Goal: Task Accomplishment & Management: Use online tool/utility

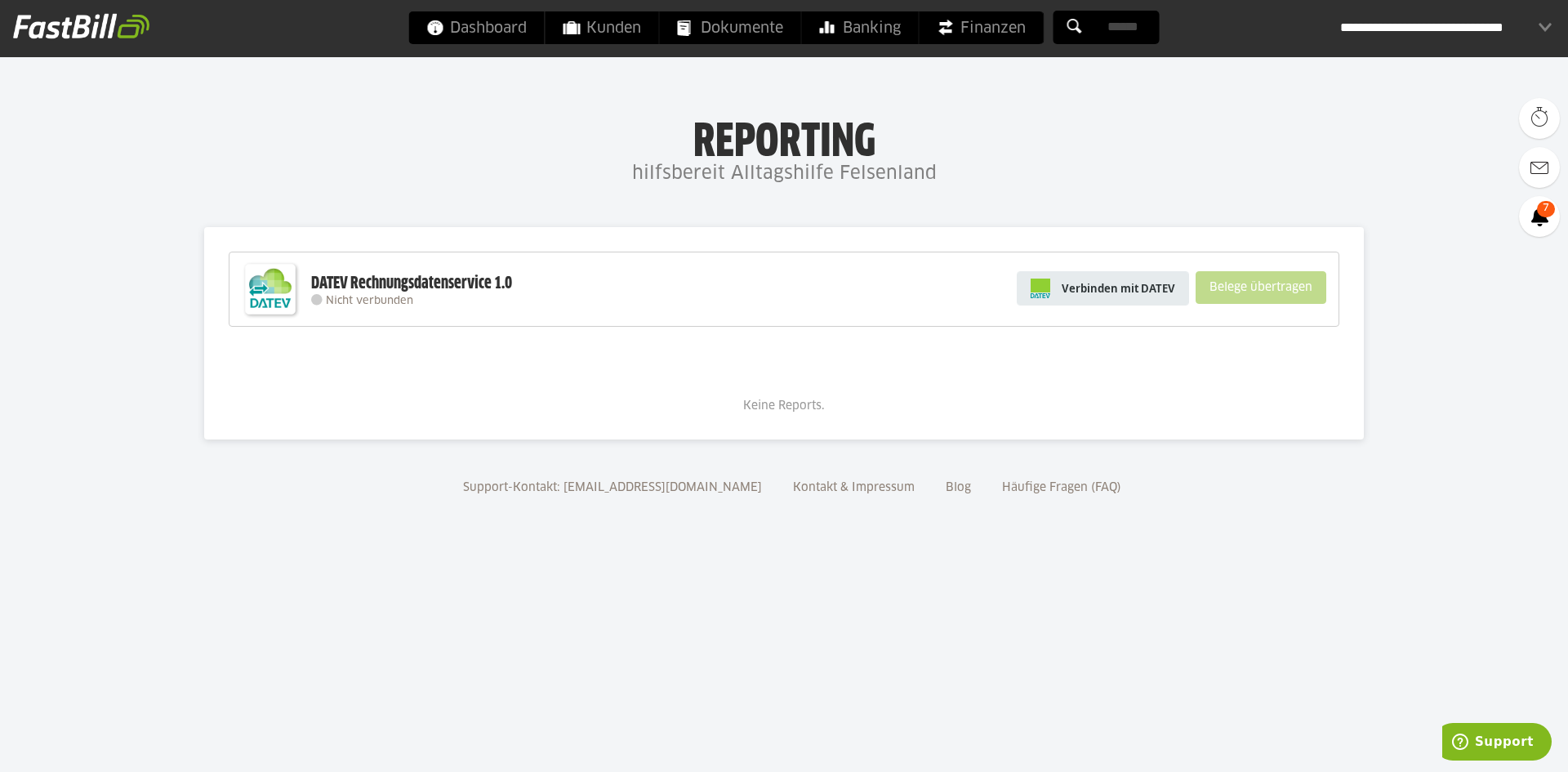
click at [1122, 290] on span "Verbinden mit DATEV" at bounding box center [1119, 289] width 113 height 16
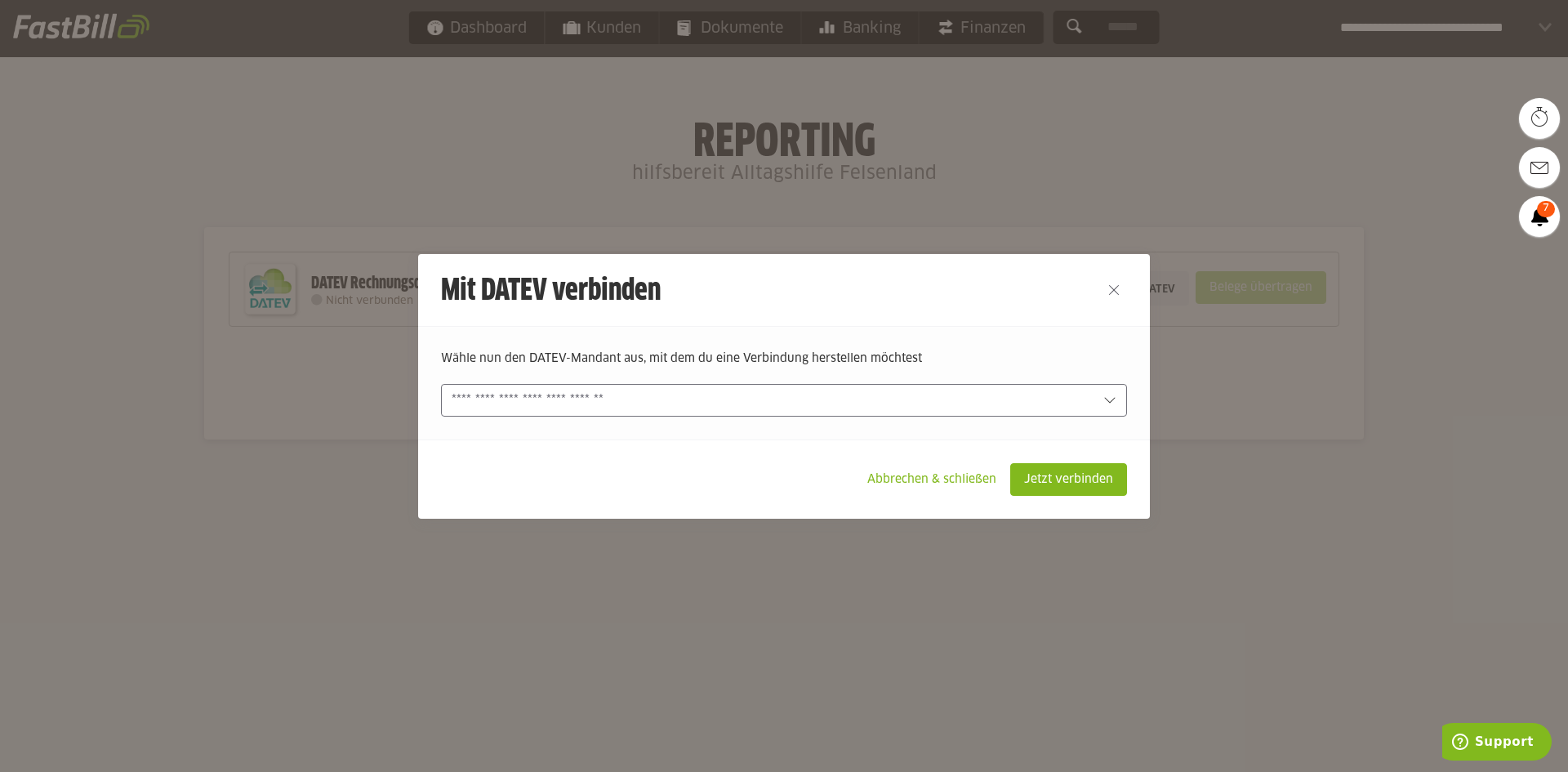
click at [573, 405] on input "text" at bounding box center [773, 400] width 642 height 18
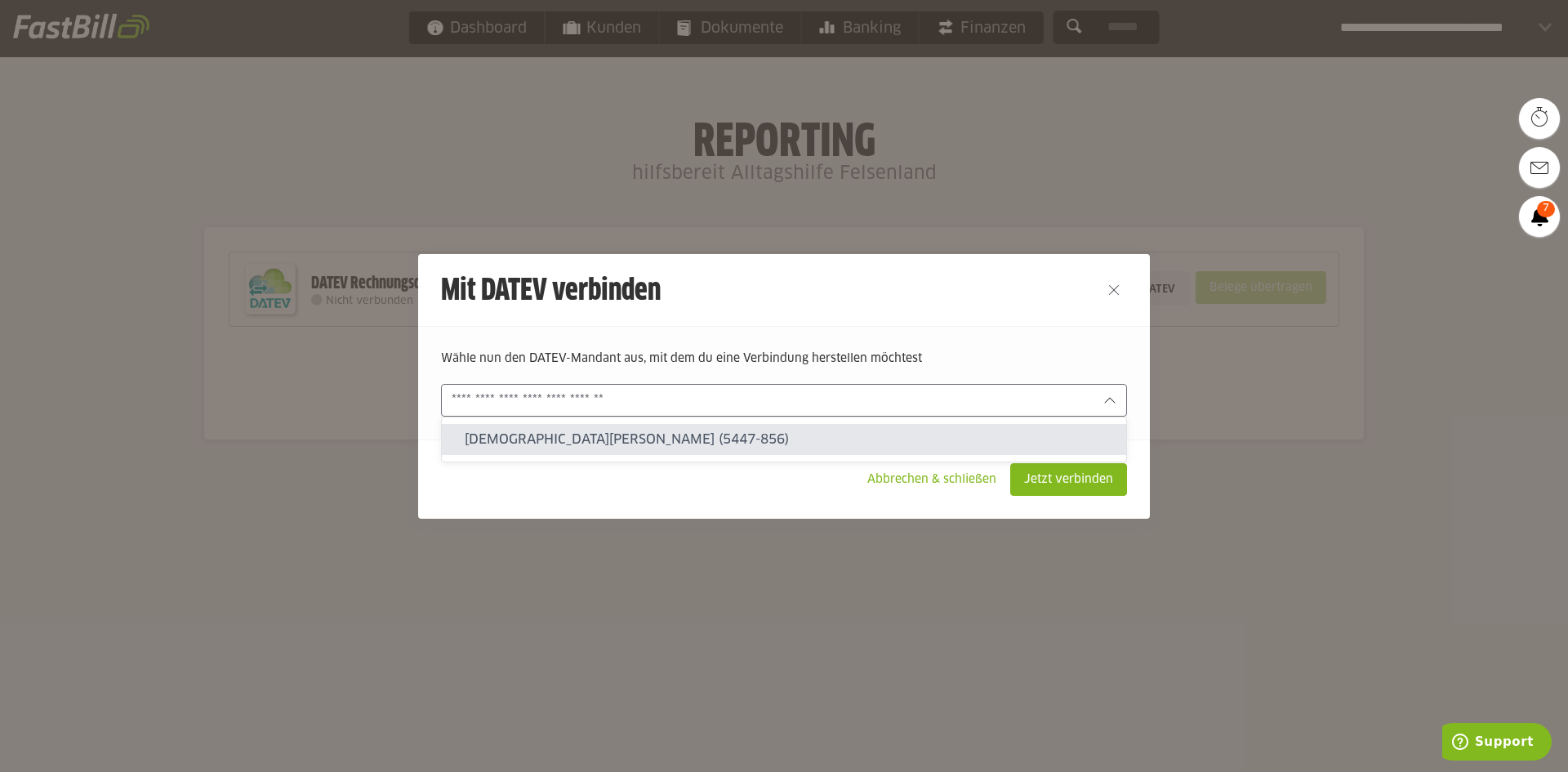
click at [568, 441] on slot "Christian Chini (5447-856)" at bounding box center [788, 440] width 648 height 18
type input "**********"
type input "********"
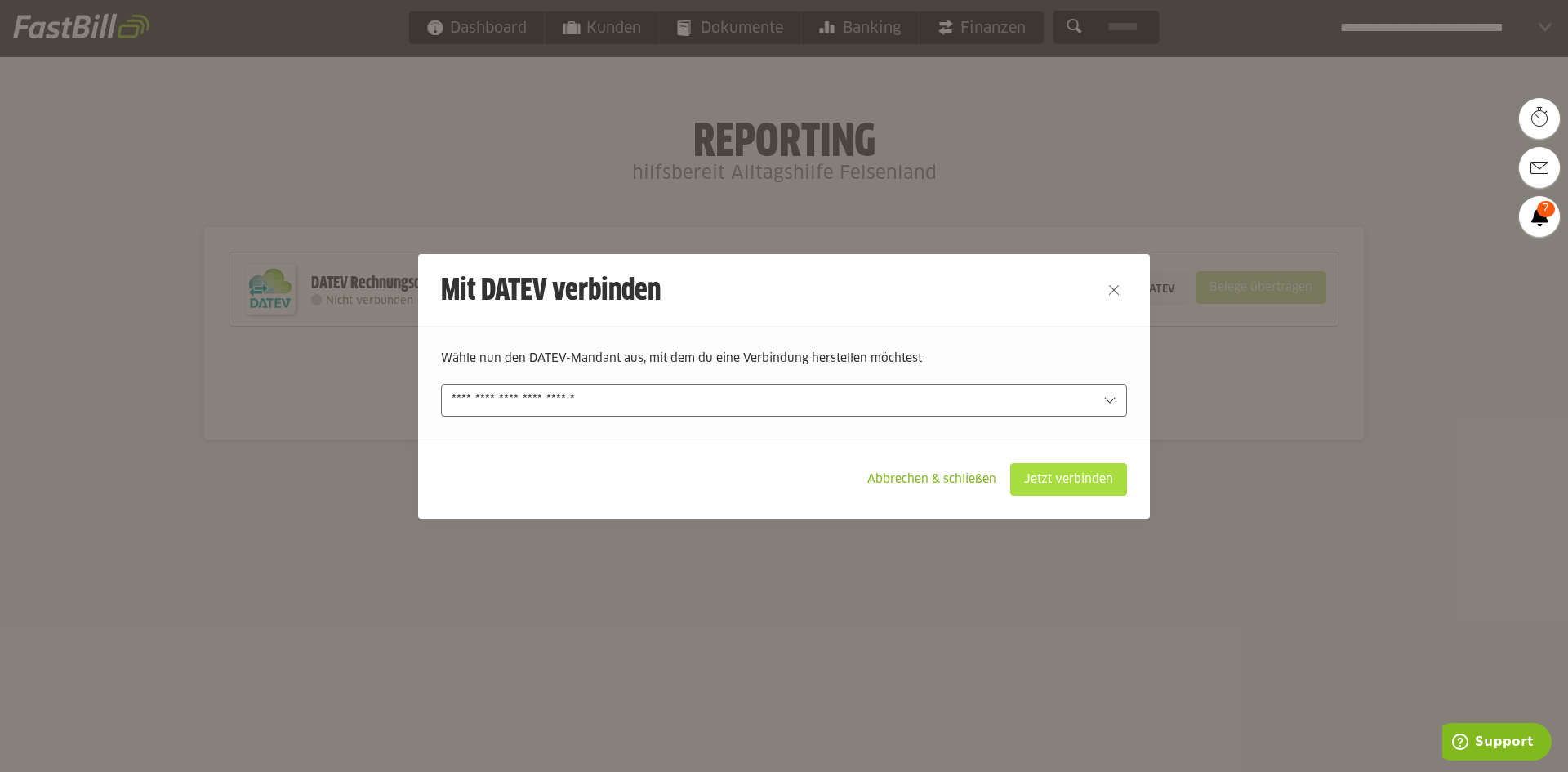
click at [1072, 471] on slot "Jetzt verbinden" at bounding box center [1069, 479] width 115 height 31
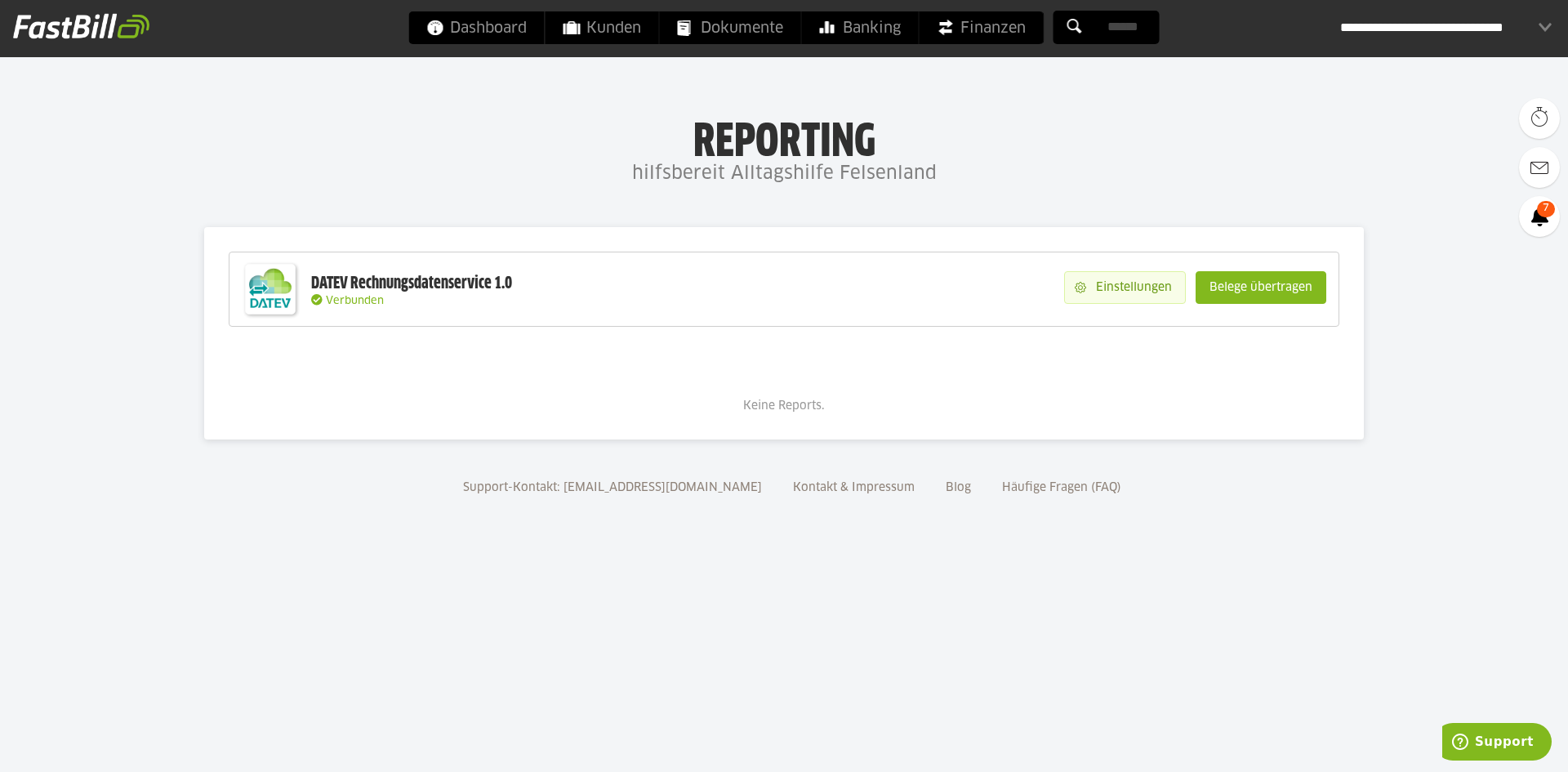
click at [1092, 299] on slot "Einstellungen" at bounding box center [1134, 287] width 98 height 31
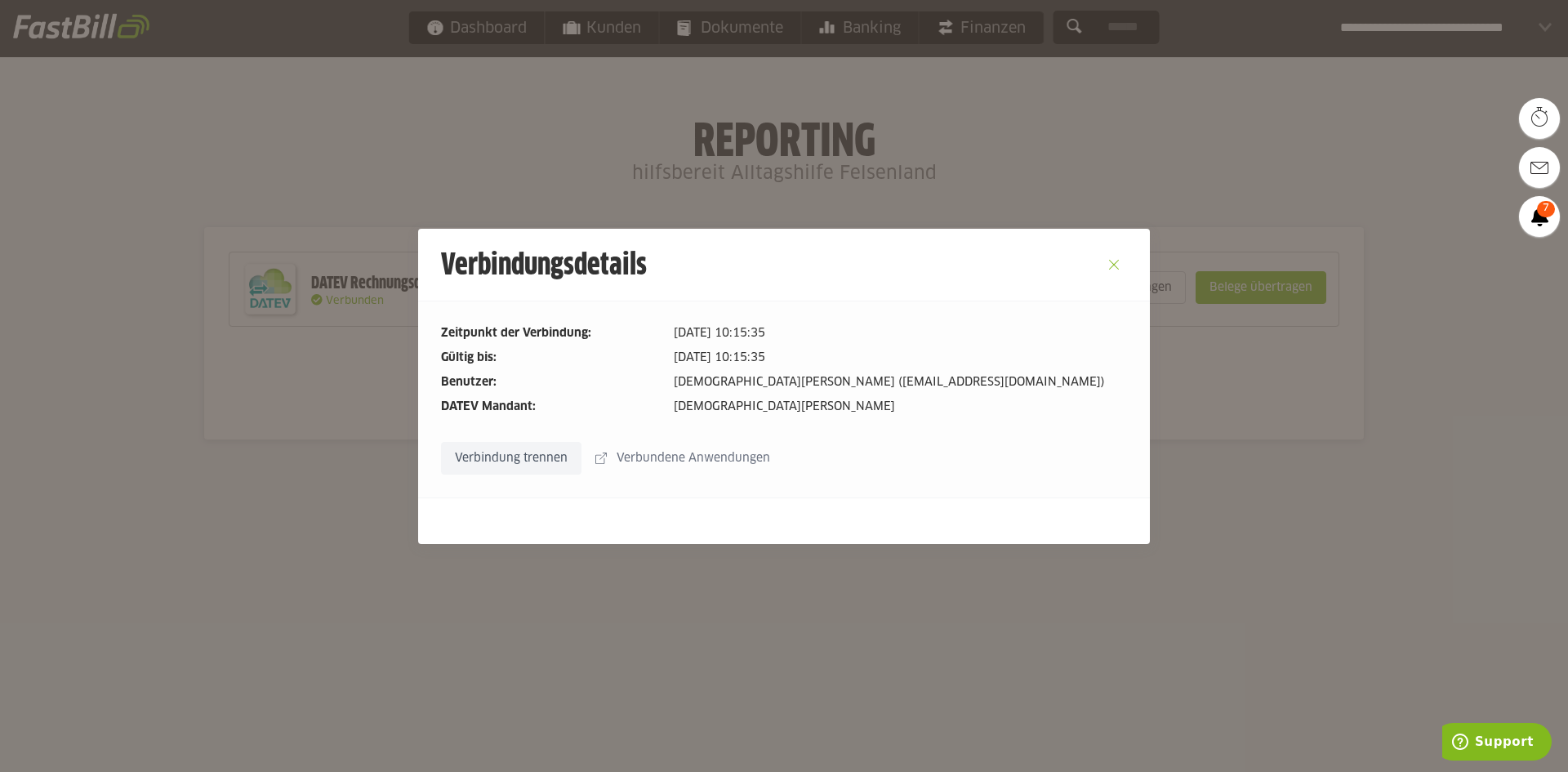
click at [1116, 269] on button "Close" at bounding box center [1114, 265] width 26 height 26
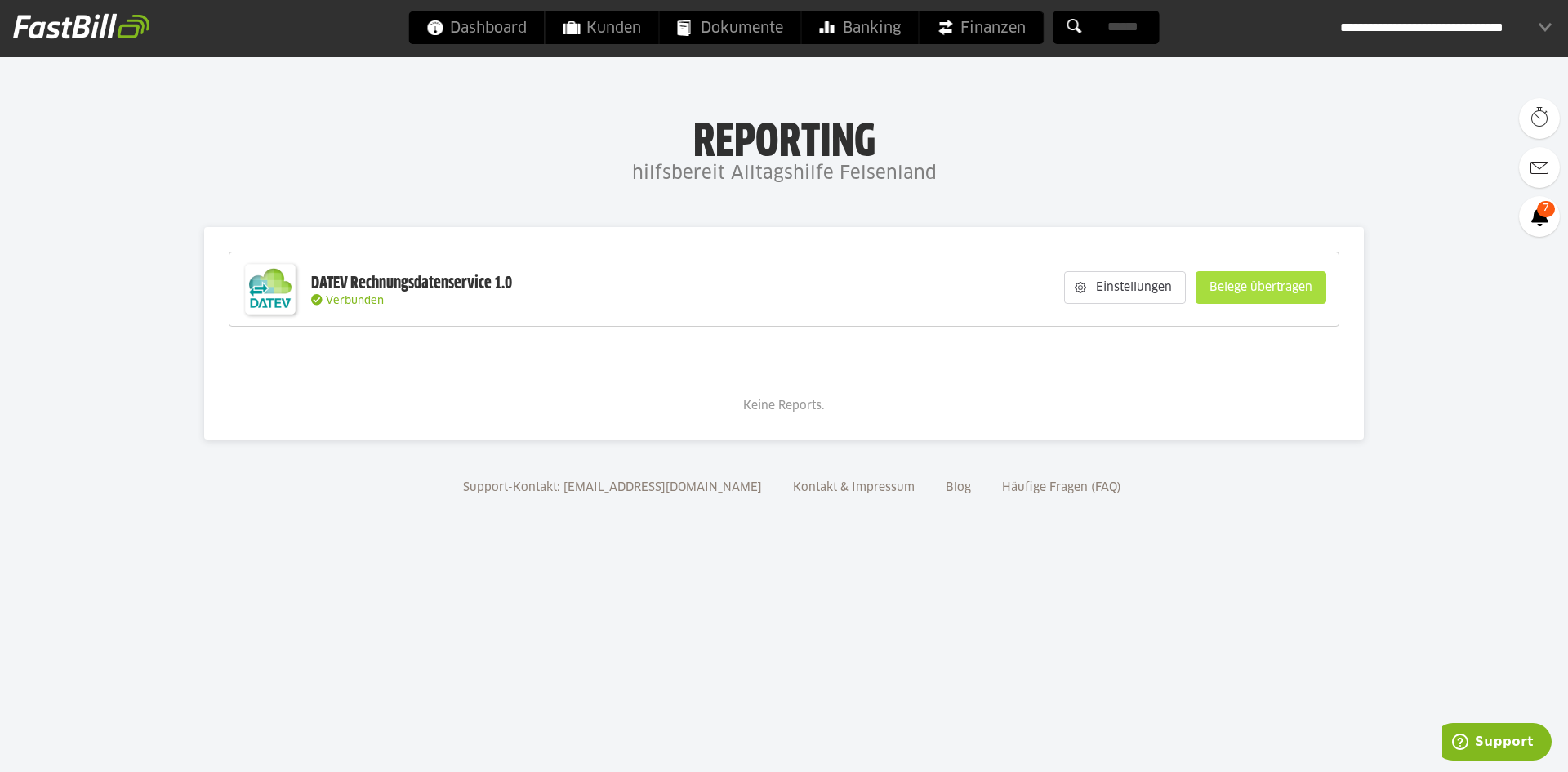
click at [1280, 293] on slot "Belege übertragen" at bounding box center [1261, 287] width 129 height 31
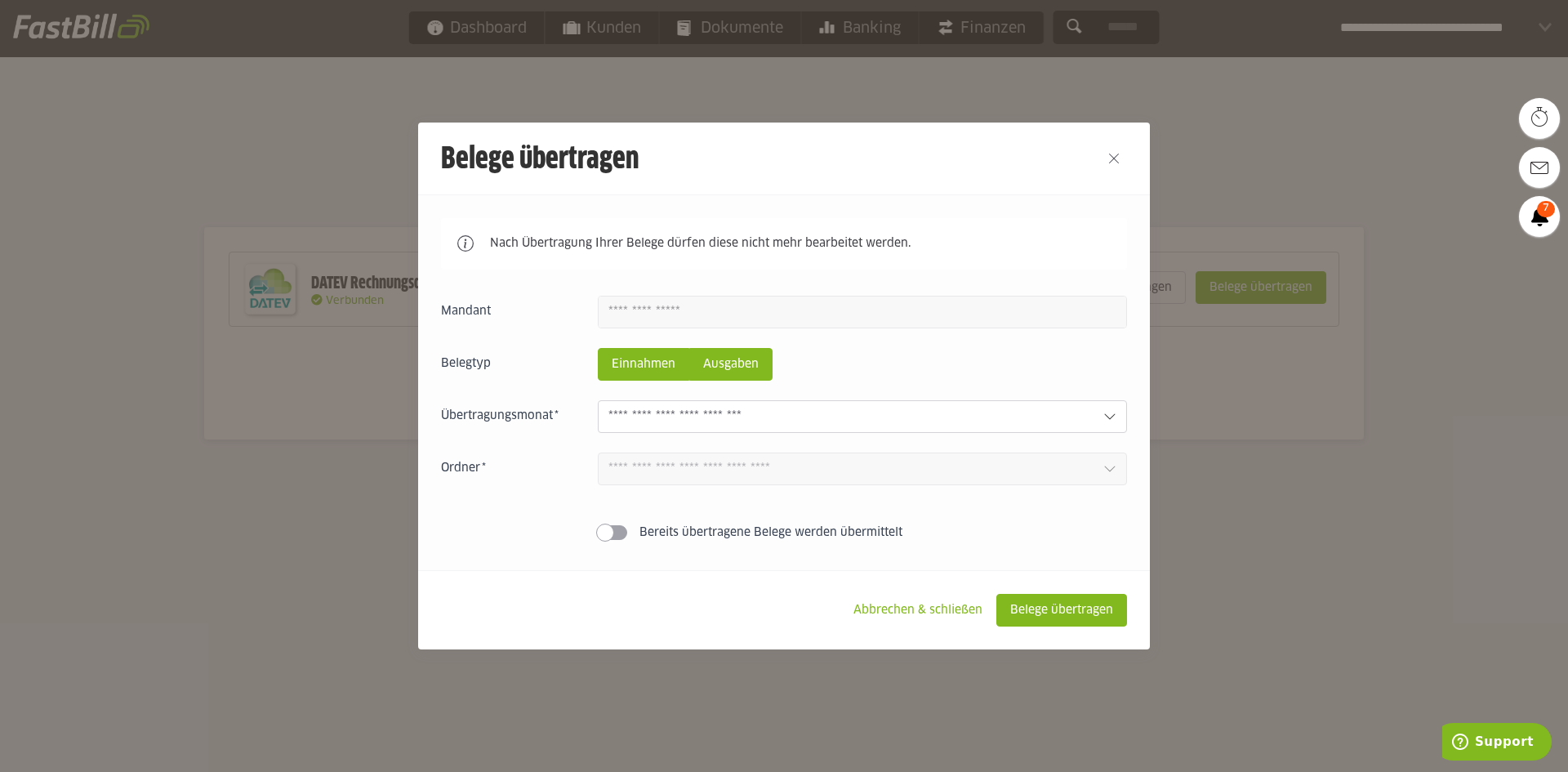
click at [743, 371] on slot "Ausgaben" at bounding box center [731, 364] width 82 height 31
click at [651, 370] on slot "Einnahmen" at bounding box center [643, 364] width 89 height 31
click at [655, 423] on input "text" at bounding box center [849, 417] width 482 height 18
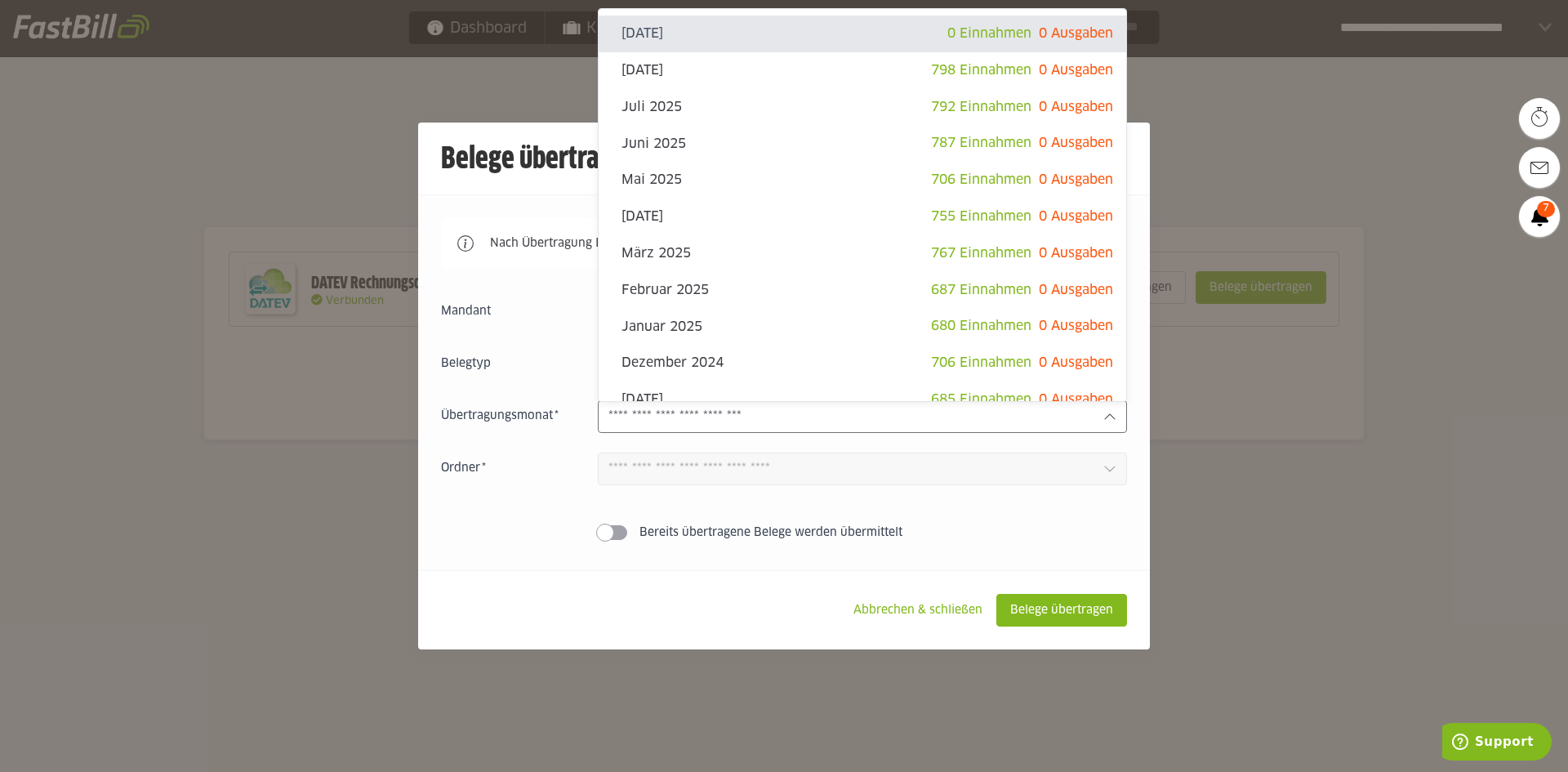
click at [281, 481] on div at bounding box center [784, 386] width 1568 height 772
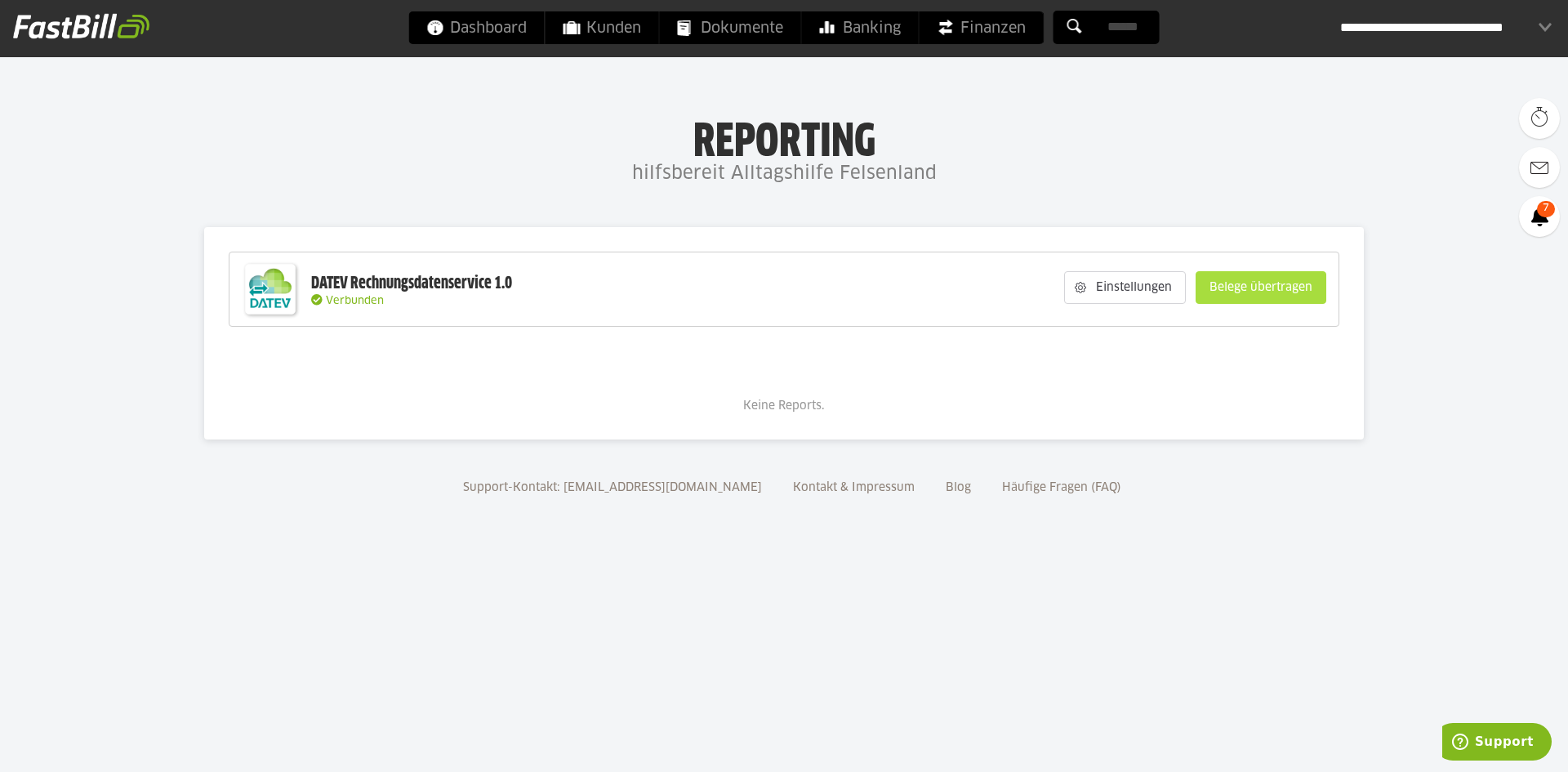
click at [1268, 290] on slot "Belege übertragen" at bounding box center [1261, 287] width 129 height 31
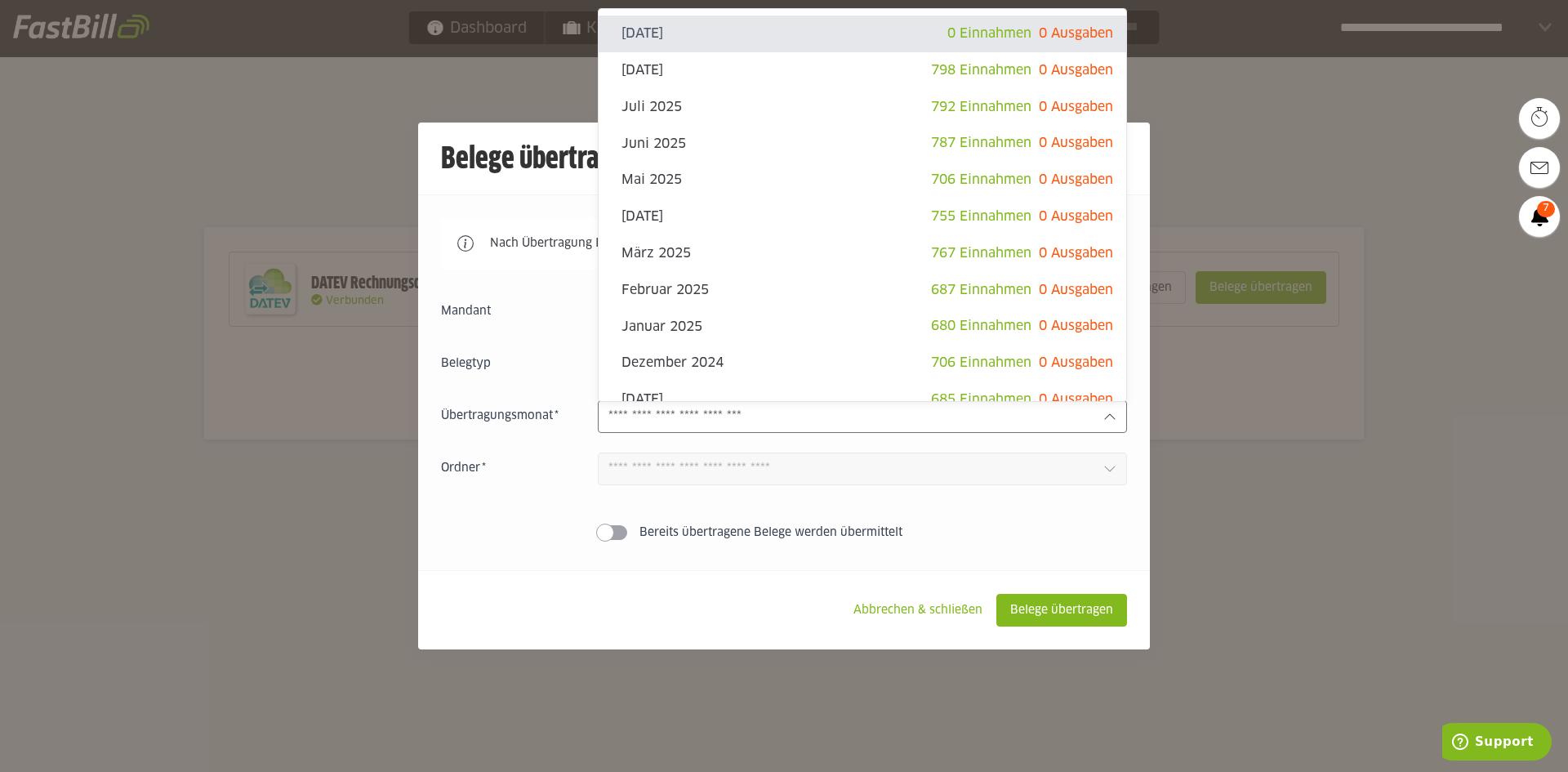
click at [734, 419] on input "text" at bounding box center [849, 417] width 482 height 18
click at [685, 74] on slot "[DATE]" at bounding box center [776, 71] width 309 height 18
type input "**********"
type input "*******"
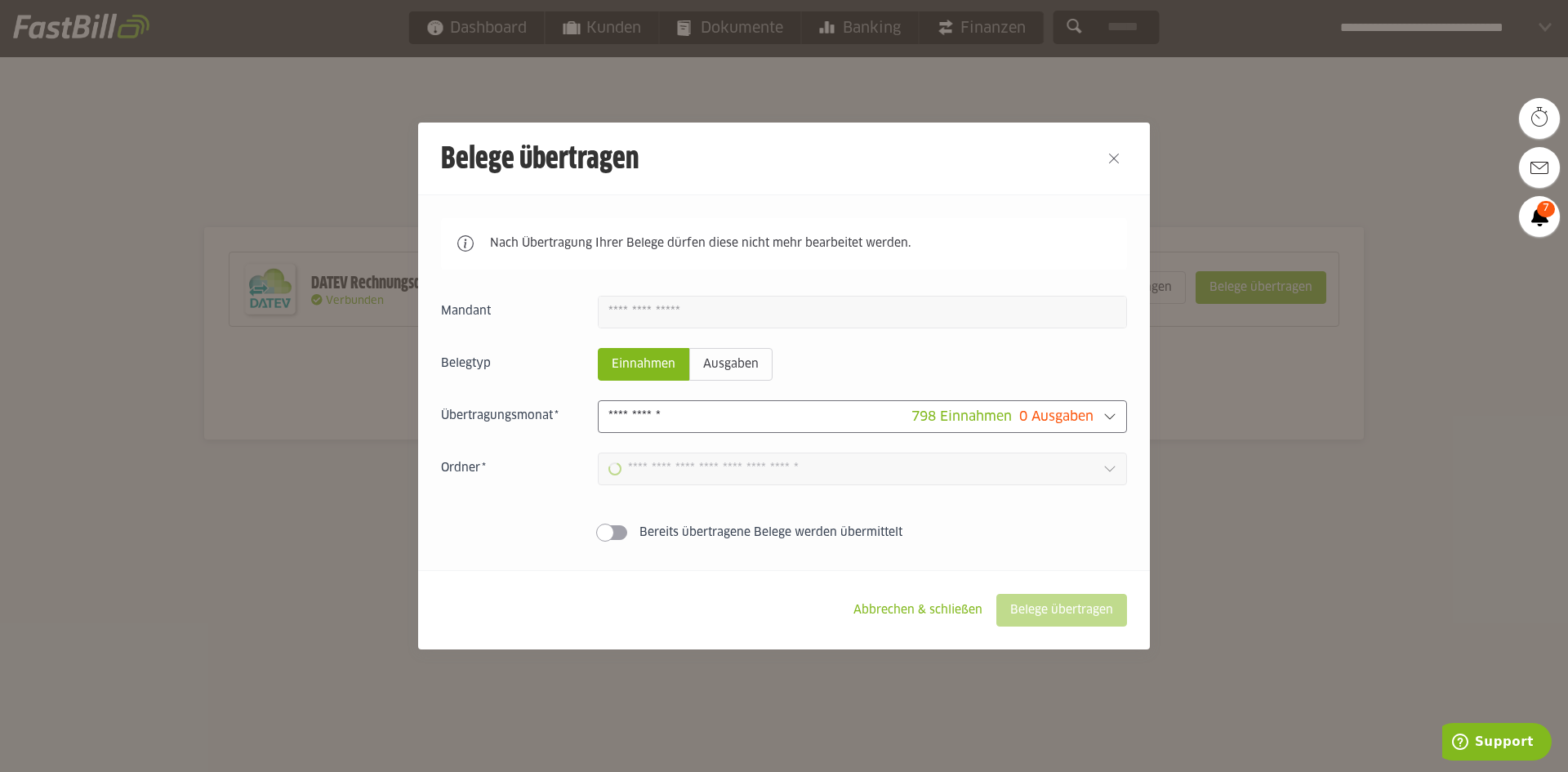
type input "**********"
click at [1066, 478] on input "**********" at bounding box center [851, 469] width 485 height 18
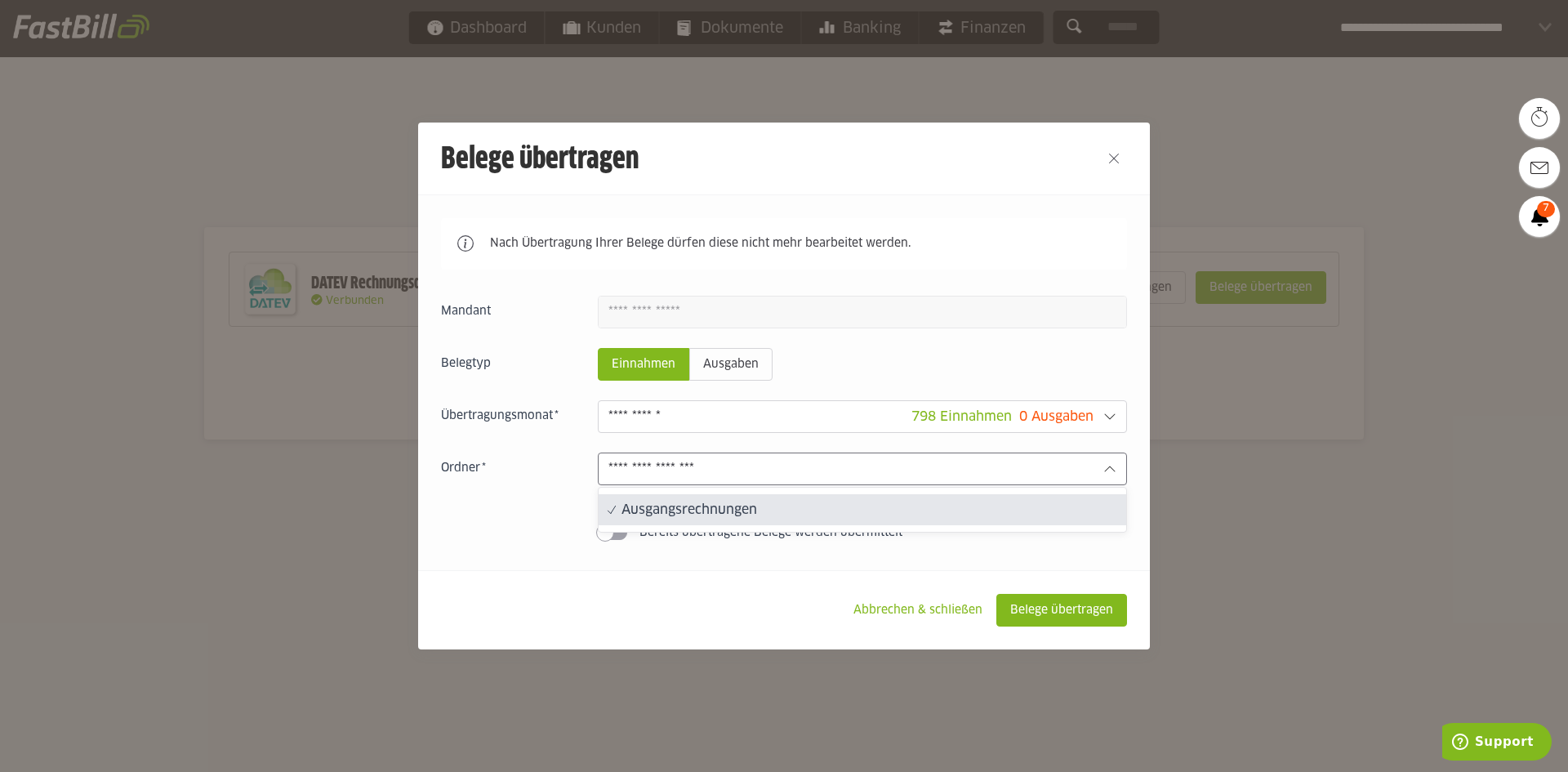
click at [1066, 478] on input "**********" at bounding box center [851, 469] width 485 height 18
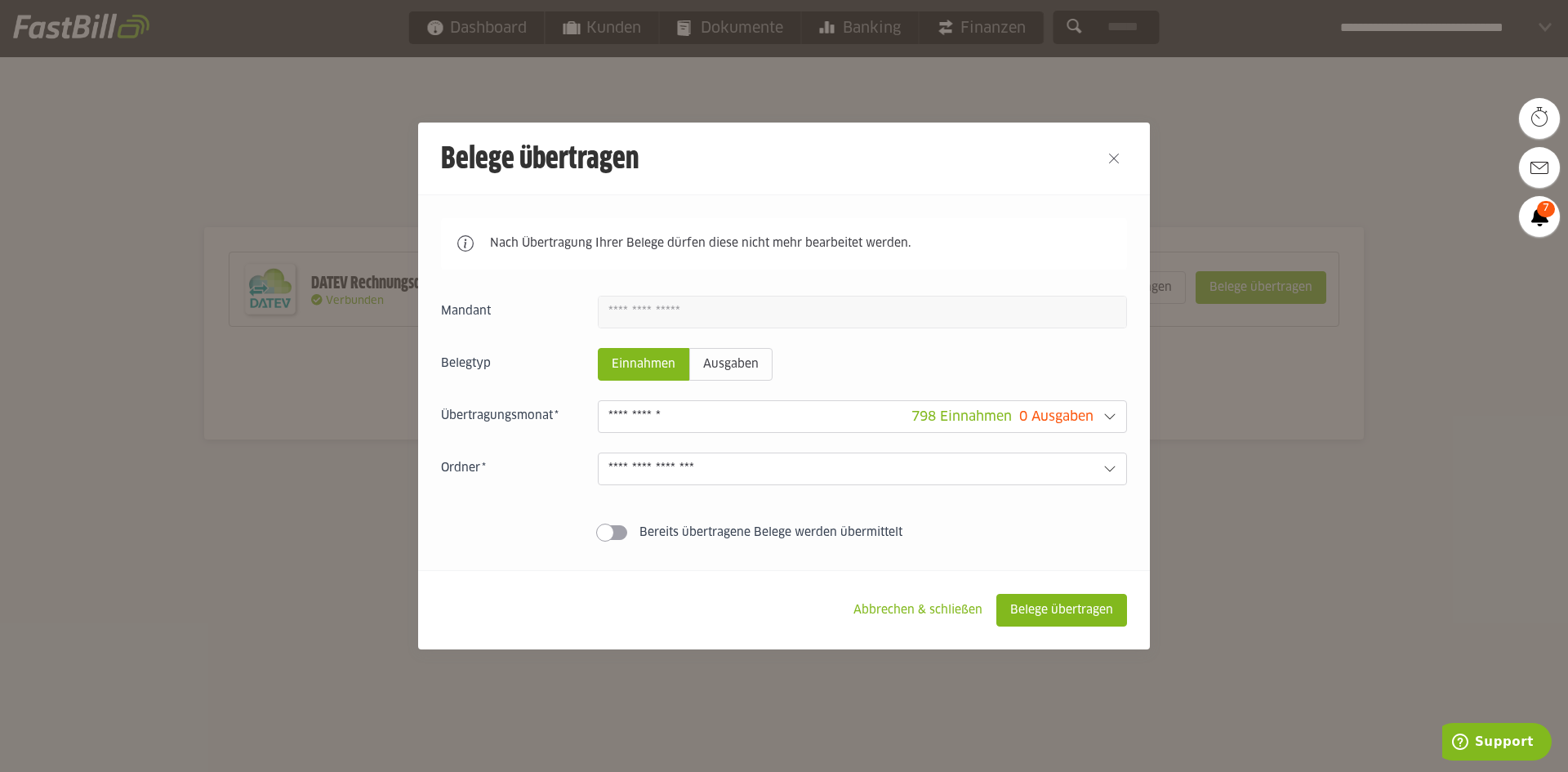
click at [602, 536] on span at bounding box center [606, 532] width 18 height 18
click at [616, 538] on span at bounding box center [619, 532] width 18 height 18
click at [1094, 620] on slot "Belege übertragen" at bounding box center [1062, 610] width 129 height 31
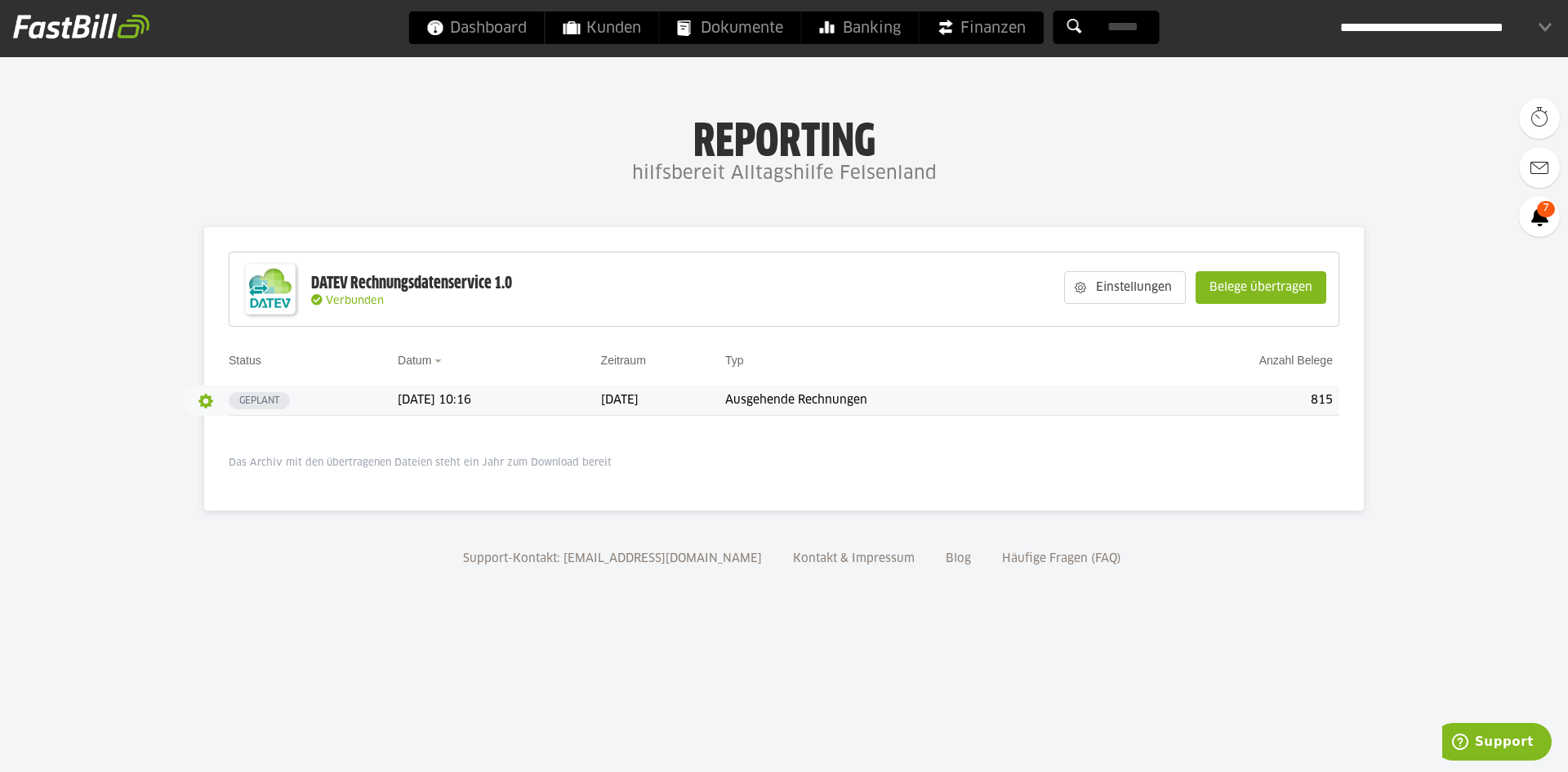
click at [205, 400] on button "button" at bounding box center [206, 401] width 28 height 28
click at [215, 428] on slot "Details" at bounding box center [241, 433] width 57 height 16
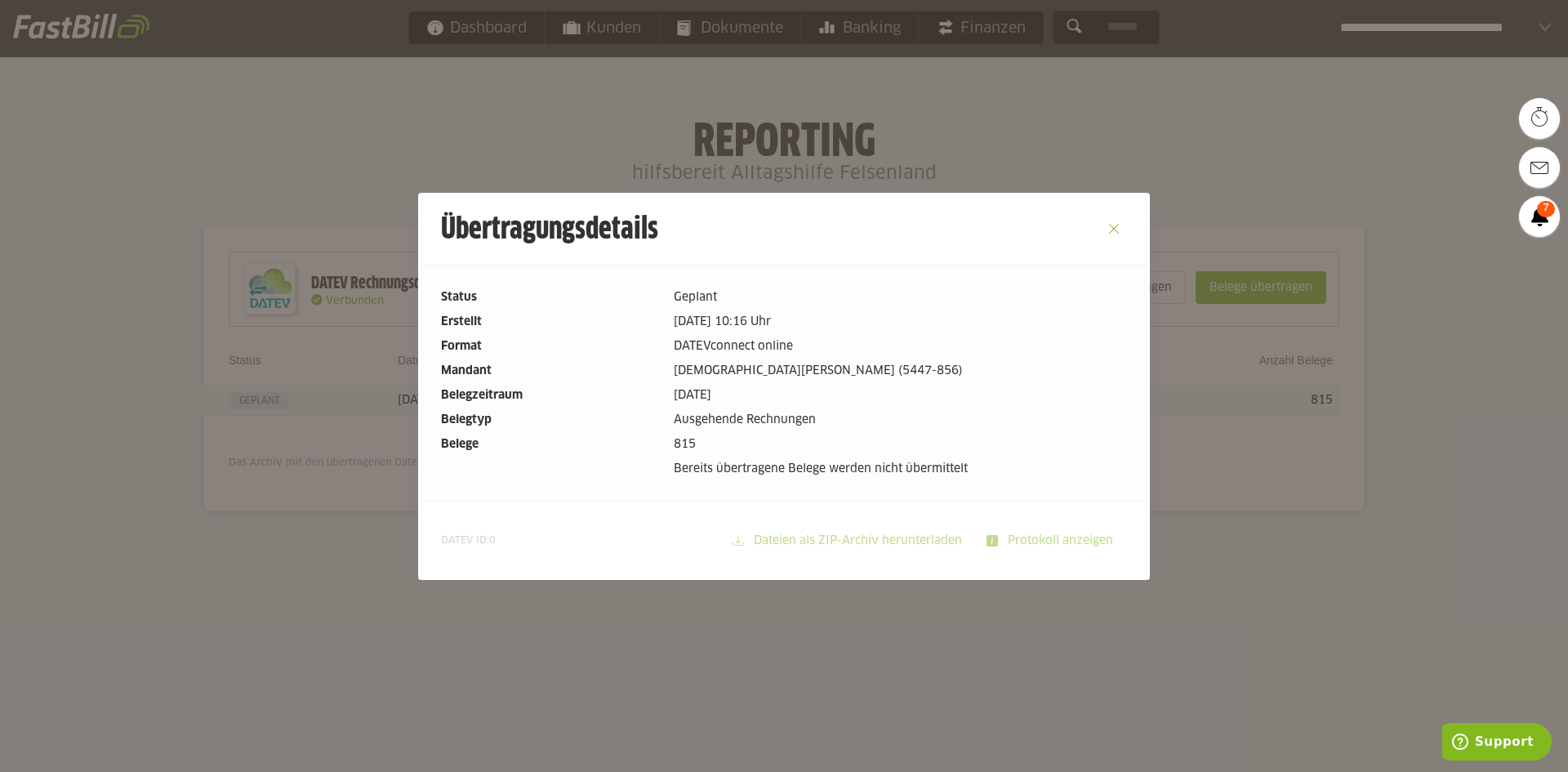
click at [1113, 235] on button "Close" at bounding box center [1114, 229] width 26 height 26
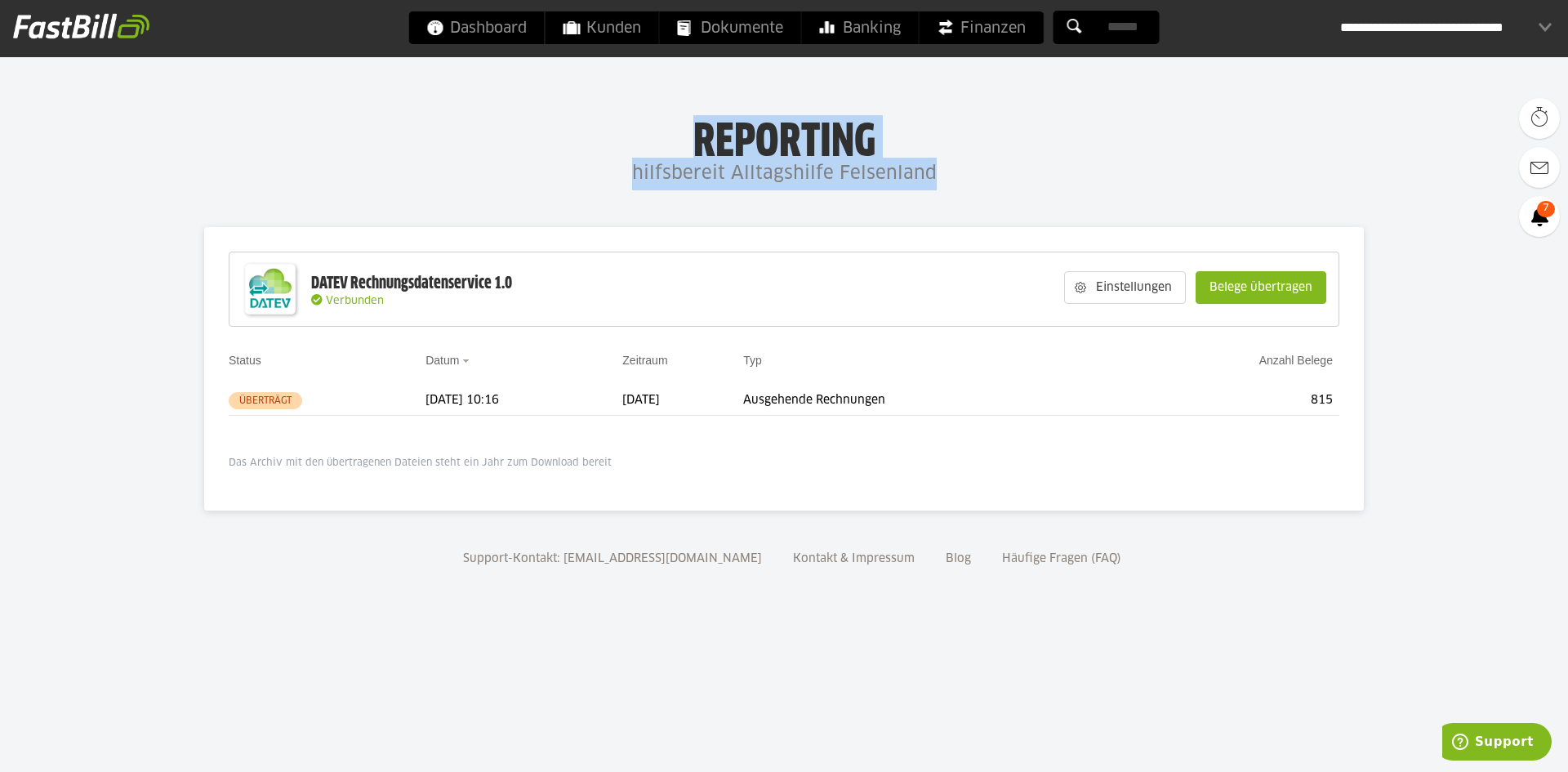
drag, startPoint x: 696, startPoint y: 140, endPoint x: 1066, endPoint y: 187, distance: 373.0
click at [1066, 187] on div "Reporting hilfsbereit Alltagshilfe Felsenland" at bounding box center [784, 153] width 1568 height 76
click at [1066, 187] on h4 "hilfsbereit Alltagshilfe Felsenland" at bounding box center [784, 174] width 1568 height 33
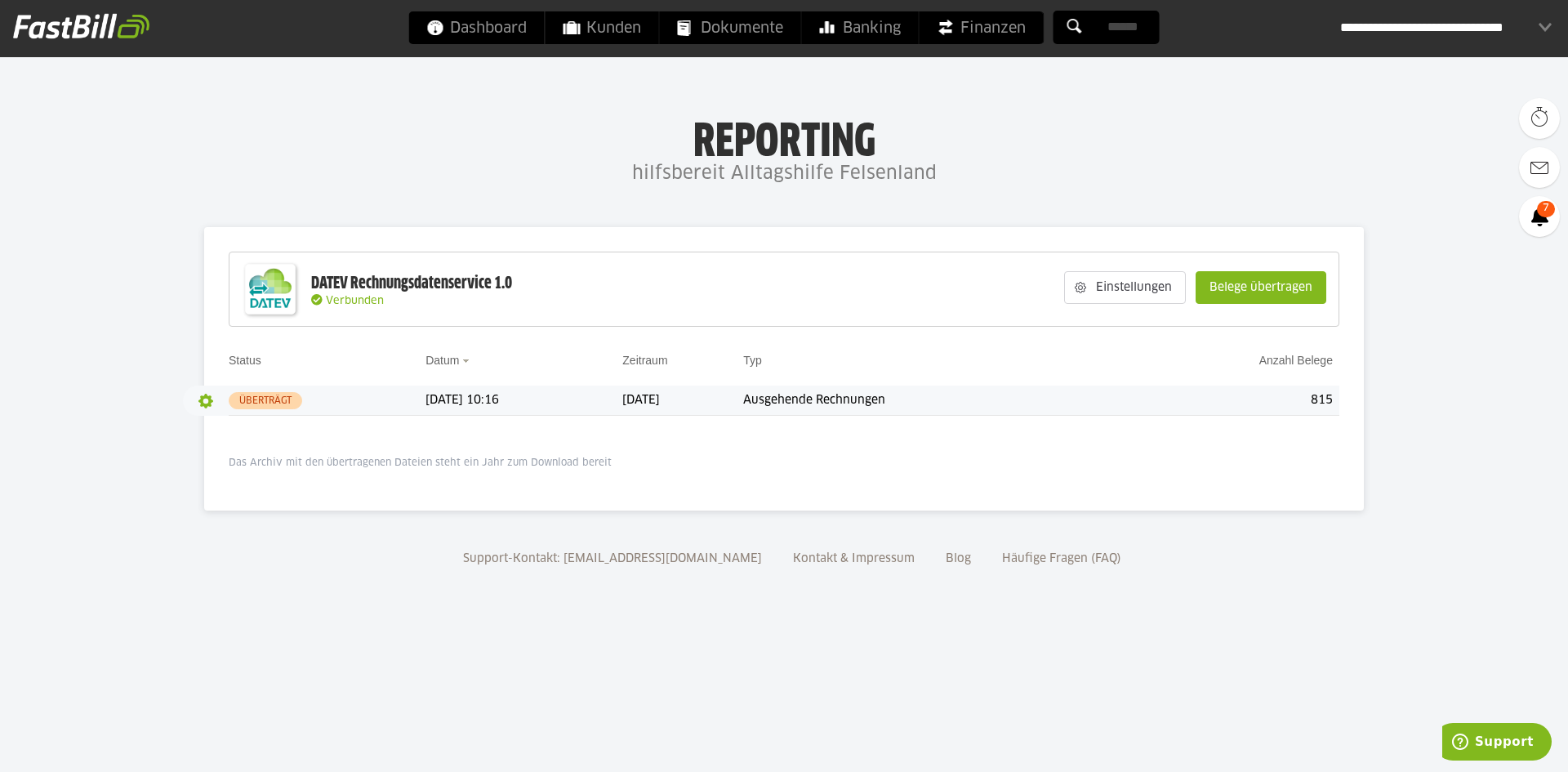
click at [199, 397] on button "button" at bounding box center [206, 401] width 28 height 28
click at [202, 181] on h4 "hilfsbereit Alltagshilfe Felsenland" at bounding box center [784, 174] width 1568 height 33
click at [1293, 293] on slot "Belege übertragen" at bounding box center [1261, 287] width 129 height 31
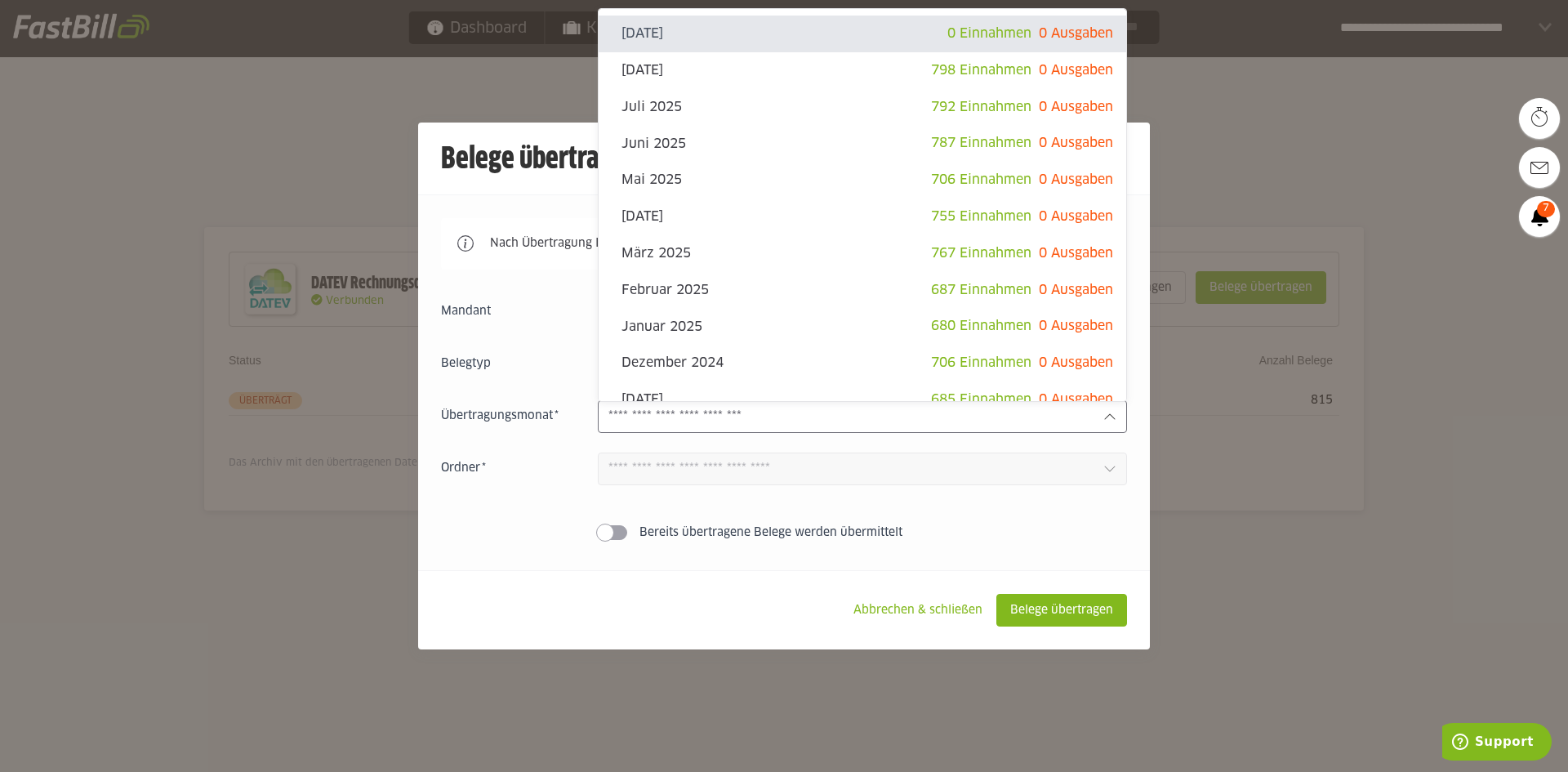
click at [670, 420] on input "text" at bounding box center [849, 417] width 482 height 18
click at [702, 104] on slot "Juli 2025" at bounding box center [776, 107] width 309 height 18
type input "*********"
type input "*******"
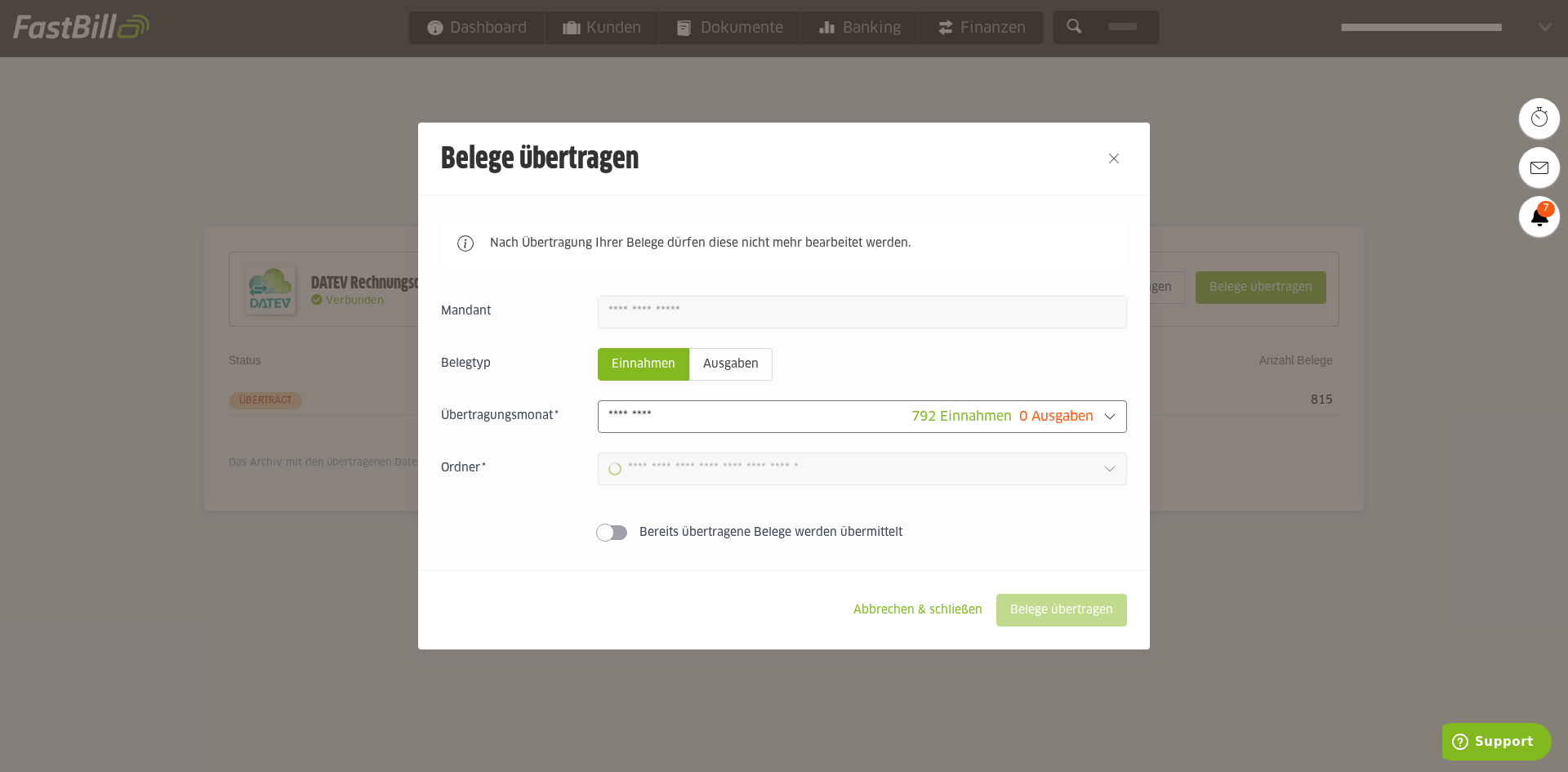
type input "**********"
click at [760, 468] on input "**********" at bounding box center [851, 469] width 485 height 18
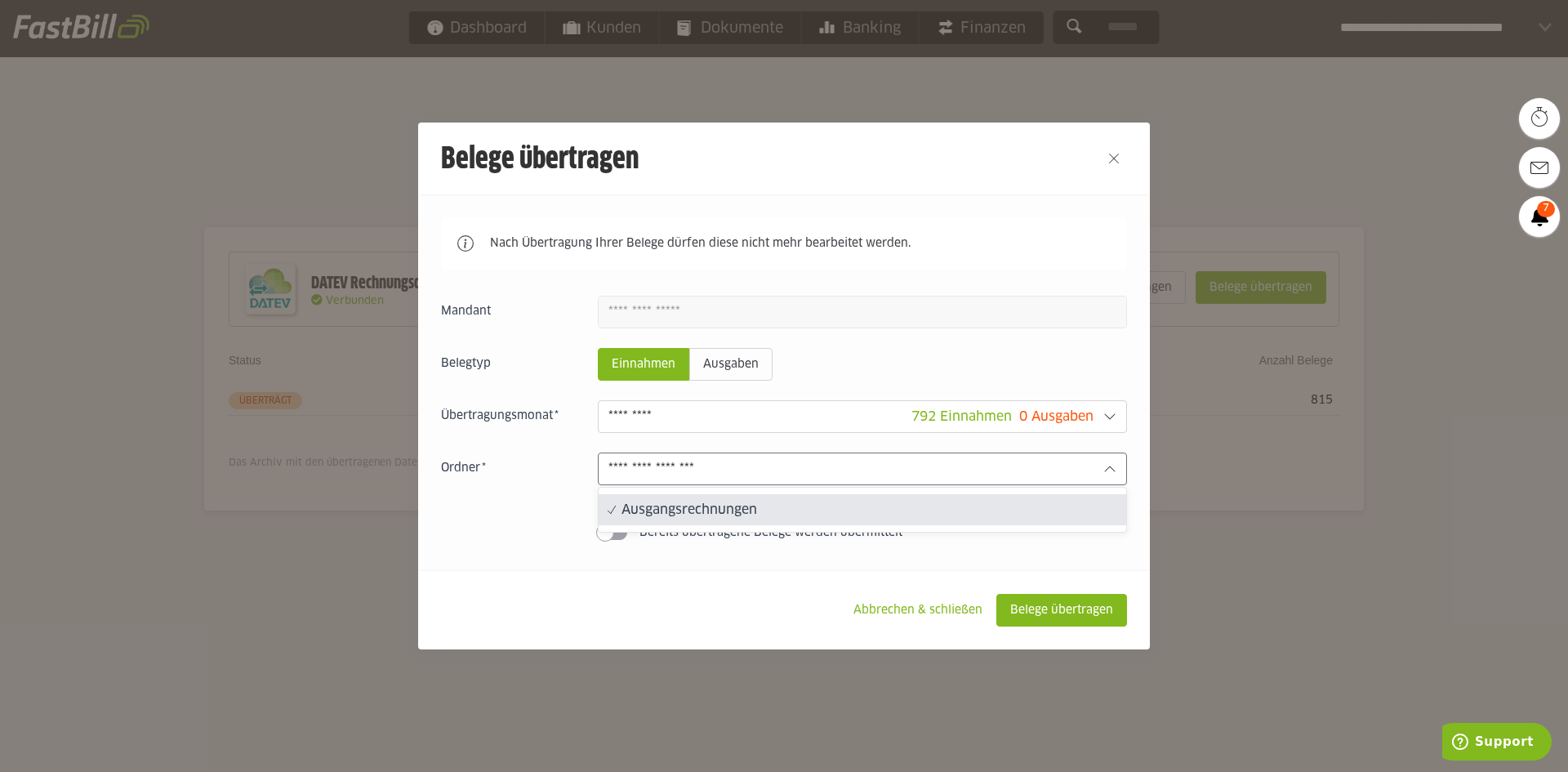
click at [500, 512] on div "Einnahmen Ausgaben 792 Einnahmen 0 Ausgaben September 2025 0 Einnahmen 0 Ausgab…" at bounding box center [784, 421] width 686 height 252
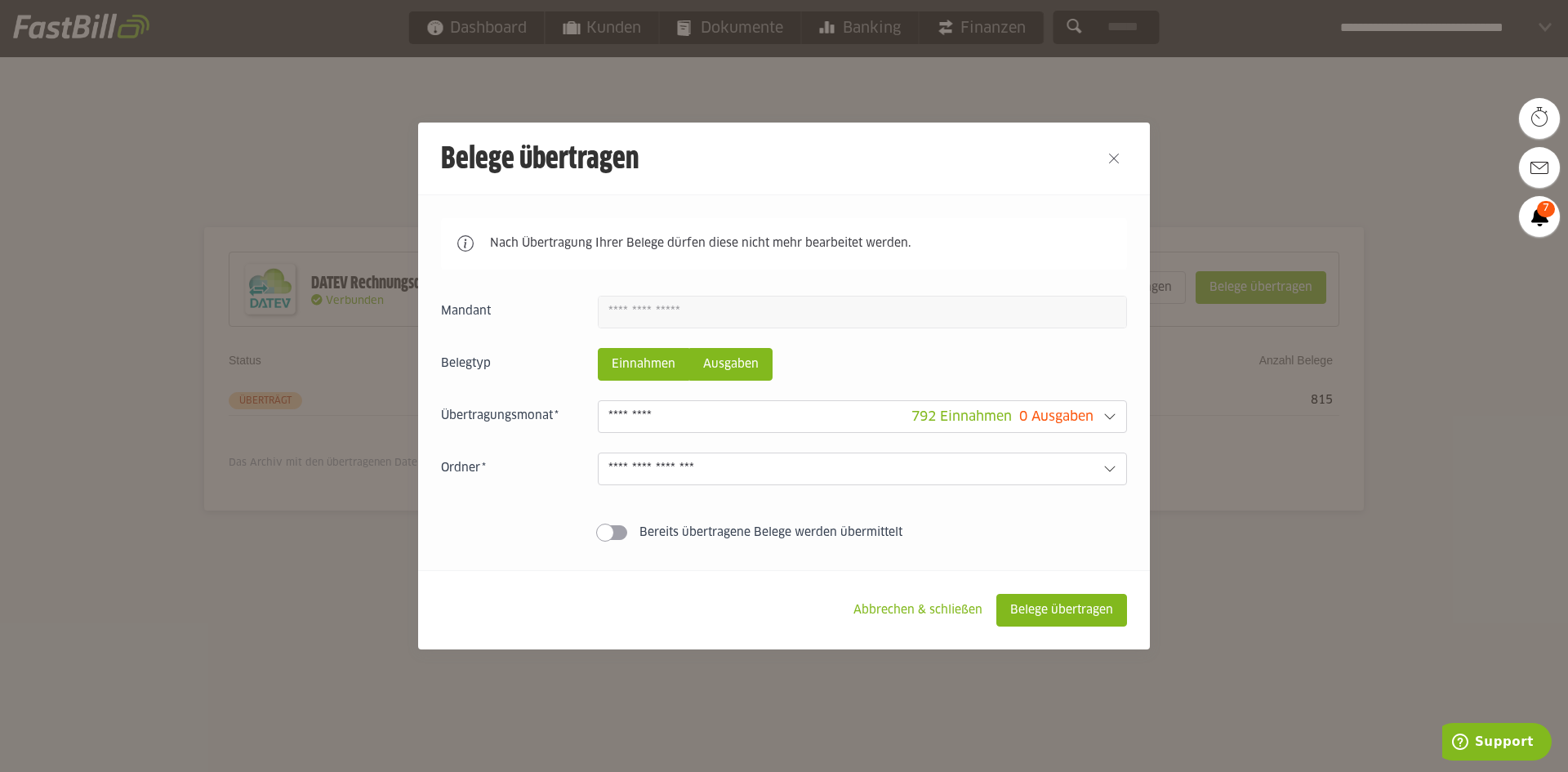
click at [746, 366] on slot "Ausgaben" at bounding box center [731, 364] width 82 height 31
drag, startPoint x: 911, startPoint y: 597, endPoint x: 912, endPoint y: 609, distance: 12.0
click at [911, 600] on slot "Abbrechen & schließen" at bounding box center [918, 610] width 155 height 31
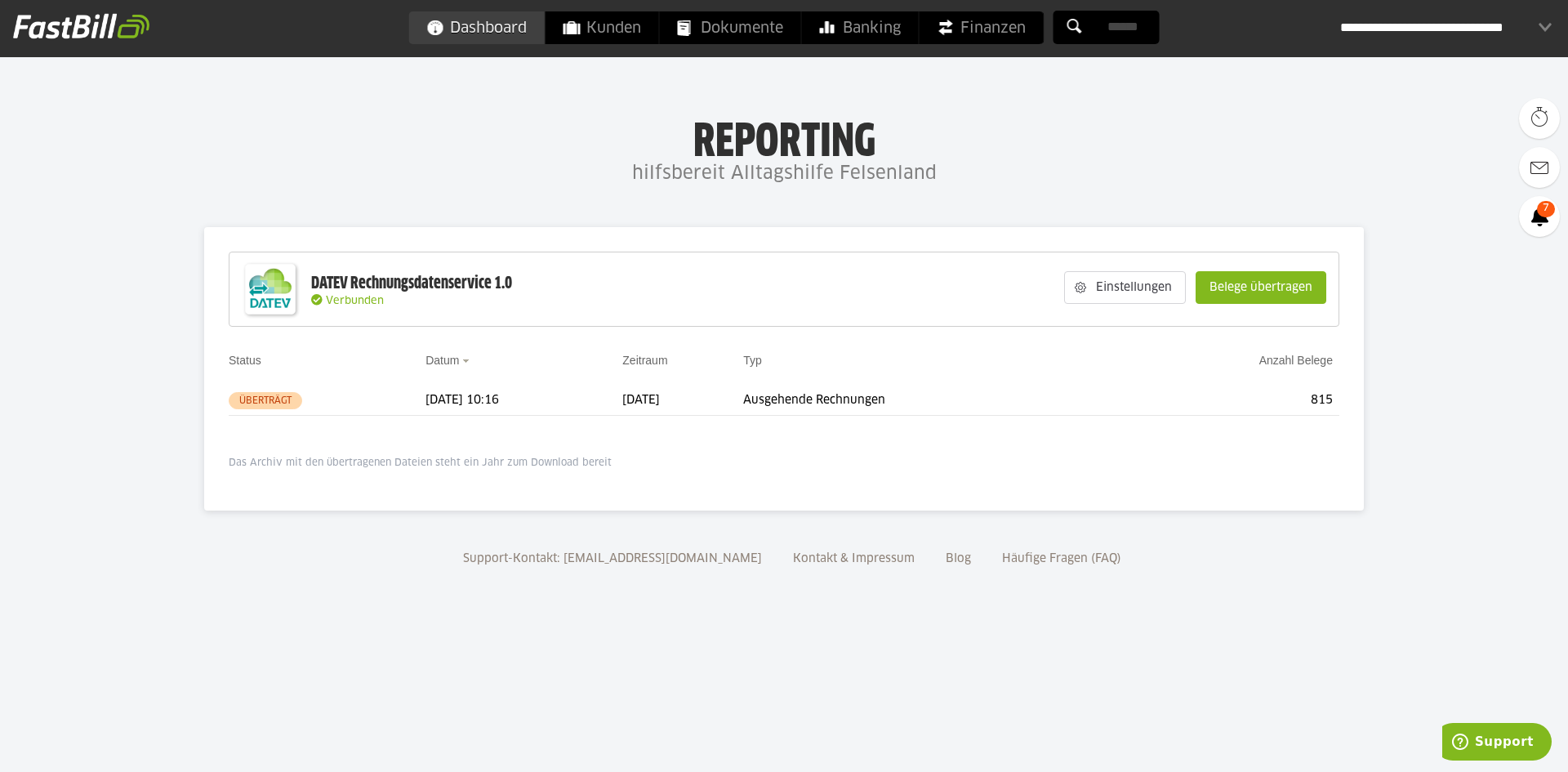
click at [449, 25] on span "Dashboard" at bounding box center [477, 27] width 99 height 33
click at [205, 397] on button "button" at bounding box center [206, 401] width 28 height 28
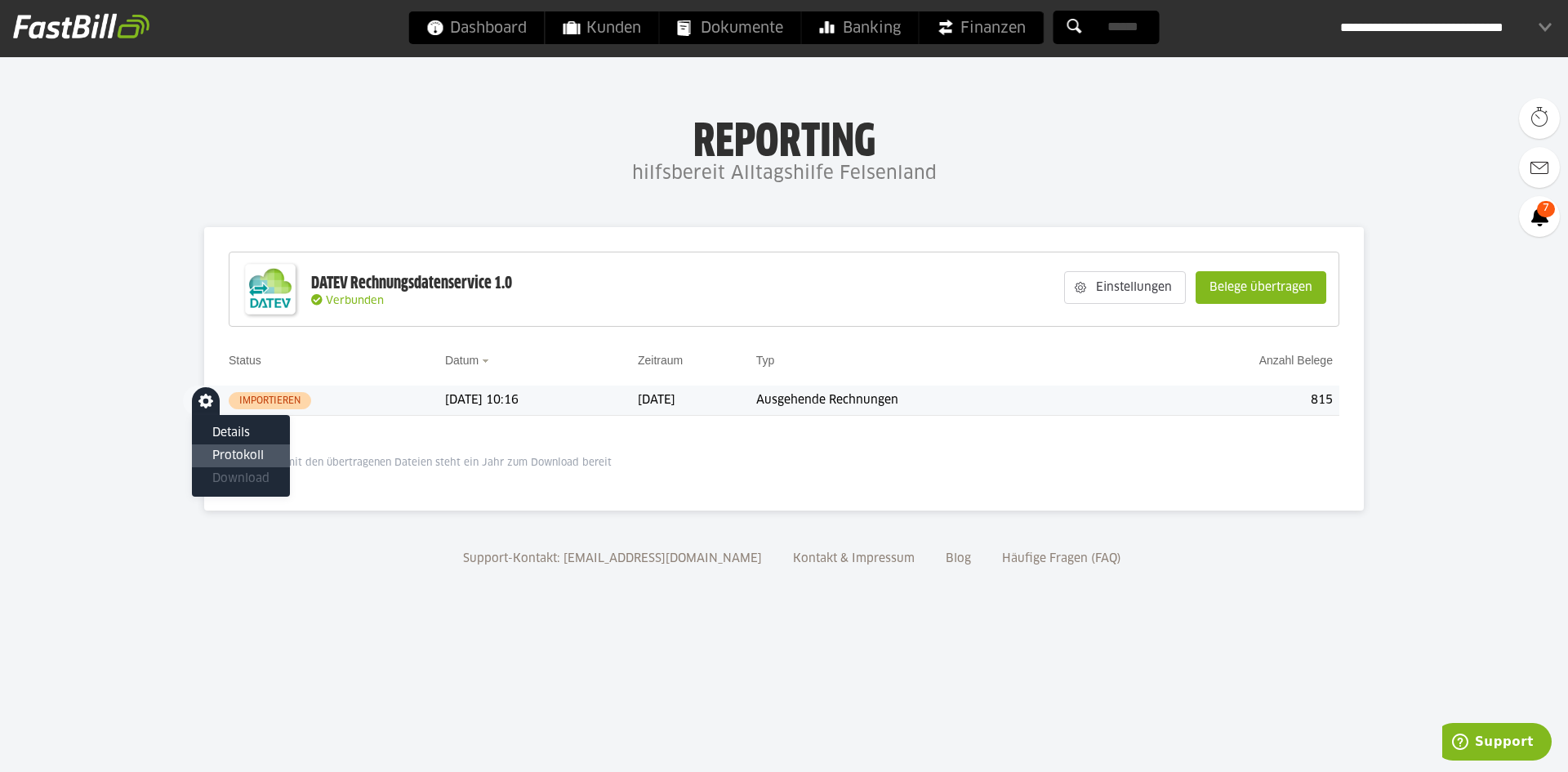
click at [223, 456] on slot "Protokoll" at bounding box center [241, 456] width 57 height 16
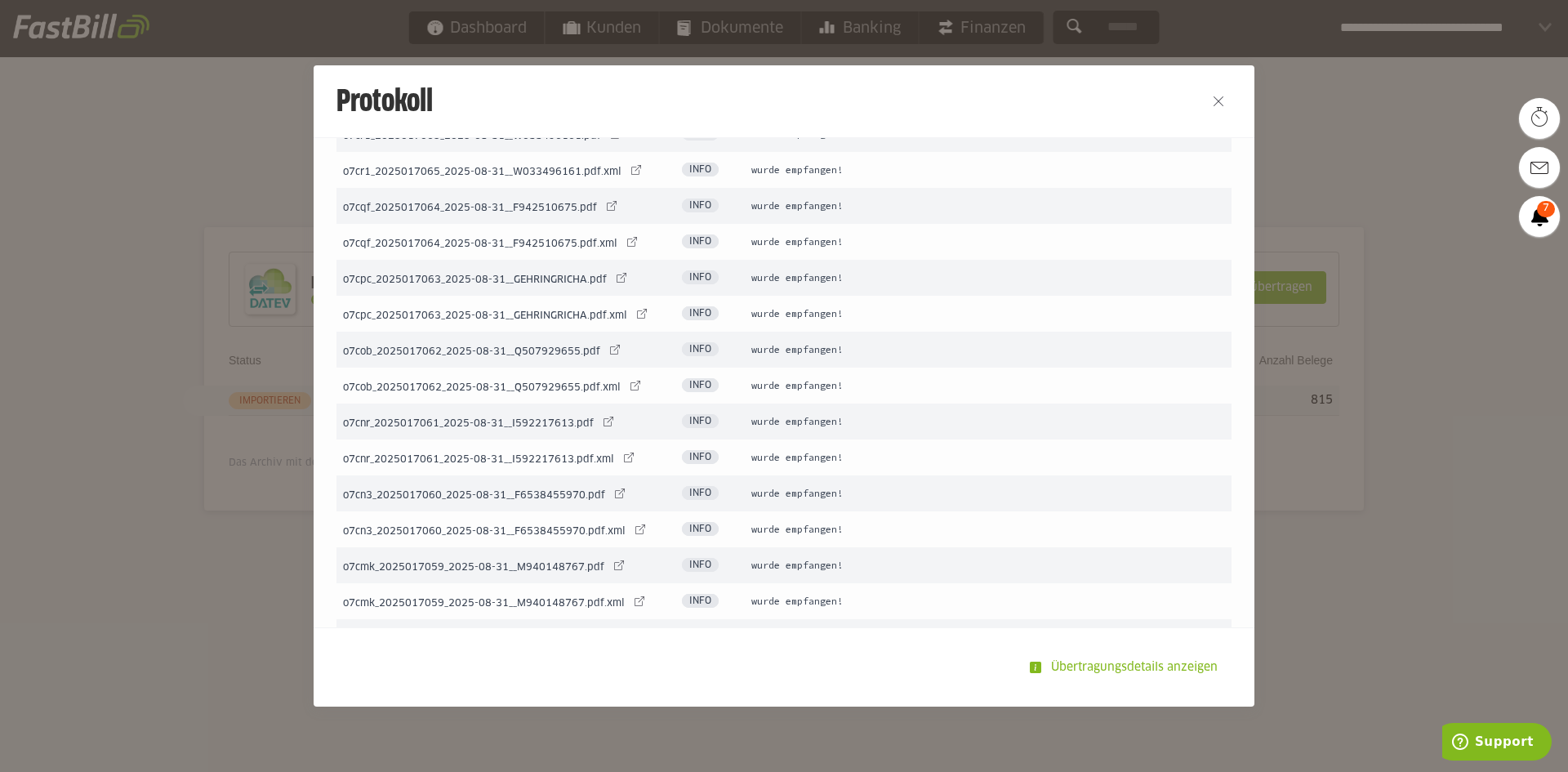
scroll to position [490, 0]
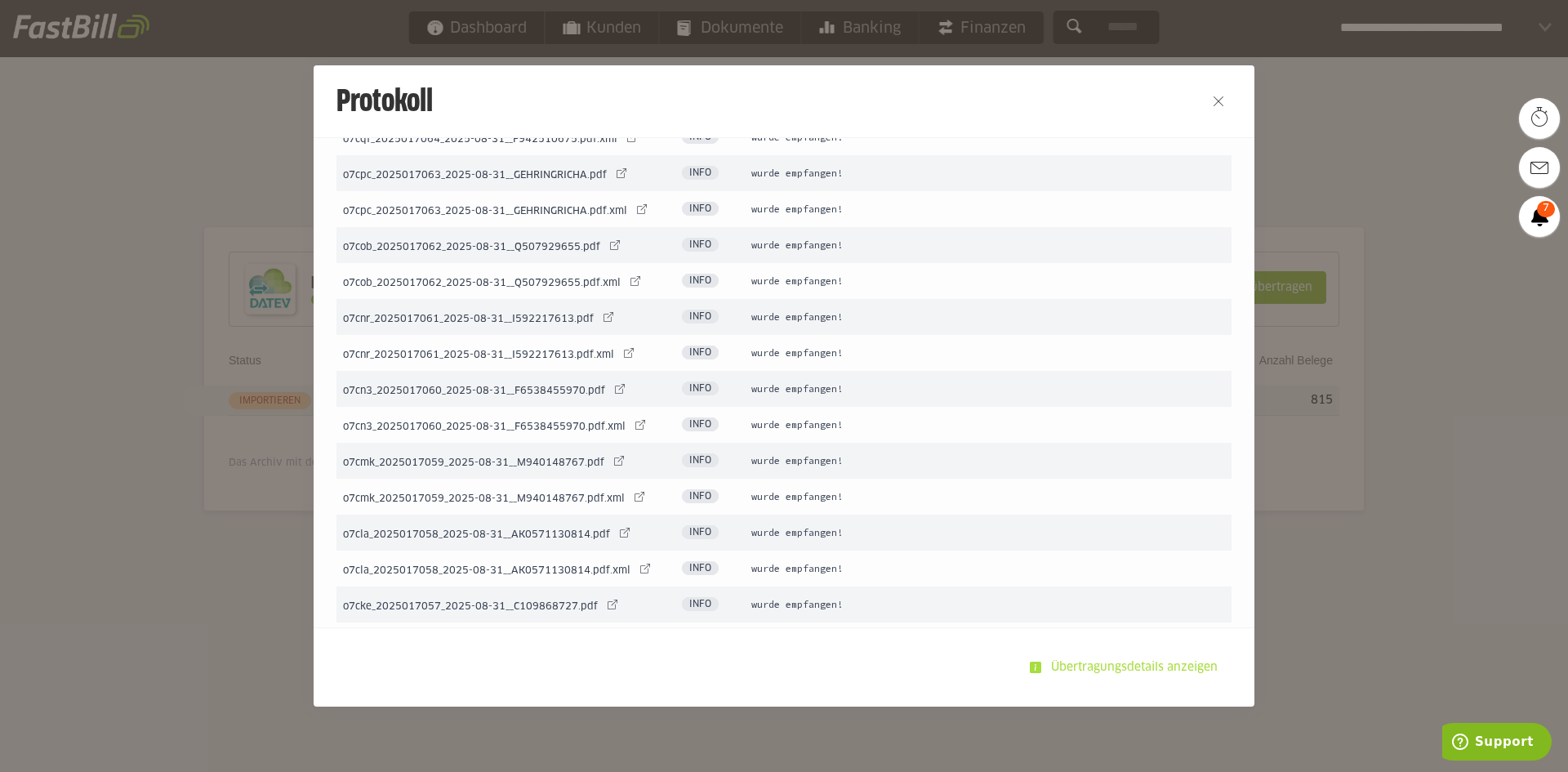
click at [1088, 670] on slot "Übertragungsdetails anzeigen" at bounding box center [1135, 667] width 190 height 31
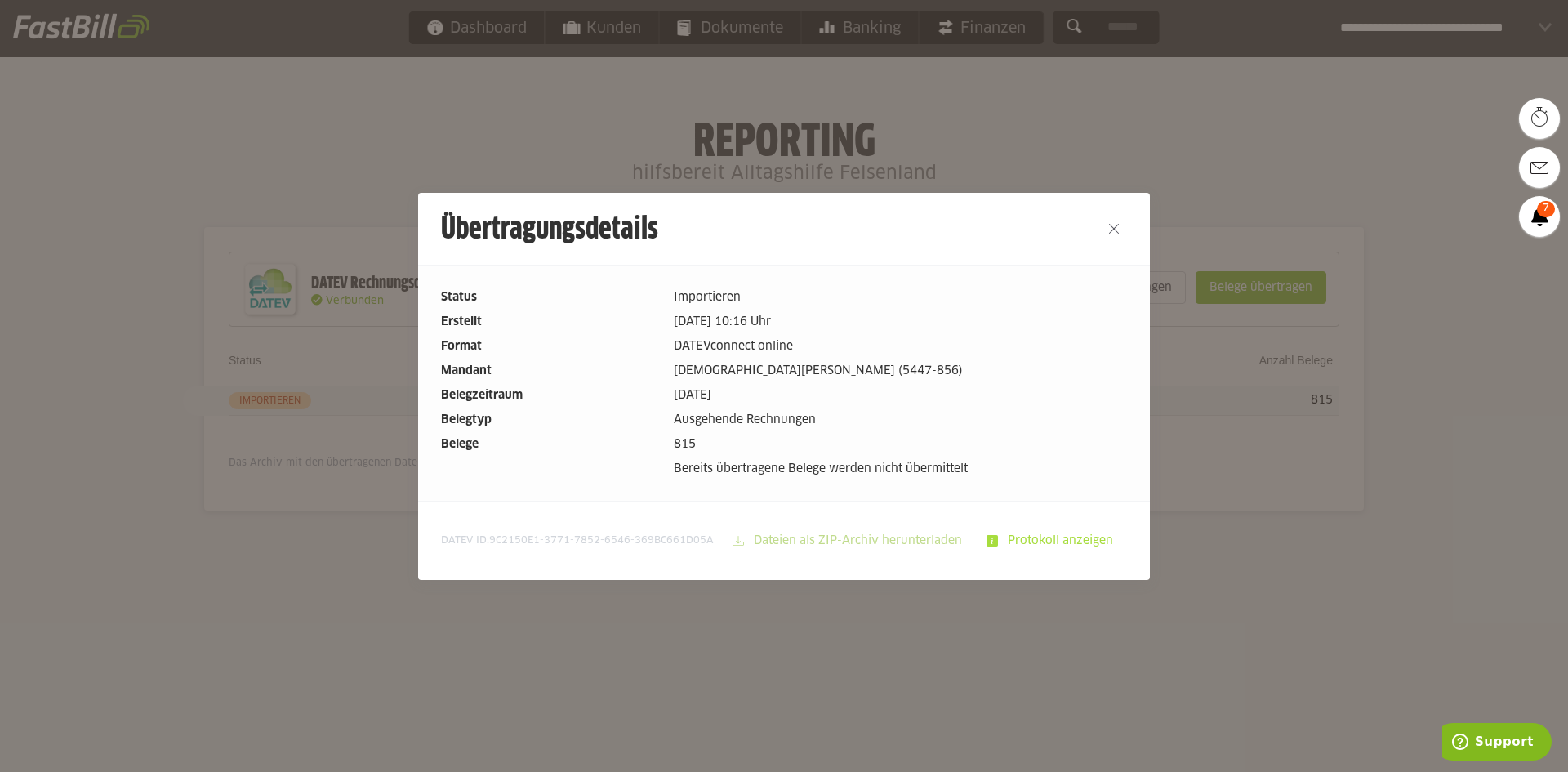
click at [1048, 545] on slot "Protokoll anzeigen" at bounding box center [1062, 540] width 128 height 31
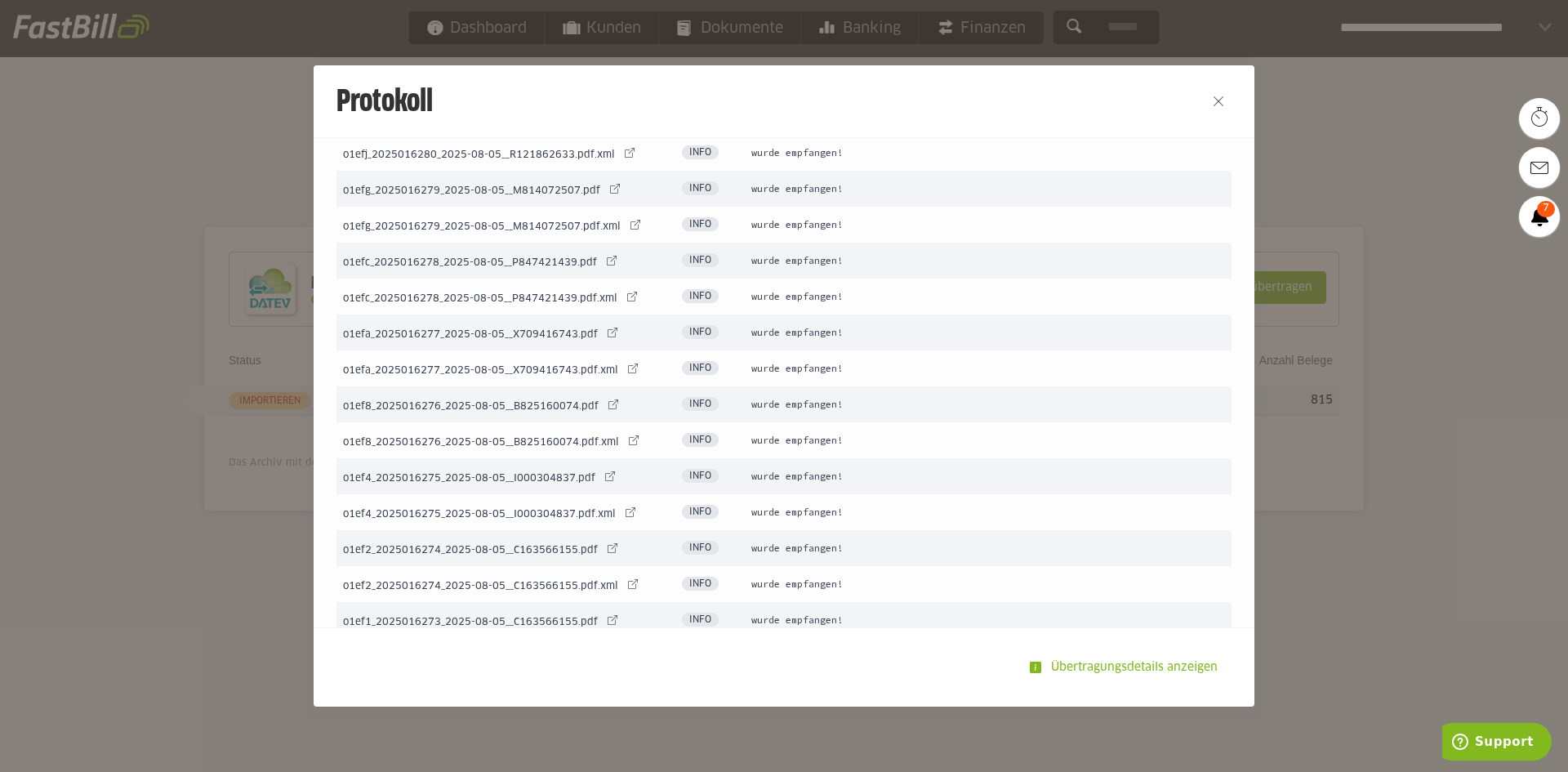
scroll to position [58208, 0]
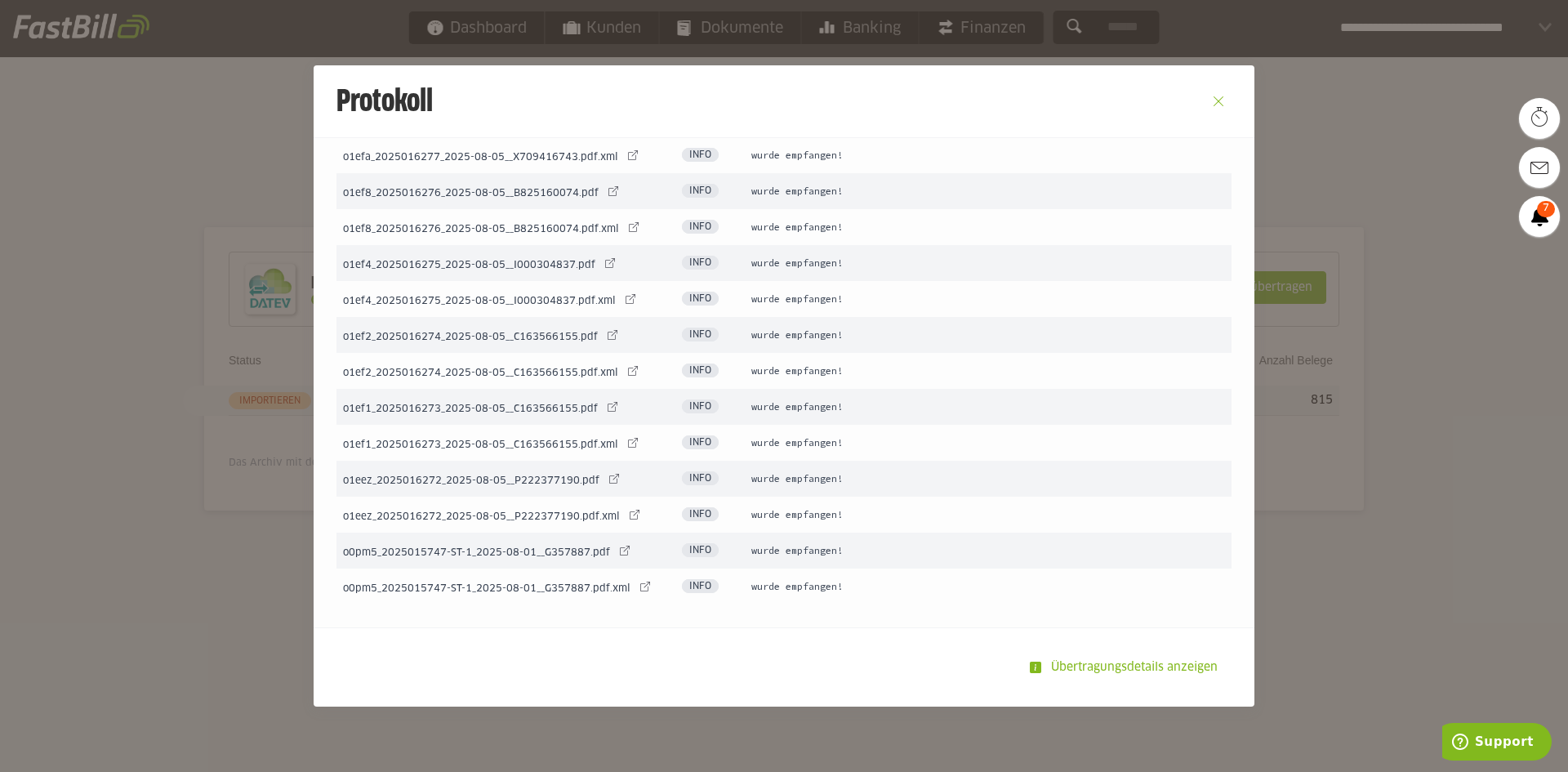
click at [1220, 102] on button "Close" at bounding box center [1218, 101] width 26 height 26
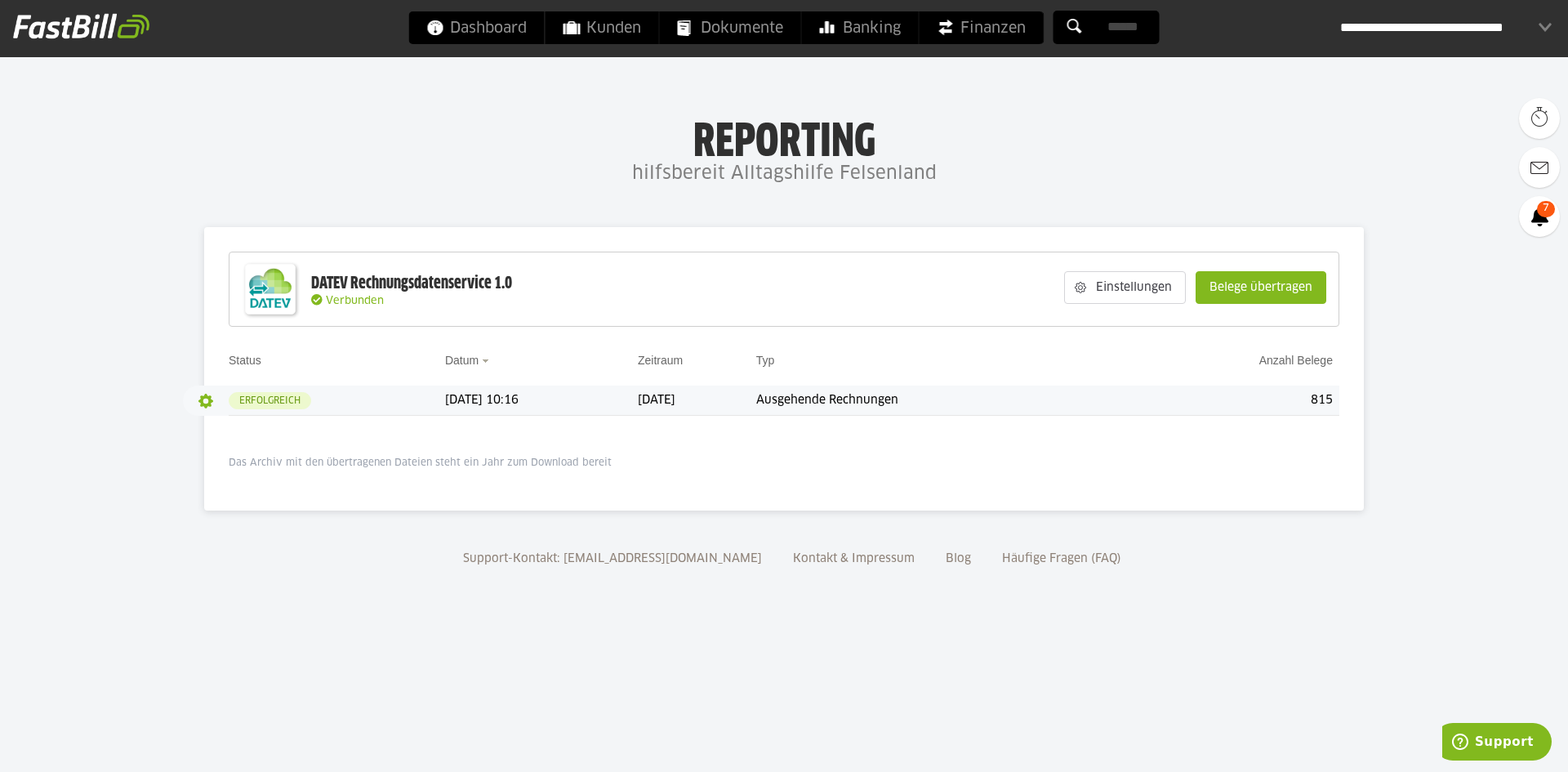
click at [206, 404] on button "button" at bounding box center [206, 401] width 28 height 28
click at [251, 455] on slot "Protokoll" at bounding box center [241, 456] width 57 height 16
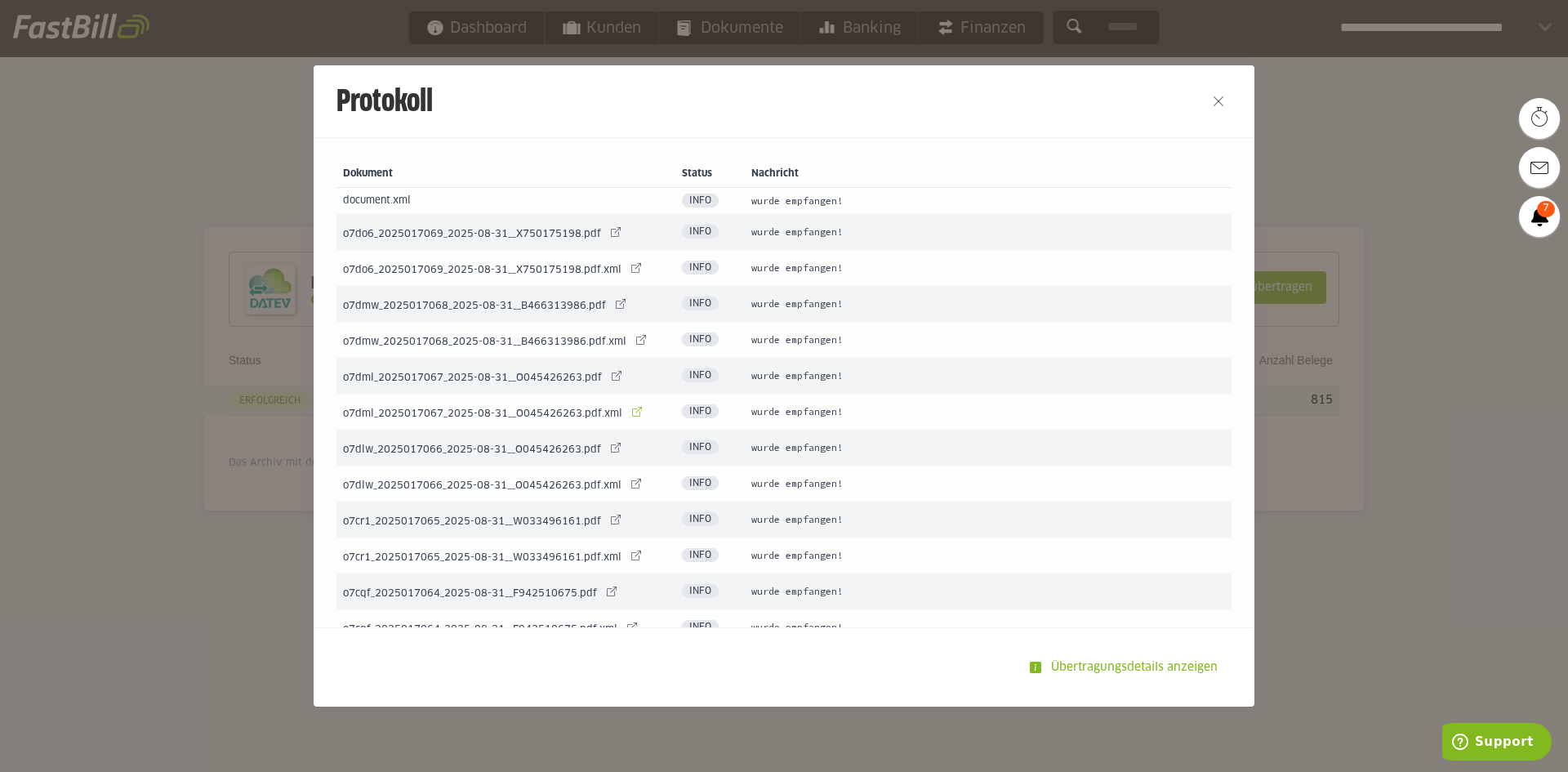
click at [631, 415] on link at bounding box center [636, 411] width 23 height 23
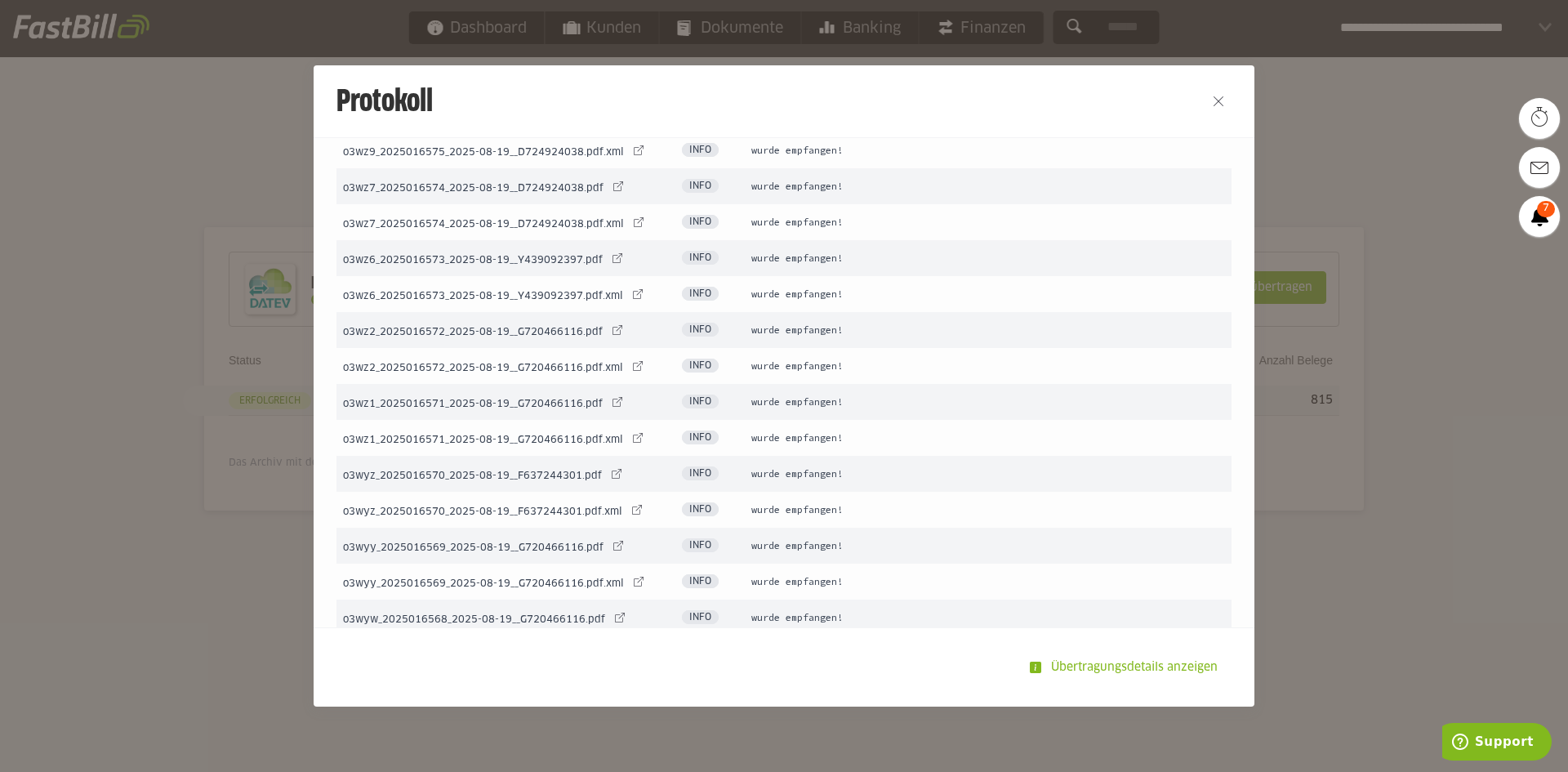
scroll to position [58208, 0]
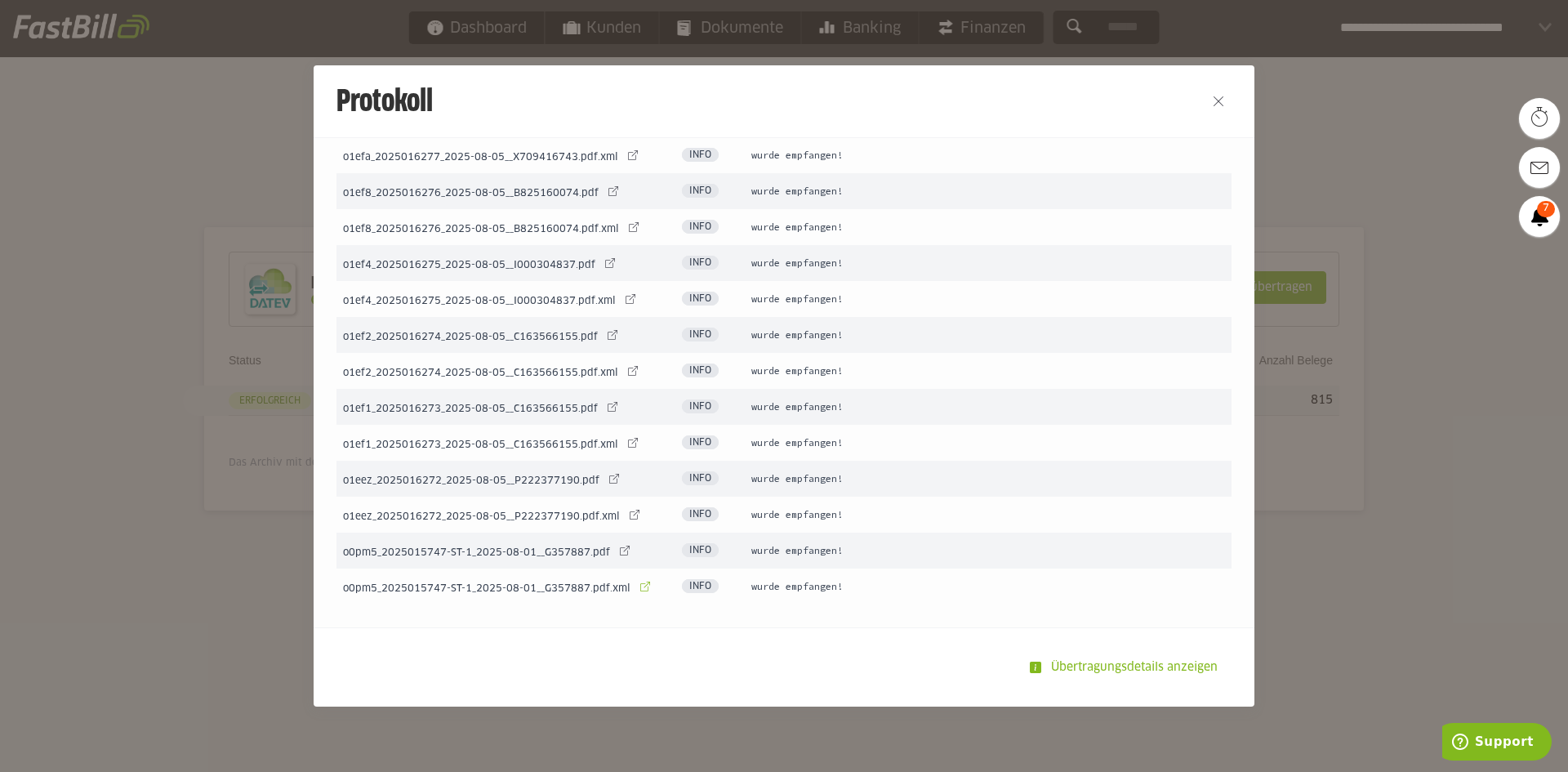
click at [638, 587] on link at bounding box center [644, 586] width 23 height 23
click at [1215, 103] on button "Close" at bounding box center [1218, 101] width 26 height 26
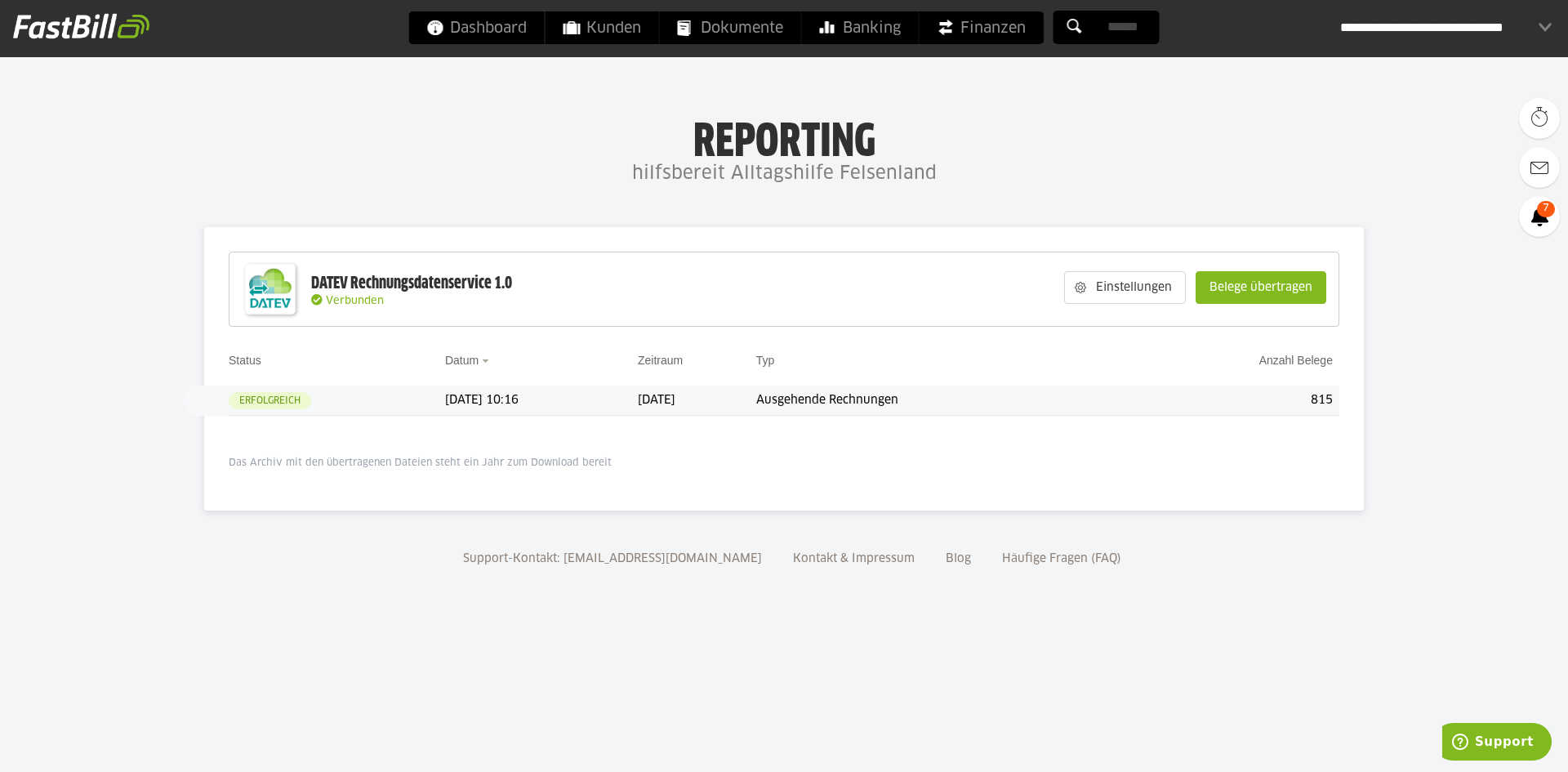
drag, startPoint x: 698, startPoint y: 131, endPoint x: 1161, endPoint y: 194, distance: 467.3
click at [1161, 194] on body "Dashboard Kunden Dokumente Banking Finanzen Add-ons" at bounding box center [784, 386] width 1568 height 772
click at [1160, 194] on body "Dashboard Kunden Dokumente Banking Finanzen Add-ons" at bounding box center [784, 386] width 1568 height 772
click at [1159, 194] on body "Dashboard Kunden Dokumente Banking Finanzen Add-ons" at bounding box center [784, 386] width 1568 height 772
click at [1117, 146] on h1 "Reporting" at bounding box center [784, 136] width 1241 height 43
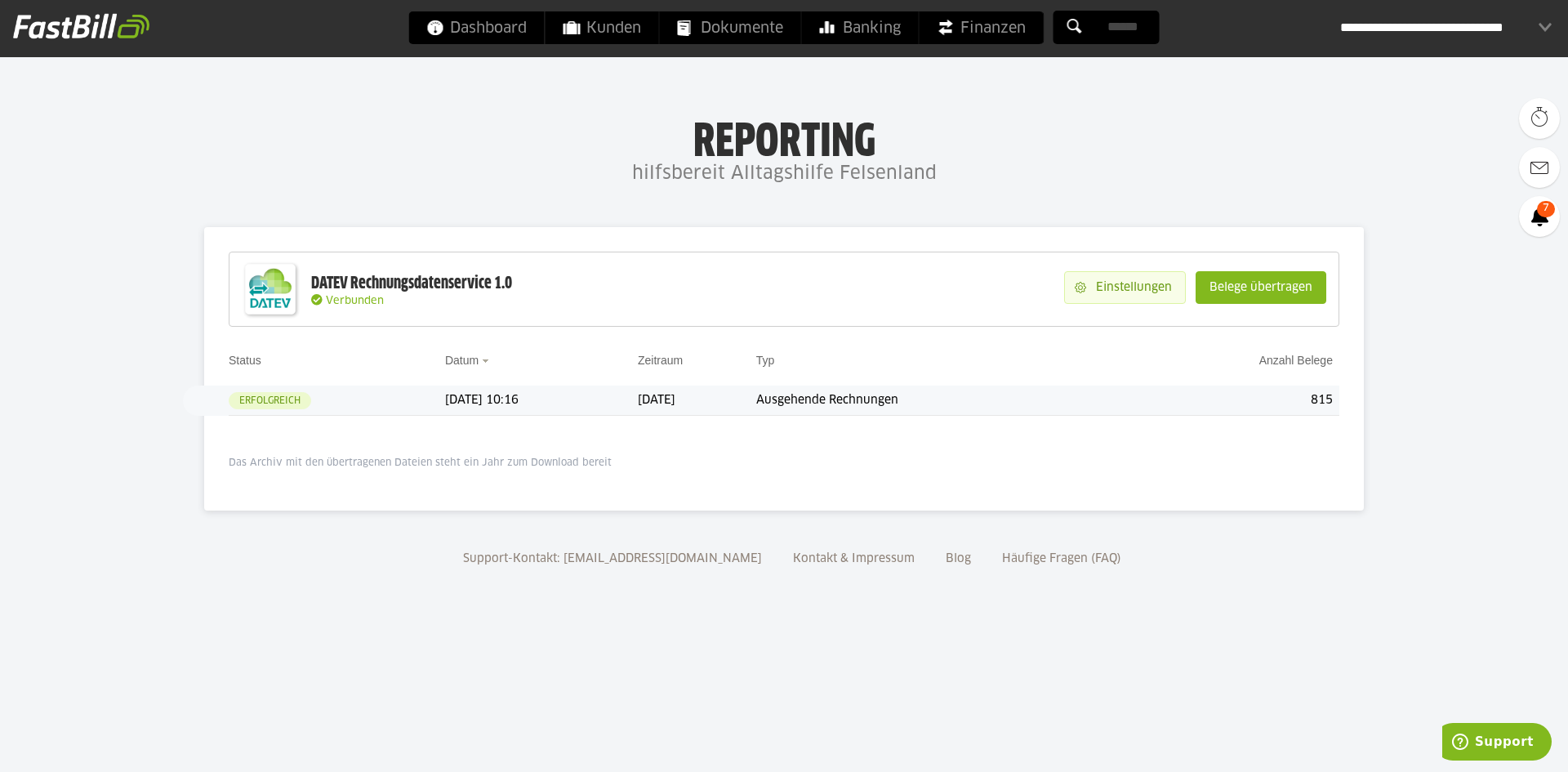
click at [1105, 294] on slot "Einstellungen" at bounding box center [1134, 287] width 98 height 31
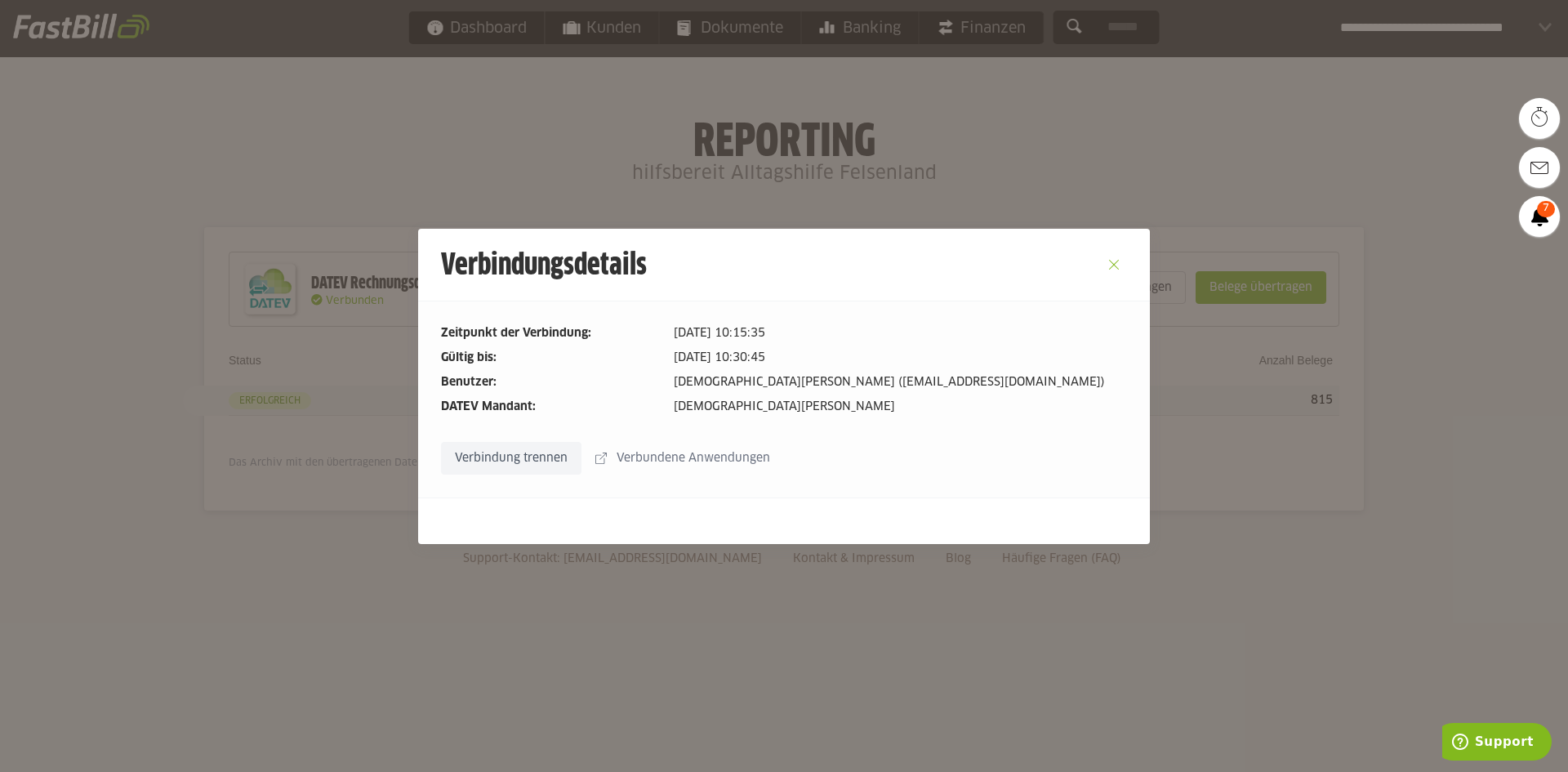
click at [1112, 265] on button "Close" at bounding box center [1114, 265] width 26 height 26
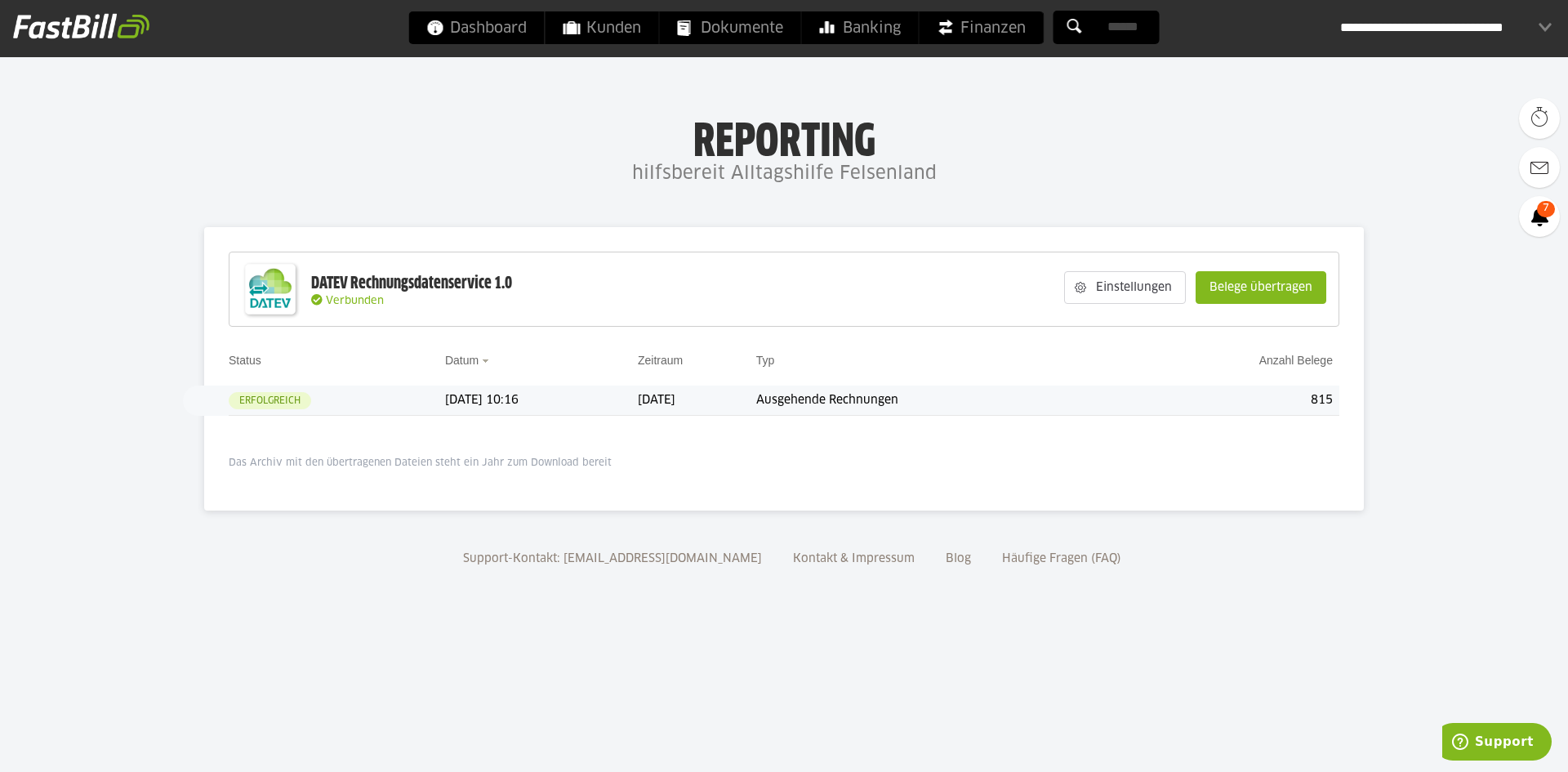
drag, startPoint x: 698, startPoint y: 142, endPoint x: 945, endPoint y: 184, distance: 250.5
click at [945, 184] on div "Reporting hilfsbereit Alltagshilfe Felsenland" at bounding box center [784, 153] width 1568 height 76
click at [945, 184] on h4 "hilfsbereit Alltagshilfe Felsenland" at bounding box center [784, 174] width 1568 height 33
click at [377, 282] on div "DATEV Rechnungsdatenservice 1.0" at bounding box center [412, 283] width 201 height 21
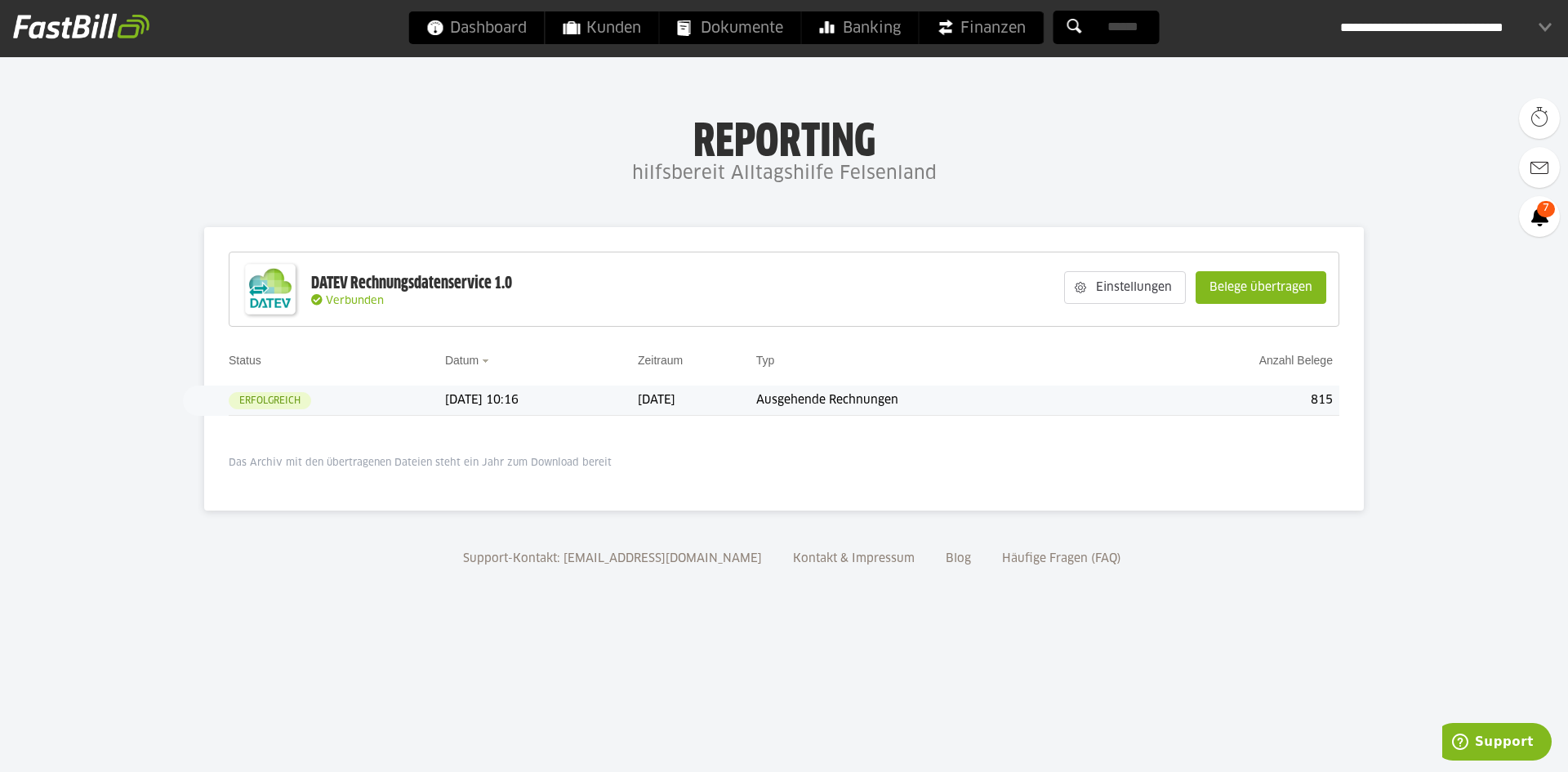
click at [377, 282] on div "DATEV Rechnungsdatenservice 1.0" at bounding box center [412, 283] width 201 height 21
drag, startPoint x: 697, startPoint y: 141, endPoint x: 997, endPoint y: 175, distance: 301.9
click at [997, 175] on div "Reporting hilfsbereit Alltagshilfe Felsenland" at bounding box center [784, 153] width 1568 height 76
click at [999, 175] on h4 "hilfsbereit Alltagshilfe Felsenland" at bounding box center [784, 174] width 1568 height 33
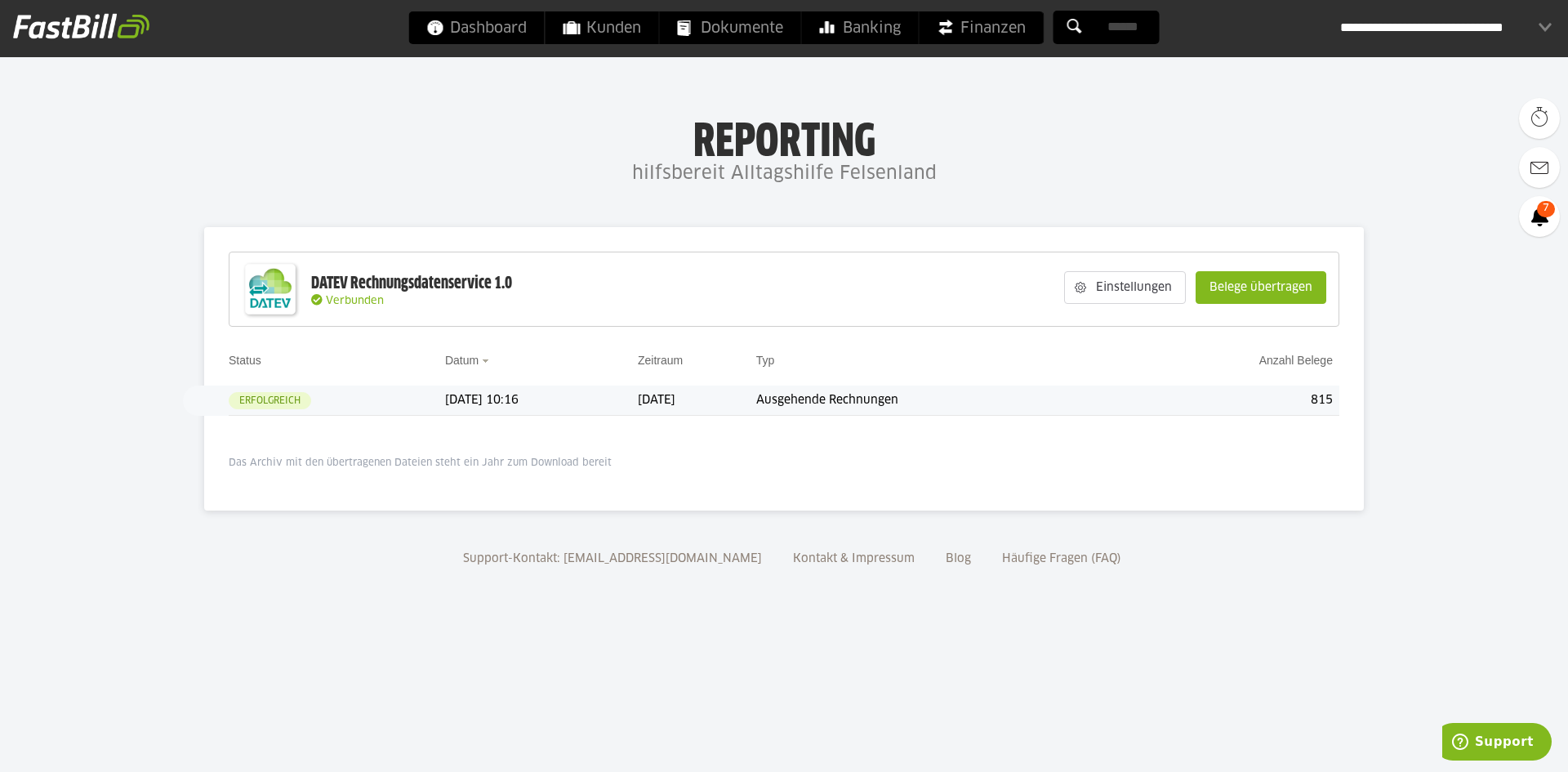
drag, startPoint x: 1033, startPoint y: 172, endPoint x: 528, endPoint y: 140, distance: 506.0
click at [528, 140] on div "Reporting hilfsbereit Alltagshilfe Felsenland" at bounding box center [784, 153] width 1568 height 76
click at [528, 140] on h1 "Reporting" at bounding box center [784, 136] width 1241 height 43
click at [1250, 294] on slot "Belege übertragen" at bounding box center [1261, 287] width 129 height 31
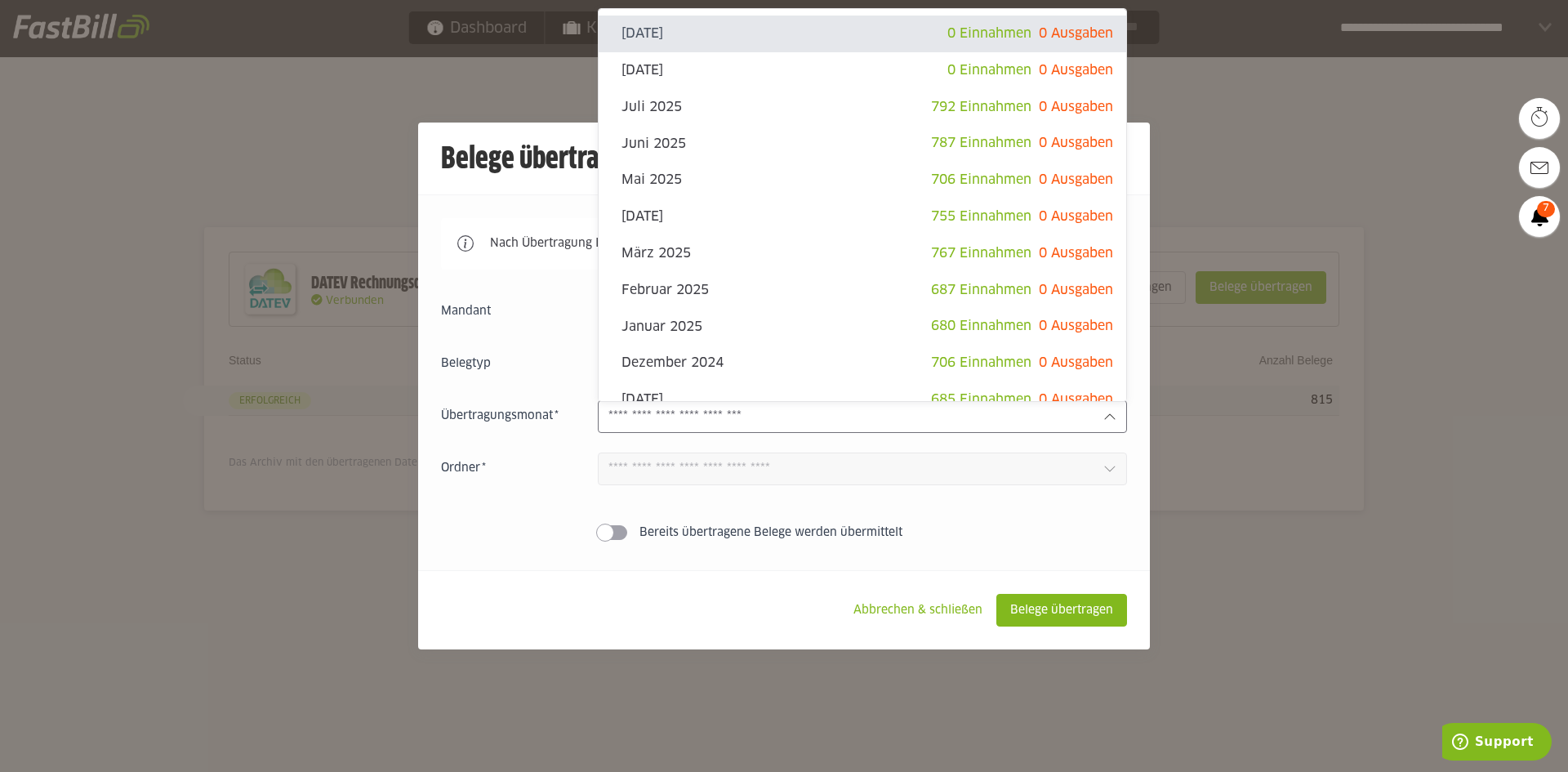
click at [629, 407] on div at bounding box center [862, 416] width 529 height 33
click at [508, 302] on div "**********" at bounding box center [784, 311] width 686 height 33
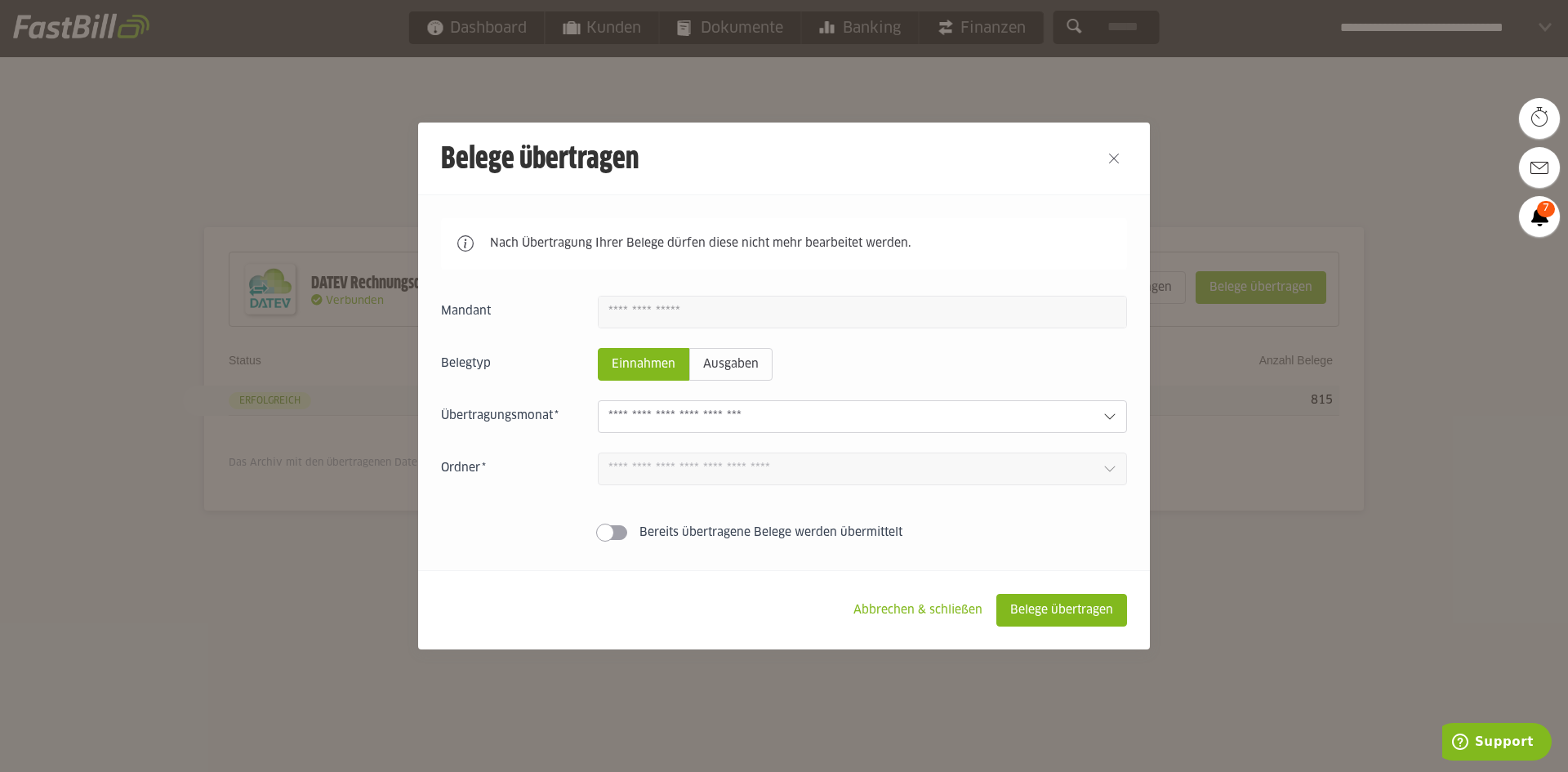
click at [898, 614] on slot "Abbrechen & schließen" at bounding box center [918, 610] width 155 height 31
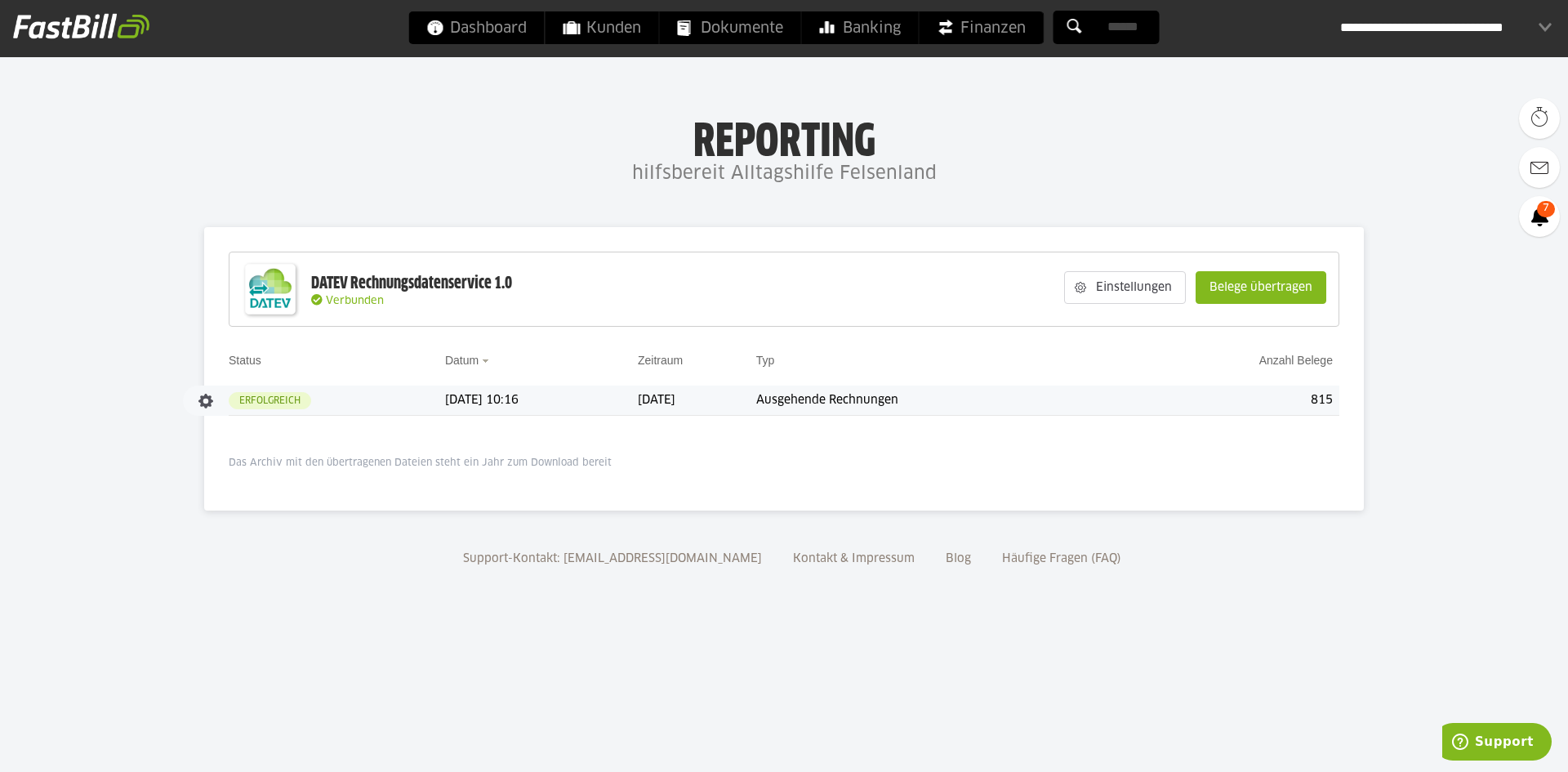
click at [0, 0] on slot "Erfolgreich" at bounding box center [0, 0] width 0 height 0
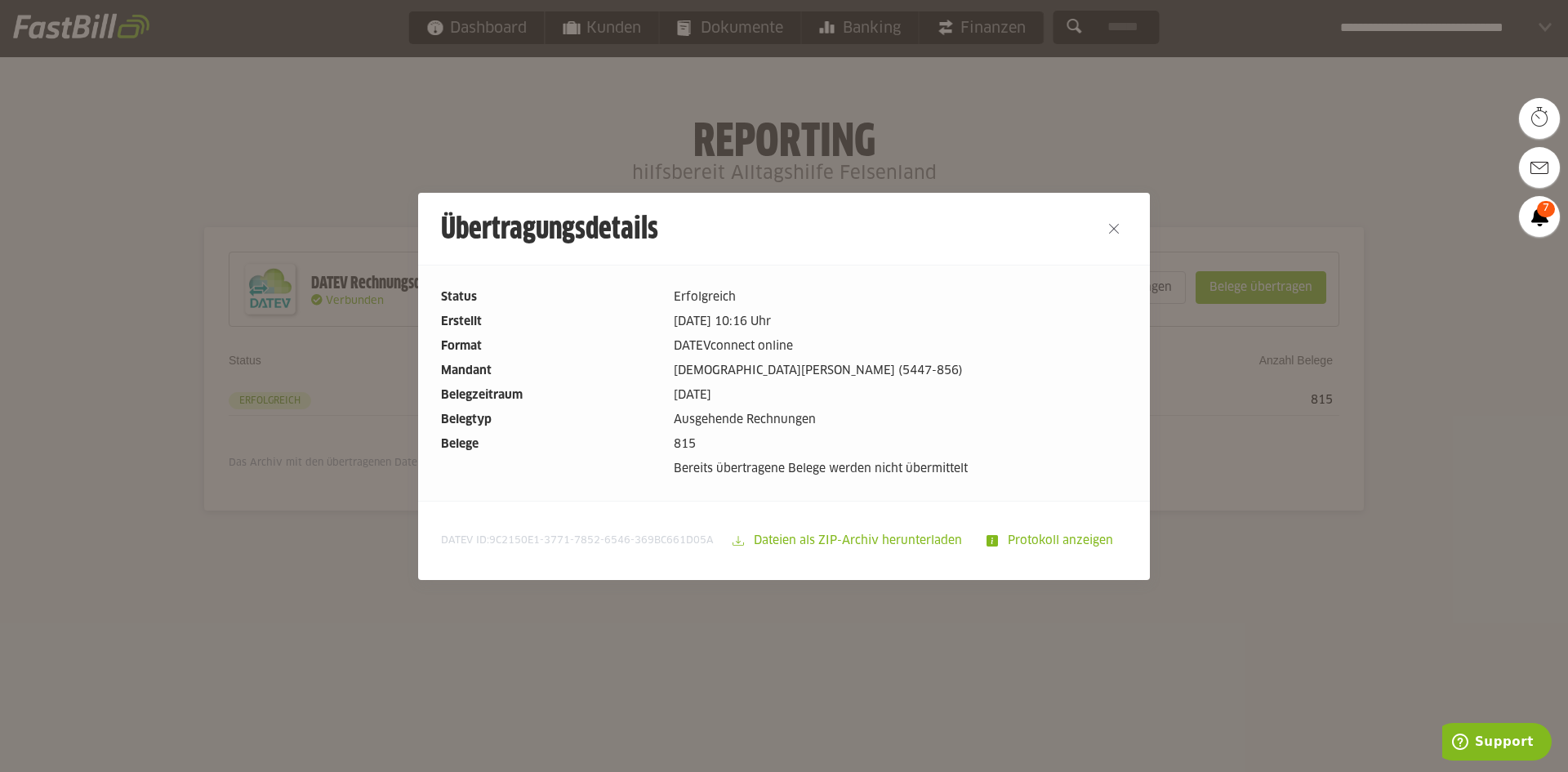
click at [1034, 545] on slot "Protokoll anzeigen" at bounding box center [1062, 540] width 128 height 31
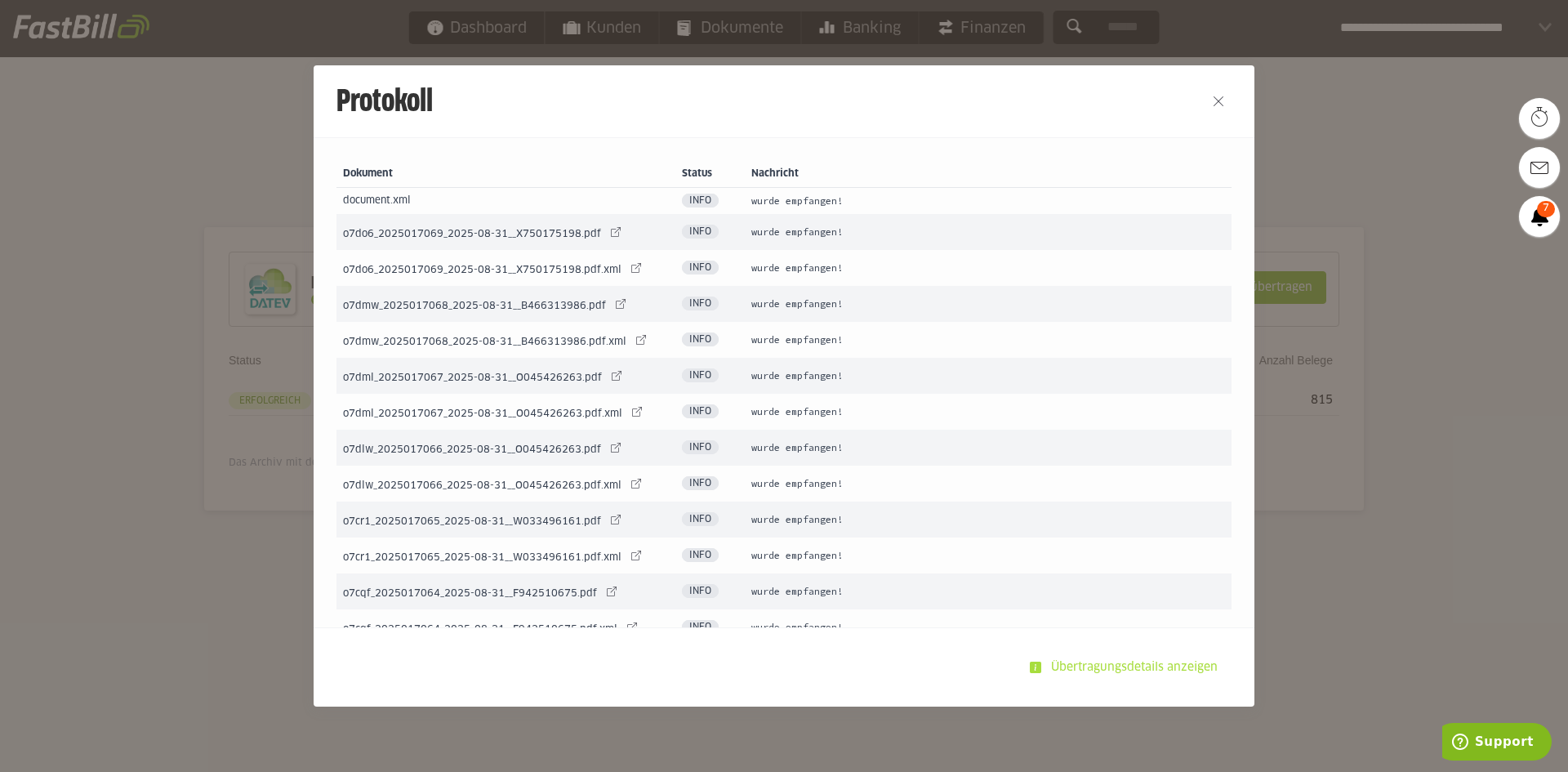
click at [1085, 673] on slot "Übertragungsdetails anzeigen" at bounding box center [1135, 667] width 190 height 31
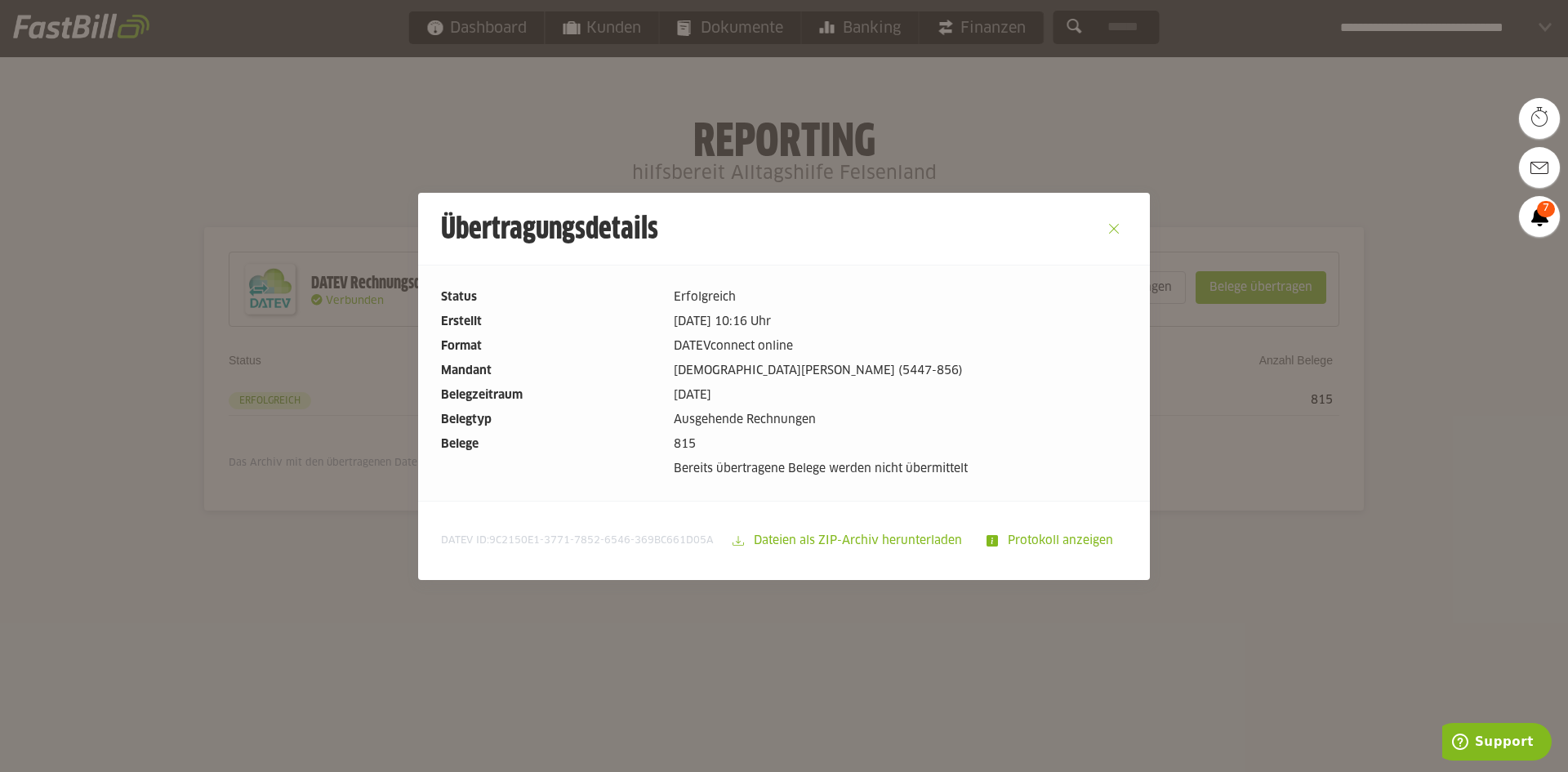
click at [1115, 232] on button "Close" at bounding box center [1114, 229] width 26 height 26
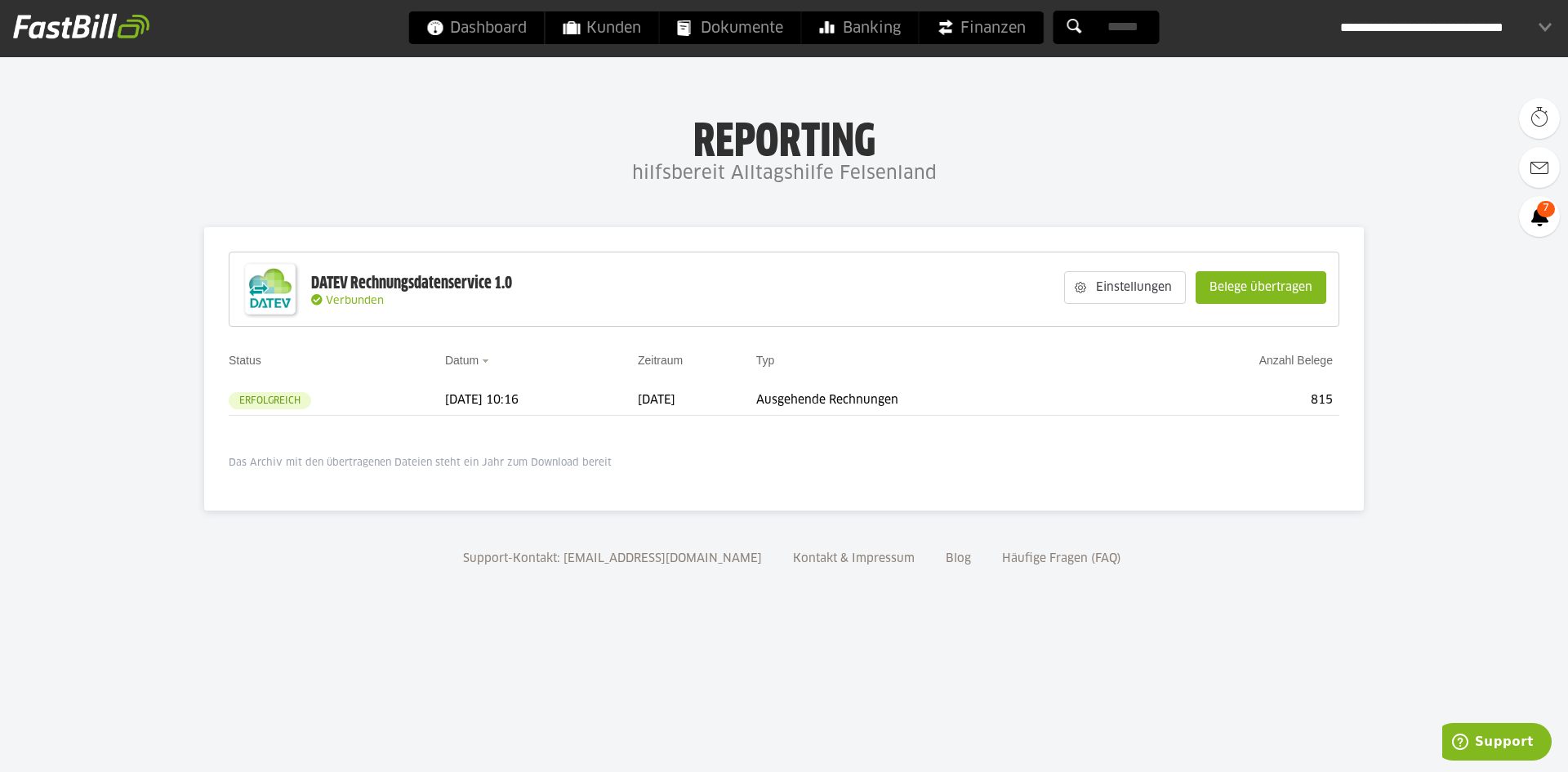
drag, startPoint x: 698, startPoint y: 142, endPoint x: 1008, endPoint y: 174, distance: 311.6
click at [1008, 174] on div "Reporting hilfsbereit Alltagshilfe Felsenland" at bounding box center [784, 153] width 1568 height 76
click at [1008, 174] on h4 "hilfsbereit Alltagshilfe Felsenland" at bounding box center [784, 174] width 1568 height 33
drag, startPoint x: 1061, startPoint y: 177, endPoint x: 535, endPoint y: 151, distance: 526.6
click at [535, 151] on div "Reporting hilfsbereit Alltagshilfe Felsenland" at bounding box center [784, 153] width 1568 height 76
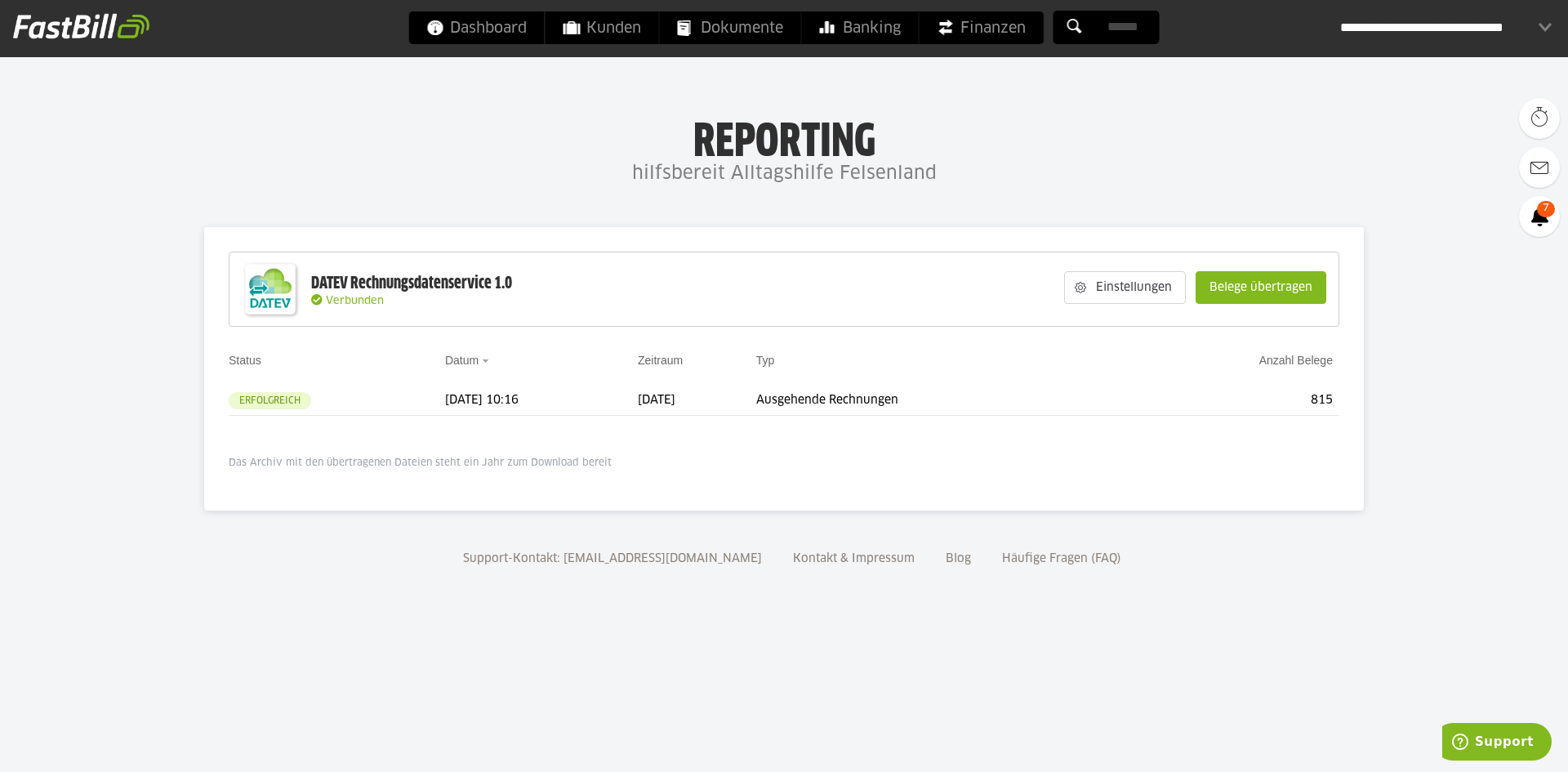
click at [535, 151] on h1 "Reporting" at bounding box center [784, 136] width 1241 height 43
drag, startPoint x: 897, startPoint y: 160, endPoint x: 1149, endPoint y: 177, distance: 252.6
click at [1149, 177] on div "Reporting hilfsbereit Alltagshilfe Felsenland" at bounding box center [784, 153] width 1568 height 76
click at [1149, 177] on h4 "hilfsbereit Alltagshilfe Felsenland" at bounding box center [784, 174] width 1568 height 33
drag, startPoint x: 567, startPoint y: 144, endPoint x: 440, endPoint y: 136, distance: 127.3
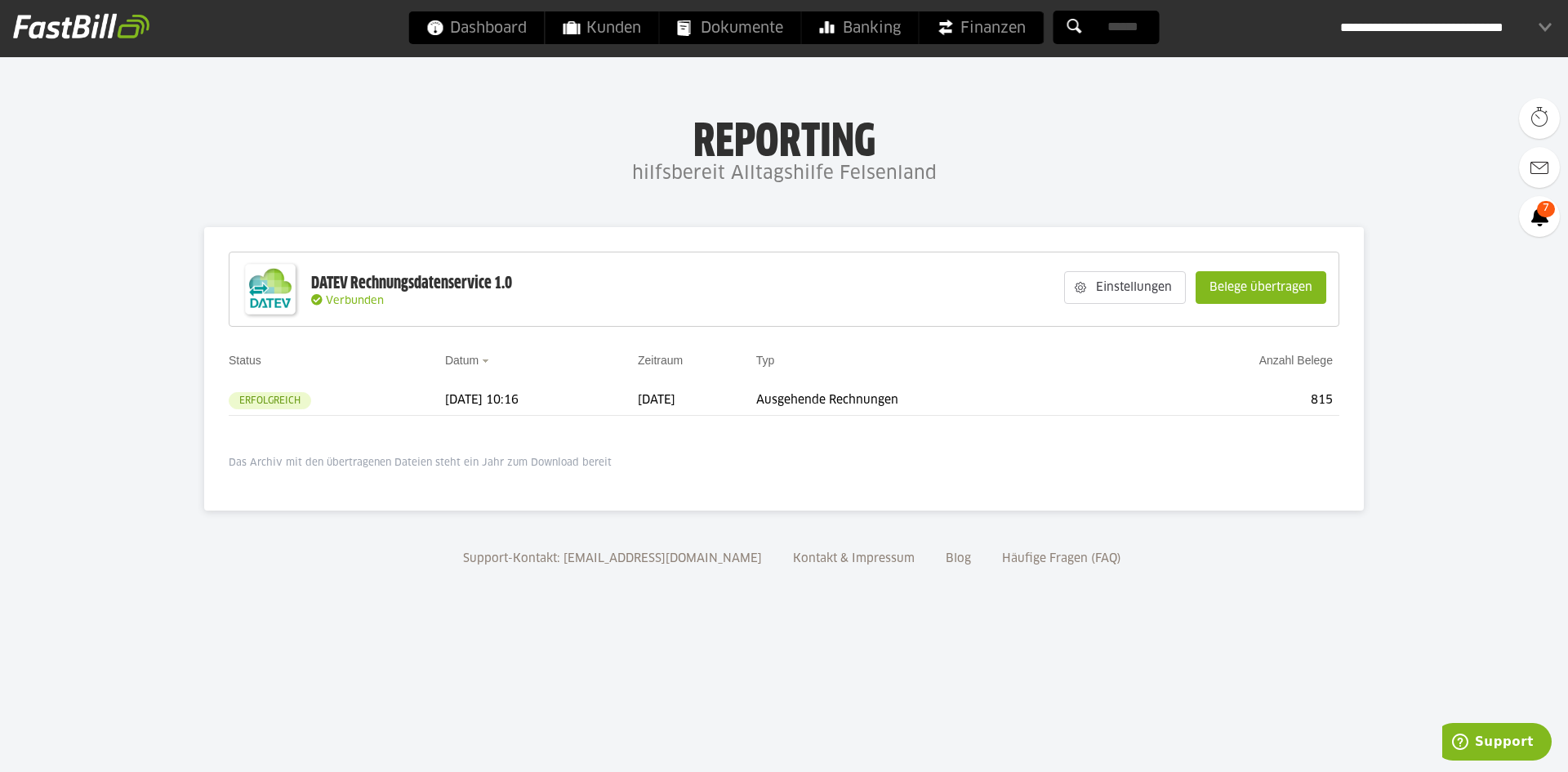
click at [440, 136] on div "Reporting hilfsbereit Alltagshilfe Felsenland" at bounding box center [784, 153] width 1568 height 76
click at [440, 136] on h1 "Reporting" at bounding box center [784, 136] width 1241 height 43
drag, startPoint x: 583, startPoint y: 137, endPoint x: 1082, endPoint y: 182, distance: 501.0
click at [1082, 182] on div "Reporting hilfsbereit Alltagshilfe Felsenland" at bounding box center [784, 153] width 1568 height 76
click at [1082, 182] on h4 "hilfsbereit Alltagshilfe Felsenland" at bounding box center [784, 174] width 1568 height 33
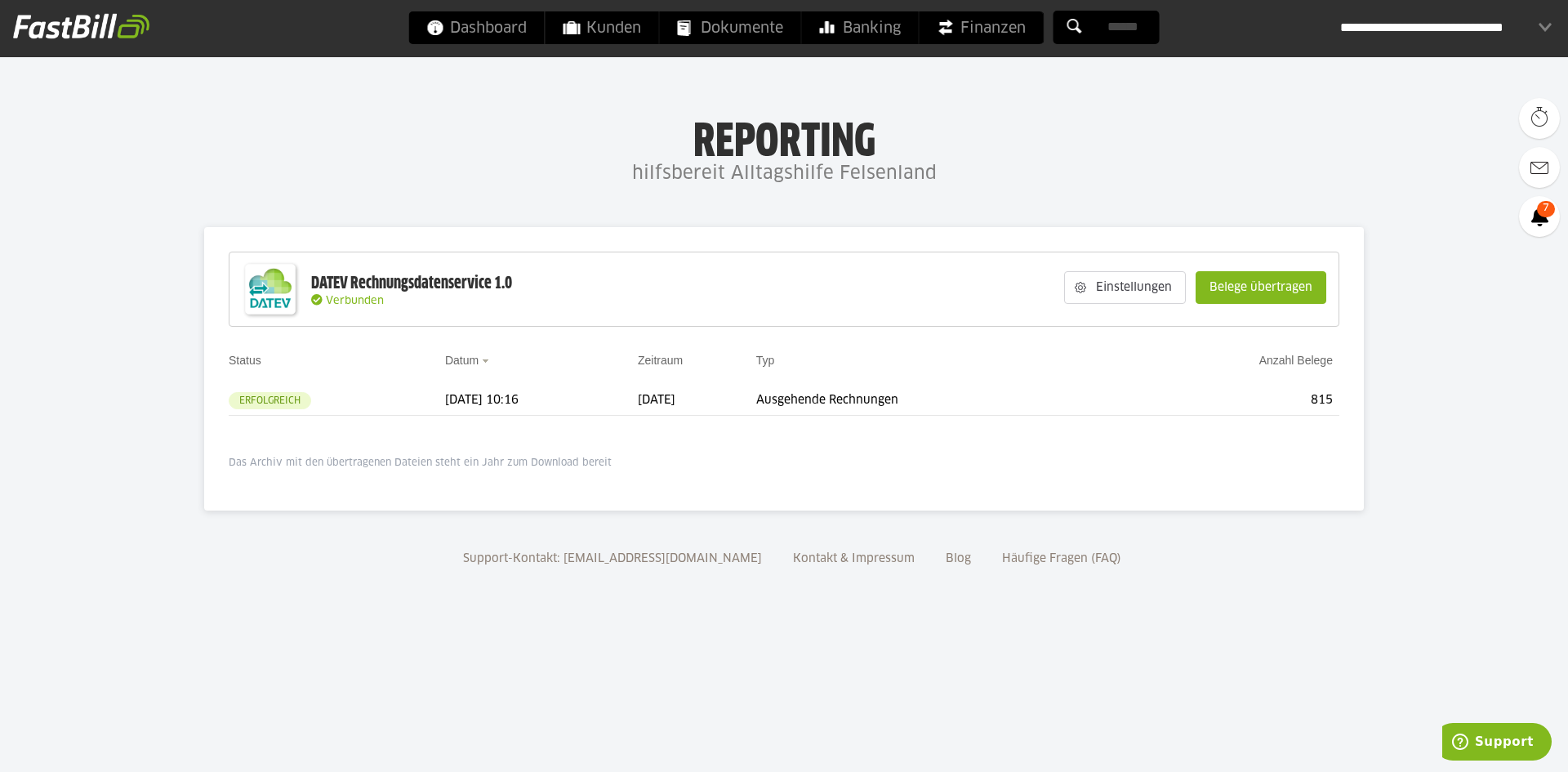
drag, startPoint x: 1127, startPoint y: 181, endPoint x: 229, endPoint y: 137, distance: 899.1
click at [229, 137] on div "Reporting hilfsbereit Alltagshilfe Felsenland" at bounding box center [784, 153] width 1568 height 76
click at [229, 137] on h1 "Reporting" at bounding box center [784, 136] width 1241 height 43
click at [377, 464] on p "Das Archiv mit den übertragenen Dateien steht ein Jahr zum Download bereit" at bounding box center [784, 463] width 1111 height 13
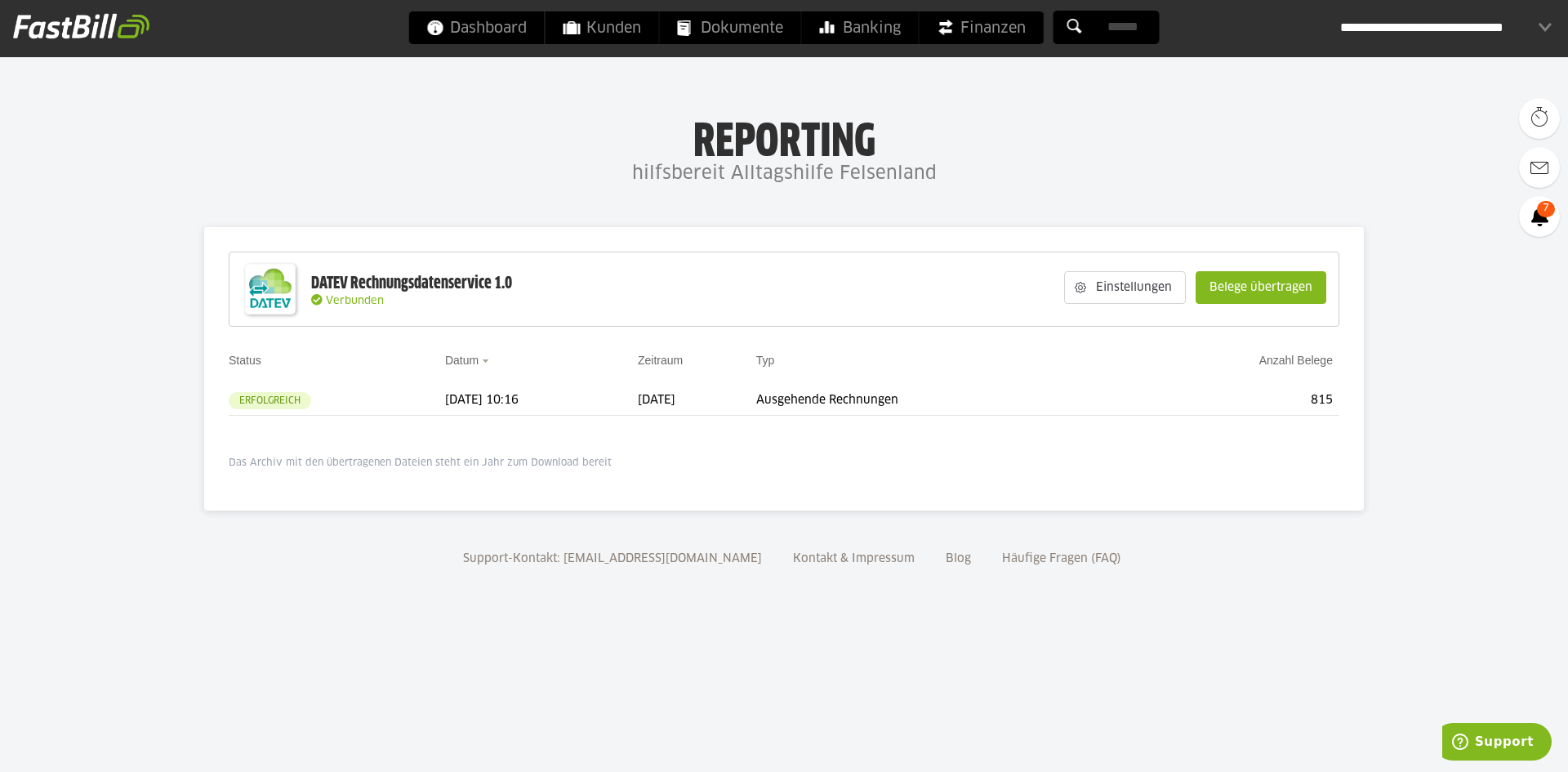
click at [401, 464] on p "Das Archiv mit den übertragenen Dateien steht ein Jahr zum Download bereit" at bounding box center [784, 463] width 1111 height 13
click at [482, 462] on p "Das Archiv mit den übertragenen Dateien steht ein Jahr zum Download bereit" at bounding box center [784, 463] width 1111 height 13
click at [483, 462] on p "Das Archiv mit den übertragenen Dateien steht ein Jahr zum Download bereit" at bounding box center [784, 463] width 1111 height 13
click at [546, 462] on p "Das Archiv mit den übertragenen Dateien steht ein Jahr zum Download bereit" at bounding box center [784, 463] width 1111 height 13
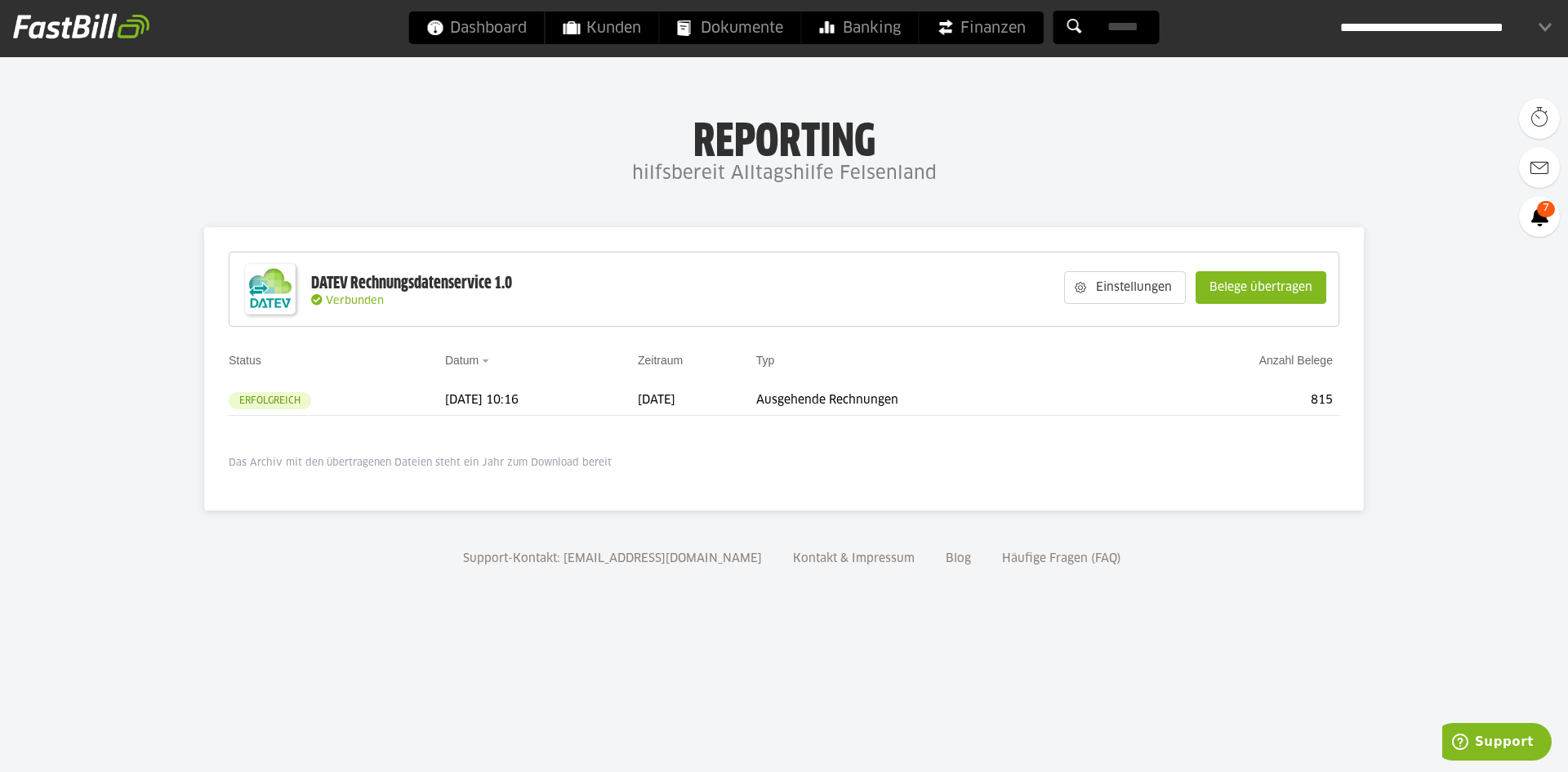
click at [546, 462] on p "Das Archiv mit den übertragenen Dateien steht ein Jahr zum Download bereit" at bounding box center [784, 463] width 1111 height 13
click at [262, 464] on p "Das Archiv mit den übertragenen Dateien steht ein Jahr zum Download bereit" at bounding box center [784, 463] width 1111 height 13
click at [60, 464] on body "Dashboard Kunden Dokumente Banking Finanzen Add-ons" at bounding box center [784, 386] width 1568 height 772
drag, startPoint x: 824, startPoint y: 160, endPoint x: 1002, endPoint y: 187, distance: 180.0
click at [1002, 187] on div "Reporting hilfsbereit Alltagshilfe Felsenland" at bounding box center [784, 153] width 1568 height 76
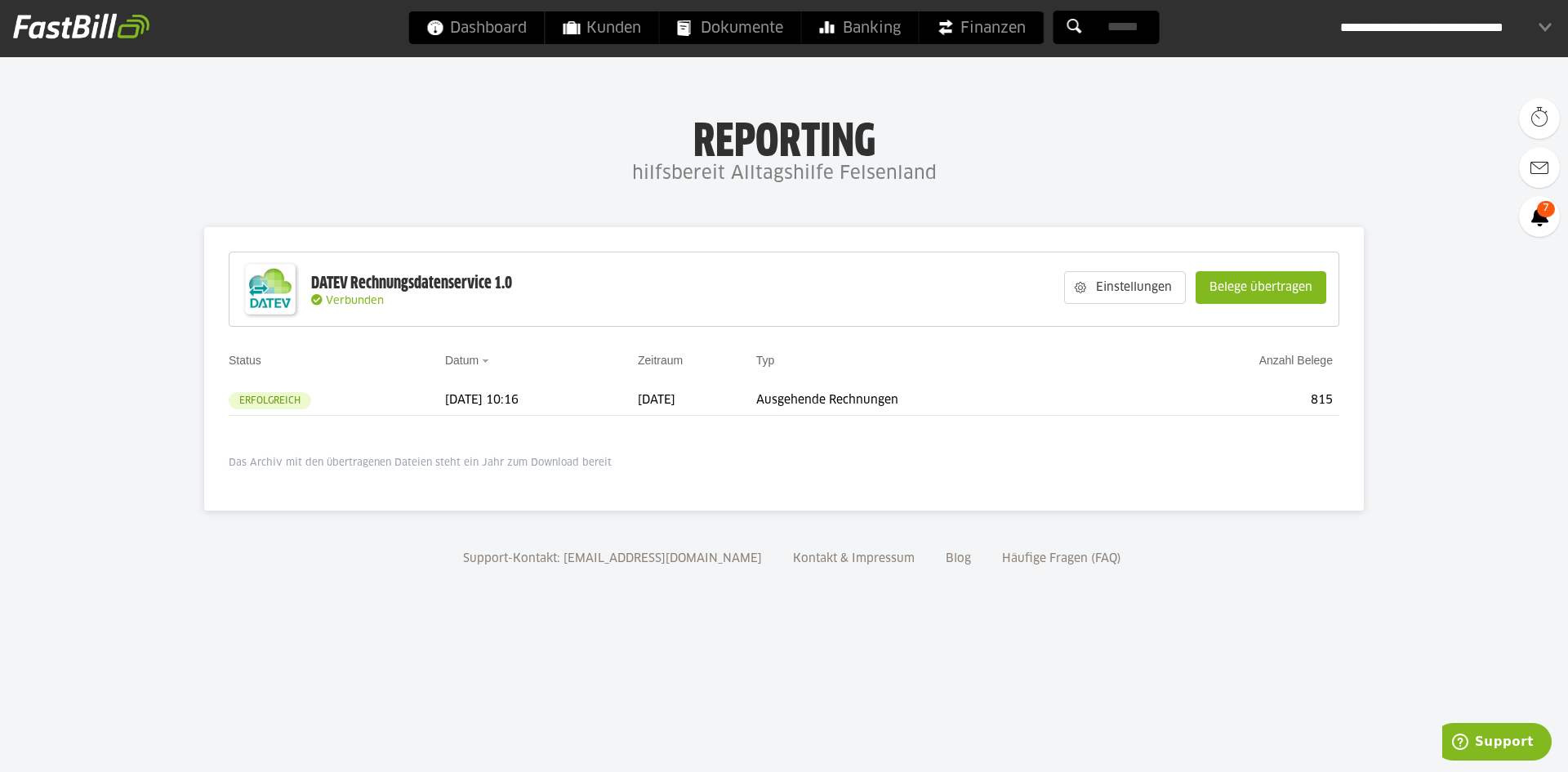
click at [1002, 187] on h4 "hilfsbereit Alltagshilfe Felsenland" at bounding box center [784, 174] width 1568 height 33
drag, startPoint x: 1058, startPoint y: 189, endPoint x: 406, endPoint y: 134, distance: 654.3
click at [406, 134] on div "Reporting hilfsbereit Alltagshilfe Felsenland" at bounding box center [784, 153] width 1568 height 76
drag, startPoint x: 406, startPoint y: 134, endPoint x: 637, endPoint y: 125, distance: 231.2
click at [407, 134] on h1 "Reporting" at bounding box center [784, 136] width 1241 height 43
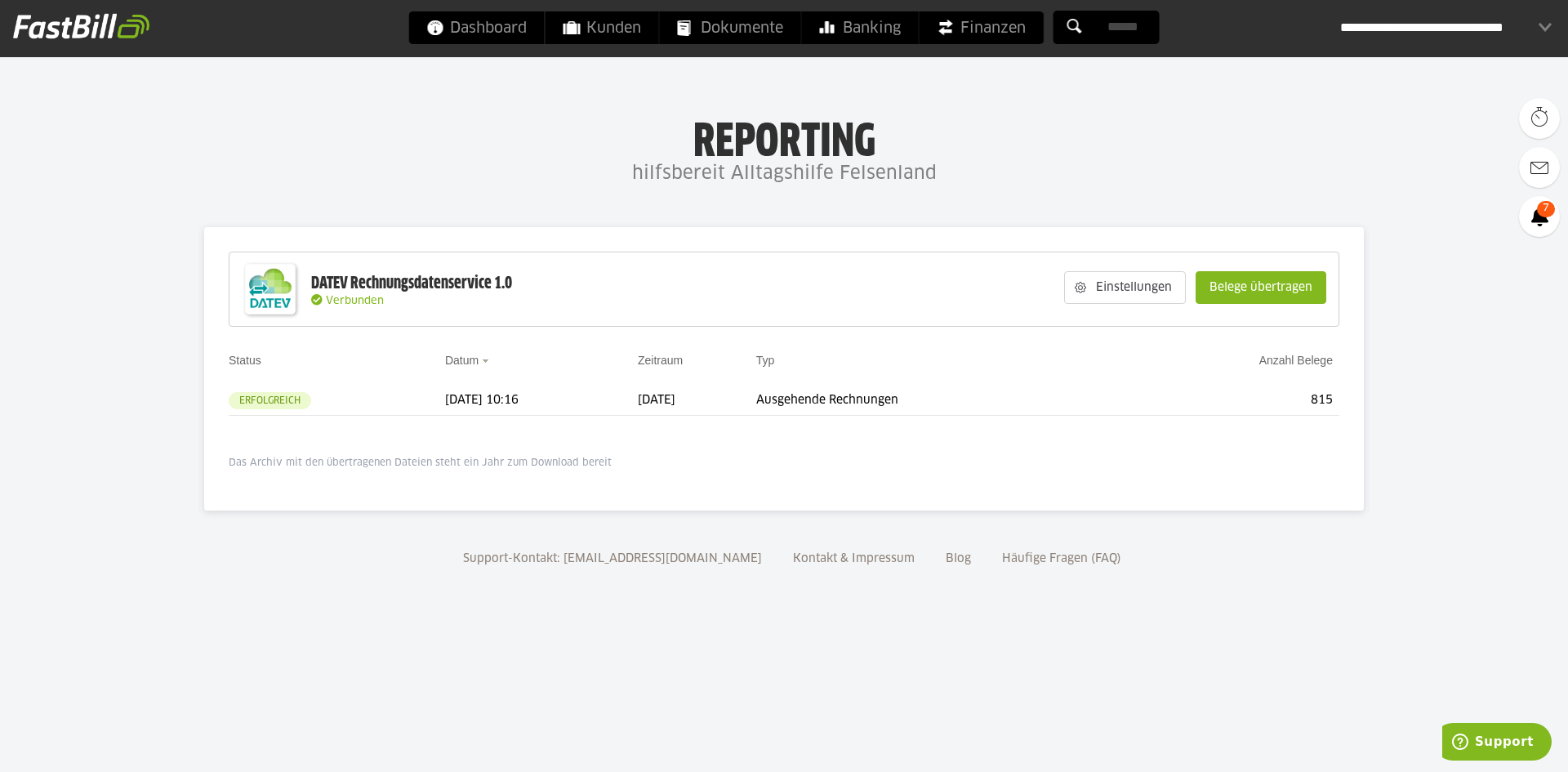
click at [692, 125] on h1 "Reporting" at bounding box center [784, 136] width 1241 height 43
click at [701, 130] on h1 "Reporting" at bounding box center [784, 136] width 1241 height 43
drag, startPoint x: 695, startPoint y: 131, endPoint x: 1044, endPoint y: 176, distance: 351.9
click at [1043, 176] on div "Reporting hilfsbereit Alltagshilfe Felsenland" at bounding box center [784, 153] width 1568 height 76
click at [1049, 176] on h4 "hilfsbereit Alltagshilfe Felsenland" at bounding box center [784, 174] width 1568 height 33
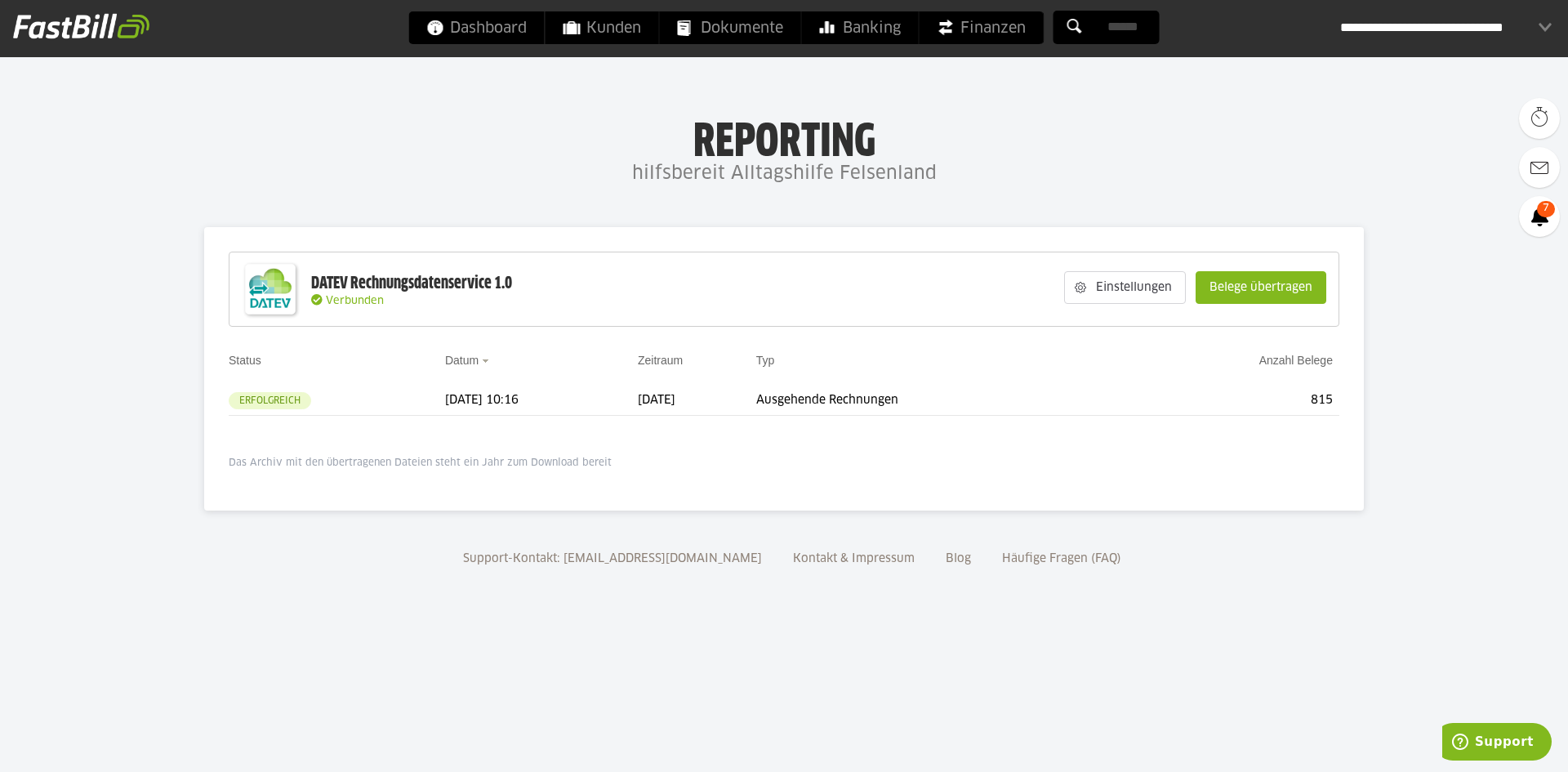
click at [354, 118] on div "Reporting hilfsbereit Alltagshilfe Felsenland" at bounding box center [784, 153] width 1568 height 76
click at [345, 118] on h1 "Reporting" at bounding box center [784, 136] width 1241 height 43
drag, startPoint x: 561, startPoint y: 119, endPoint x: 1062, endPoint y: 183, distance: 505.1
click at [1062, 183] on body "Dashboard Kunden Dokumente Banking Finanzen Add-ons" at bounding box center [784, 386] width 1568 height 772
click at [1062, 184] on h4 "hilfsbereit Alltagshilfe Felsenland" at bounding box center [784, 174] width 1568 height 33
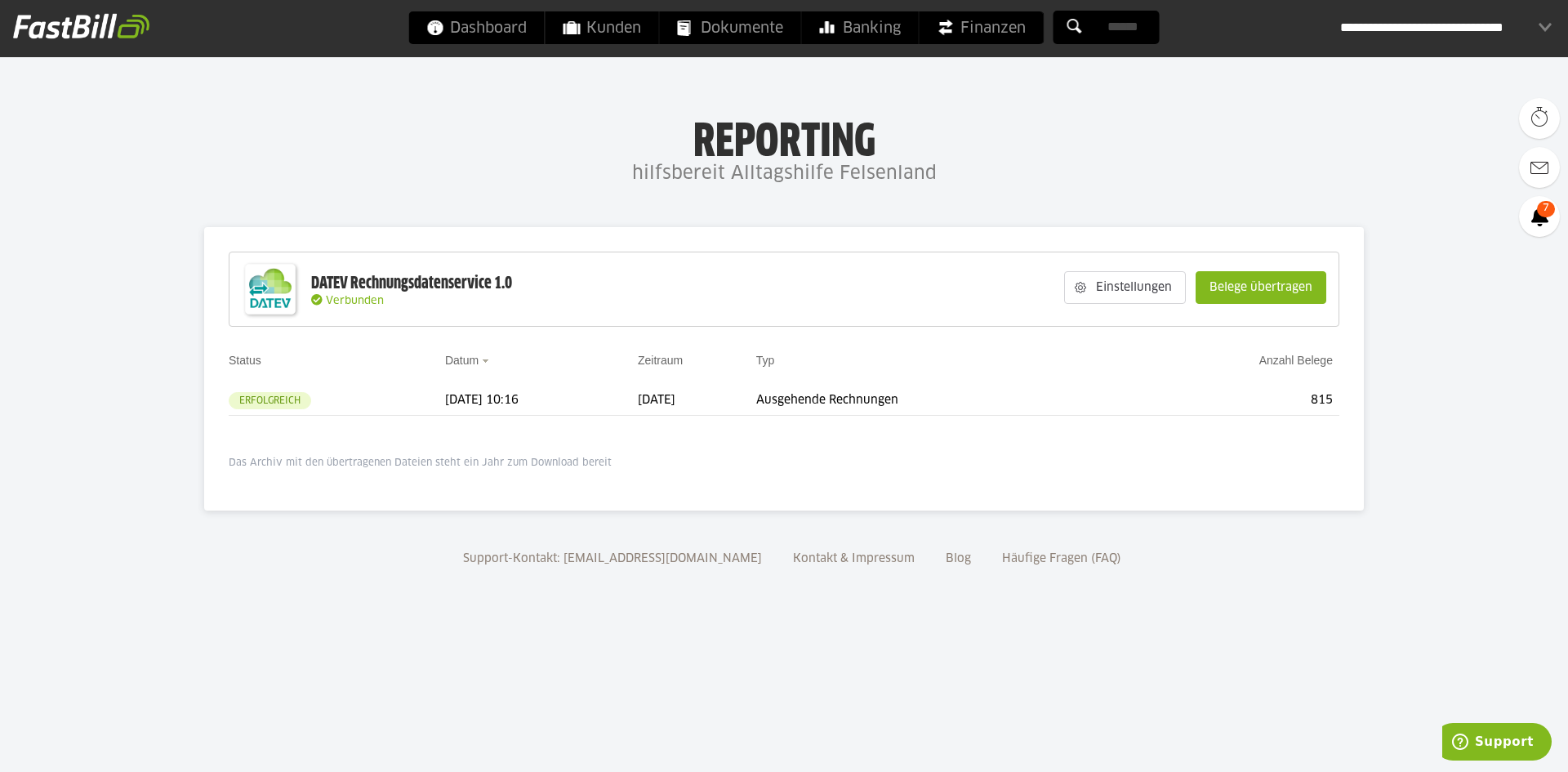
click at [392, 119] on div "Reporting hilfsbereit Alltagshilfe Felsenland" at bounding box center [784, 153] width 1568 height 76
click at [192, 110] on body "Dashboard Kunden Dokumente Banking Finanzen Add-ons" at bounding box center [784, 386] width 1568 height 772
drag, startPoint x: 374, startPoint y: 558, endPoint x: 1245, endPoint y: 555, distance: 871.0
click at [1245, 555] on div "Support-Kontakt: support@fastbill.com Kontakt & Impressum Blog Häufige Fragen (…" at bounding box center [784, 571] width 1568 height 89
click at [1250, 553] on div "Support-Kontakt: support@fastbill.com Kontakt & Impressum Blog Häufige Fragen (…" at bounding box center [784, 571] width 1568 height 89
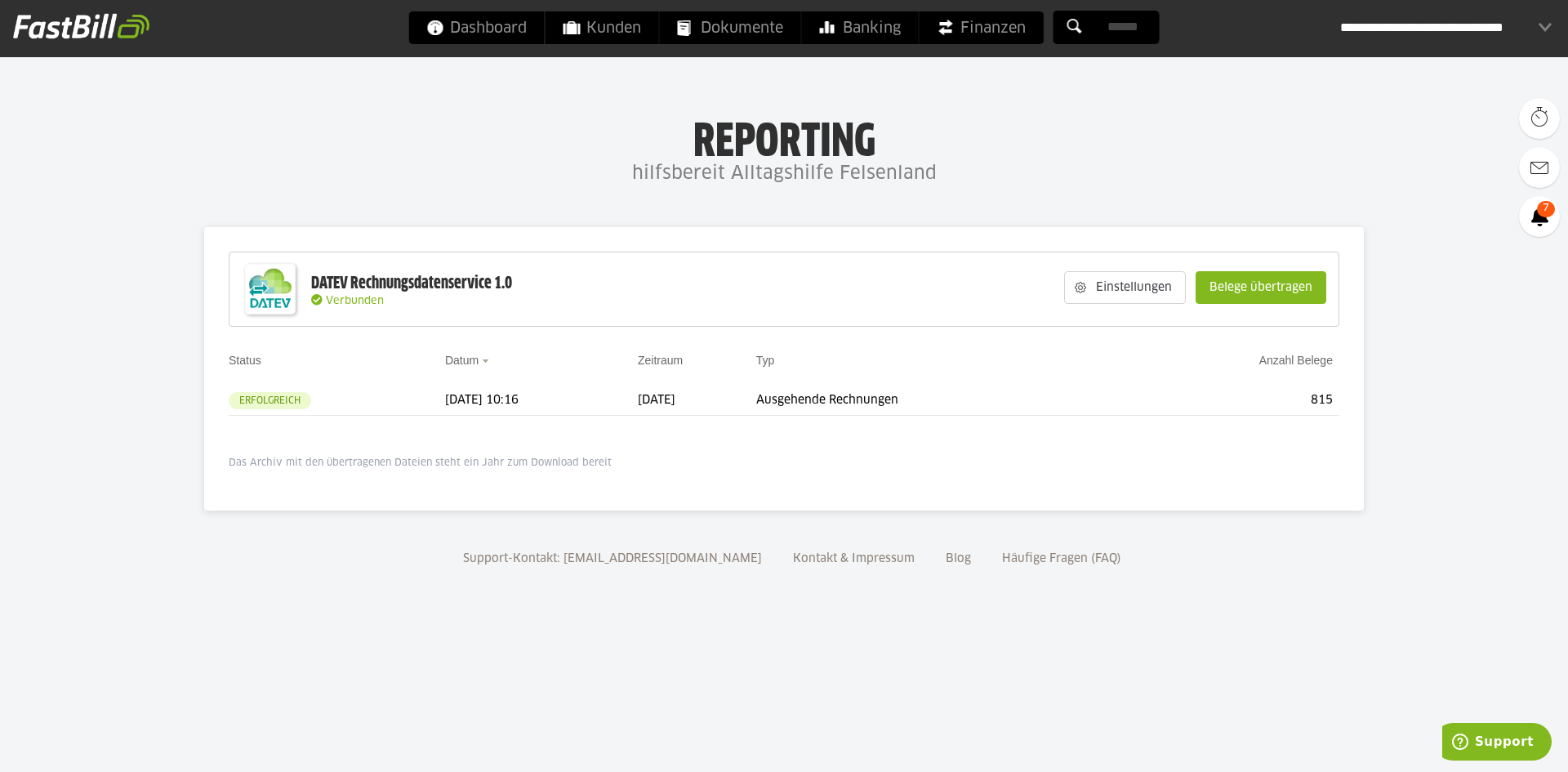
drag, startPoint x: 1348, startPoint y: 558, endPoint x: 286, endPoint y: 564, distance: 1062.0
click at [286, 564] on div "Support-Kontakt: support@fastbill.com Kontakt & Impressum Blog Häufige Fragen (…" at bounding box center [784, 571] width 1568 height 89
drag, startPoint x: 76, startPoint y: 546, endPoint x: 1270, endPoint y: 546, distance: 1194.0
click at [1270, 546] on div "Support-Kontakt: support@fastbill.com Kontakt & Impressum Blog Häufige Fragen (…" at bounding box center [784, 571] width 1568 height 89
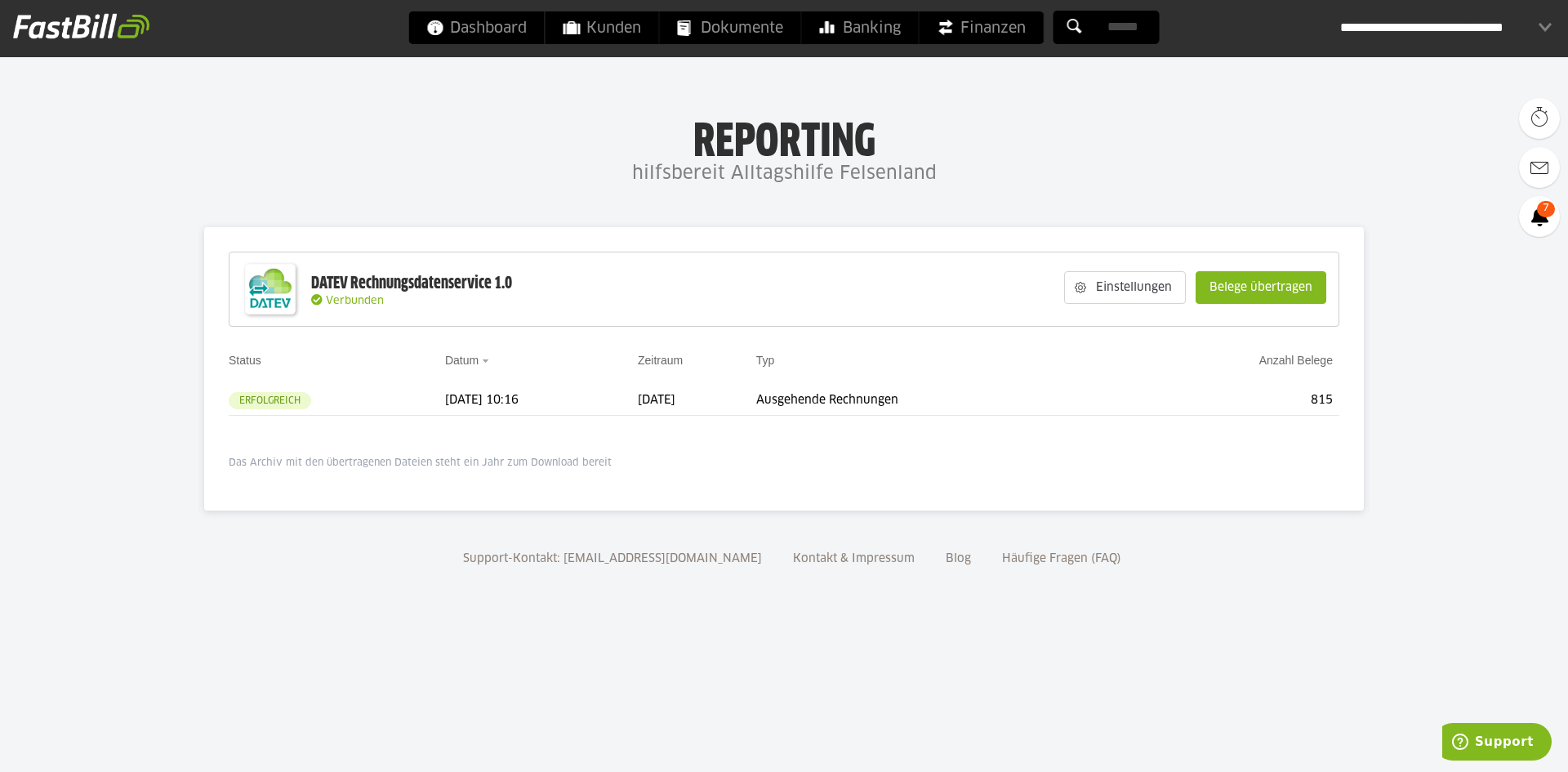
click at [1270, 546] on div "Support-Kontakt: support@fastbill.com Kontakt & Impressum Blog Häufige Fragen (…" at bounding box center [784, 571] width 1568 height 89
drag, startPoint x: 635, startPoint y: 560, endPoint x: 248, endPoint y: 560, distance: 387.0
click at [248, 560] on div "Support-Kontakt: support@fastbill.com Kontakt & Impressum Blog Häufige Fragen (…" at bounding box center [784, 571] width 1568 height 89
click at [247, 560] on div "Support-Kontakt: support@fastbill.com Kontakt & Impressum Blog Häufige Fragen (…" at bounding box center [784, 571] width 1568 height 89
drag, startPoint x: 119, startPoint y: 542, endPoint x: 1320, endPoint y: 559, distance: 1201.1
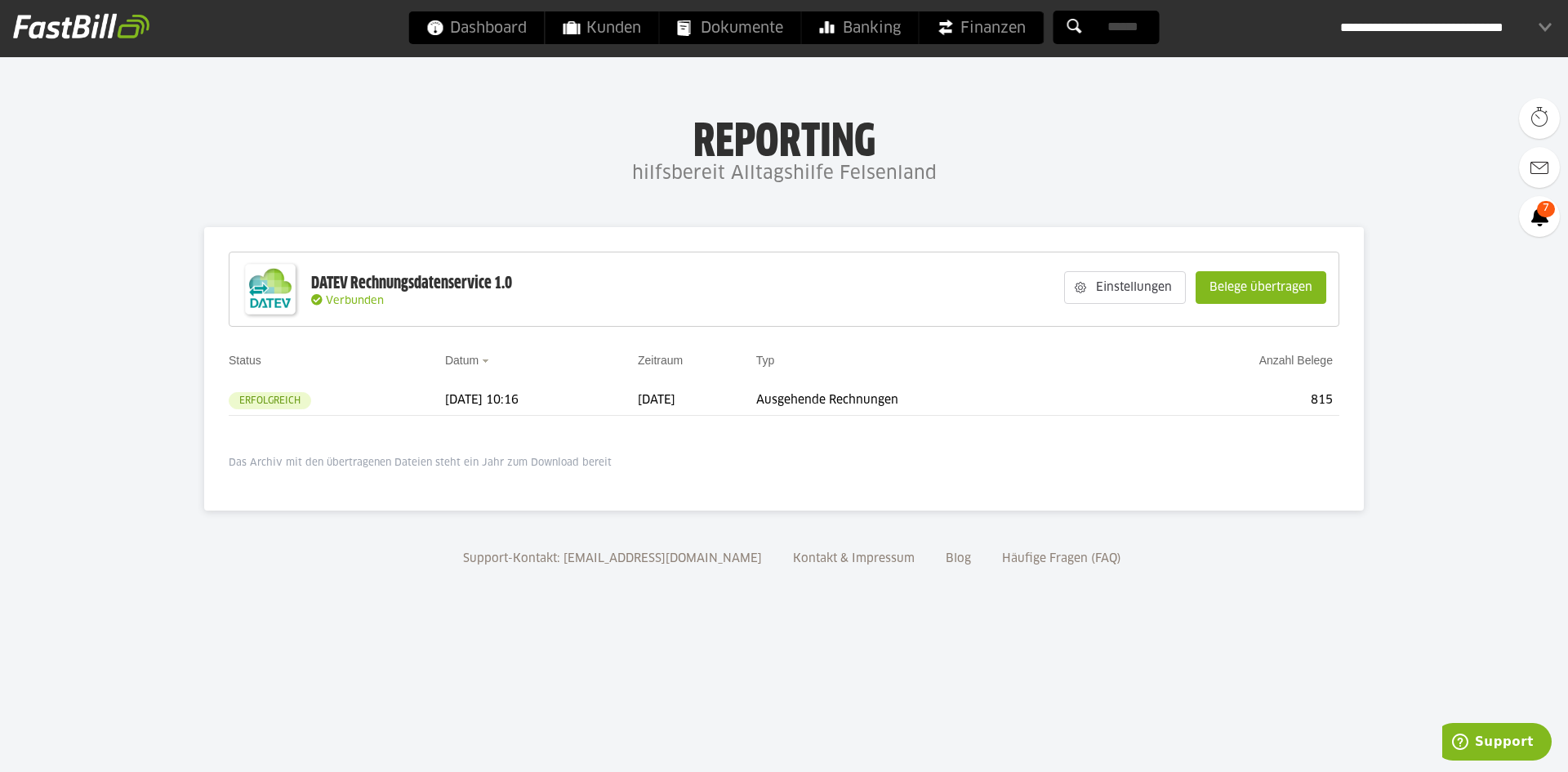
click at [1320, 559] on div "Support-Kontakt: support@fastbill.com Kontakt & Impressum Blog Häufige Fragen (…" at bounding box center [784, 571] width 1568 height 89
drag, startPoint x: 1387, startPoint y: 553, endPoint x: 272, endPoint y: 564, distance: 1115.1
click at [272, 564] on div "Support-Kontakt: support@fastbill.com Kontakt & Impressum Blog Häufige Fragen (…" at bounding box center [784, 571] width 1568 height 89
click at [272, 565] on div "Support-Kontakt: support@fastbill.com Kontakt & Impressum Blog Häufige Fragen (…" at bounding box center [784, 571] width 1568 height 89
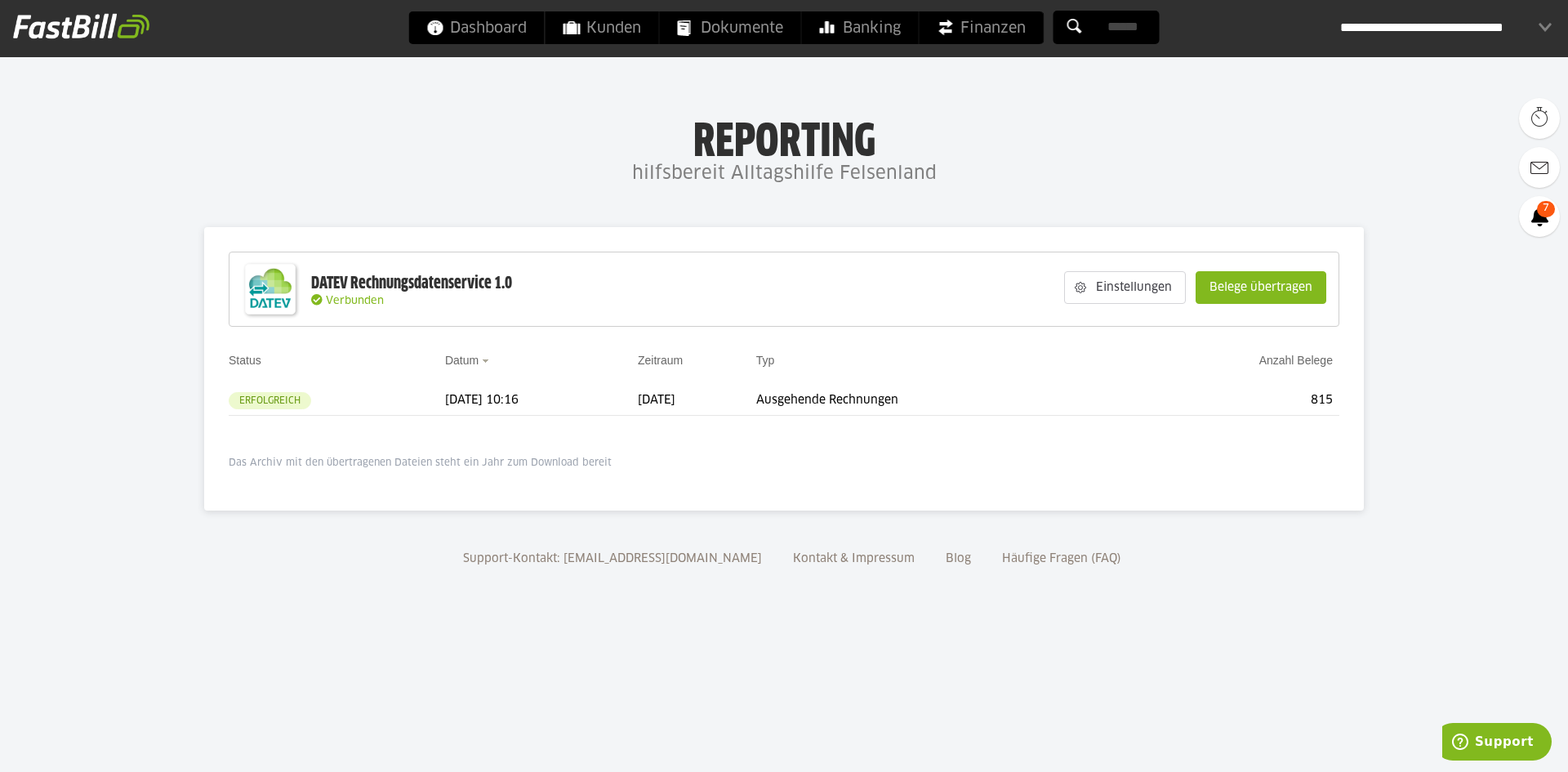
drag, startPoint x: 144, startPoint y: 556, endPoint x: 1254, endPoint y: 571, distance: 1110.1
click at [1254, 571] on div "Support-Kontakt: support@fastbill.com Kontakt & Impressum Blog Häufige Fragen (…" at bounding box center [784, 571] width 1568 height 89
drag, startPoint x: 1292, startPoint y: 569, endPoint x: 243, endPoint y: 559, distance: 1049.0
click at [243, 559] on div "Support-Kontakt: support@fastbill.com Kontakt & Impressum Blog Häufige Fragen (…" at bounding box center [784, 571] width 1568 height 89
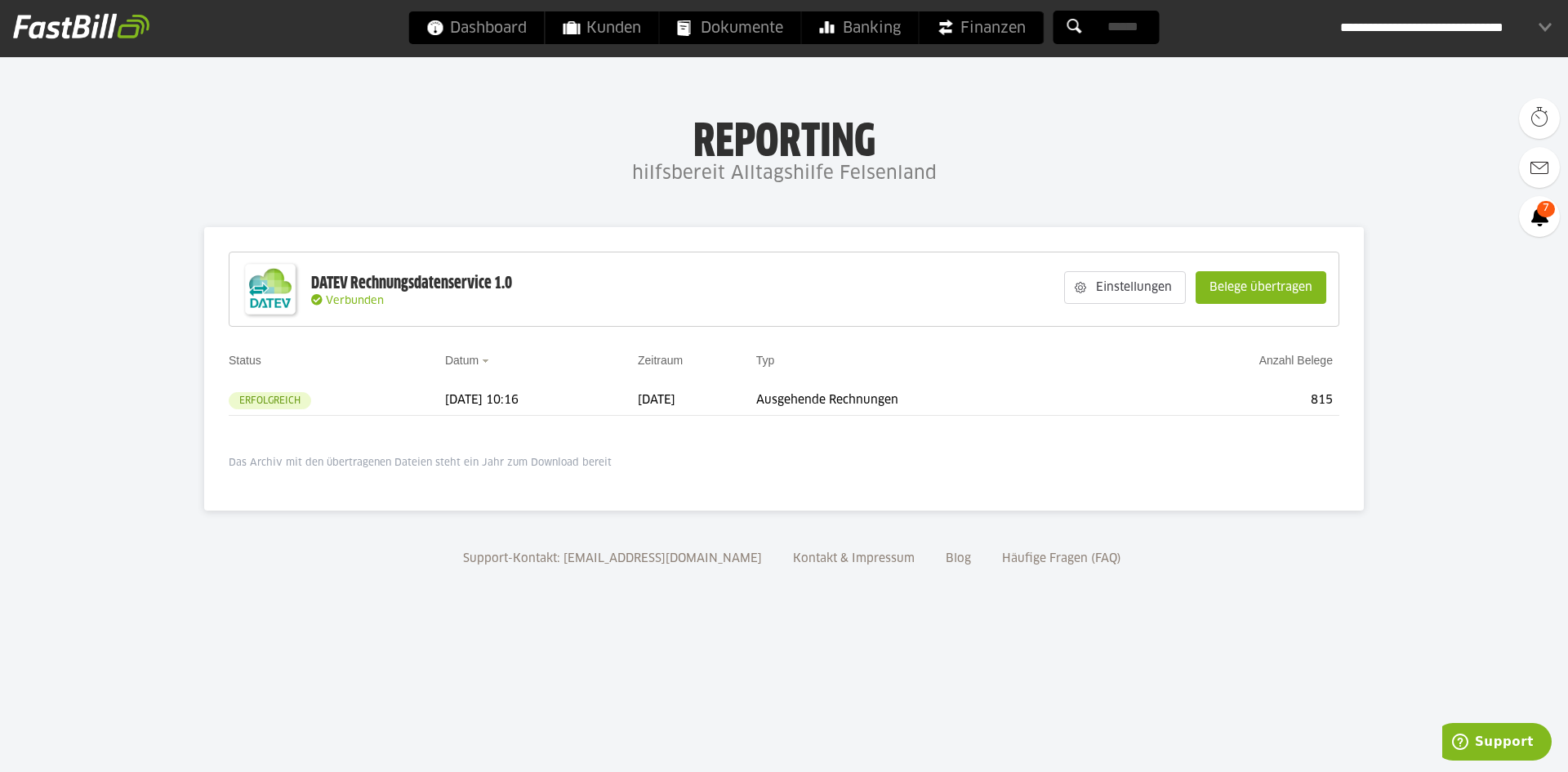
click at [243, 559] on div "Support-Kontakt: support@fastbill.com Kontakt & Impressum Blog Häufige Fragen (…" at bounding box center [784, 571] width 1568 height 89
drag, startPoint x: 136, startPoint y: 553, endPoint x: 1322, endPoint y: 561, distance: 1186.0
click at [1322, 561] on div "Support-Kontakt: support@fastbill.com Kontakt & Impressum Blog Häufige Fragen (…" at bounding box center [784, 571] width 1568 height 89
drag, startPoint x: 1390, startPoint y: 561, endPoint x: 90, endPoint y: 543, distance: 1300.1
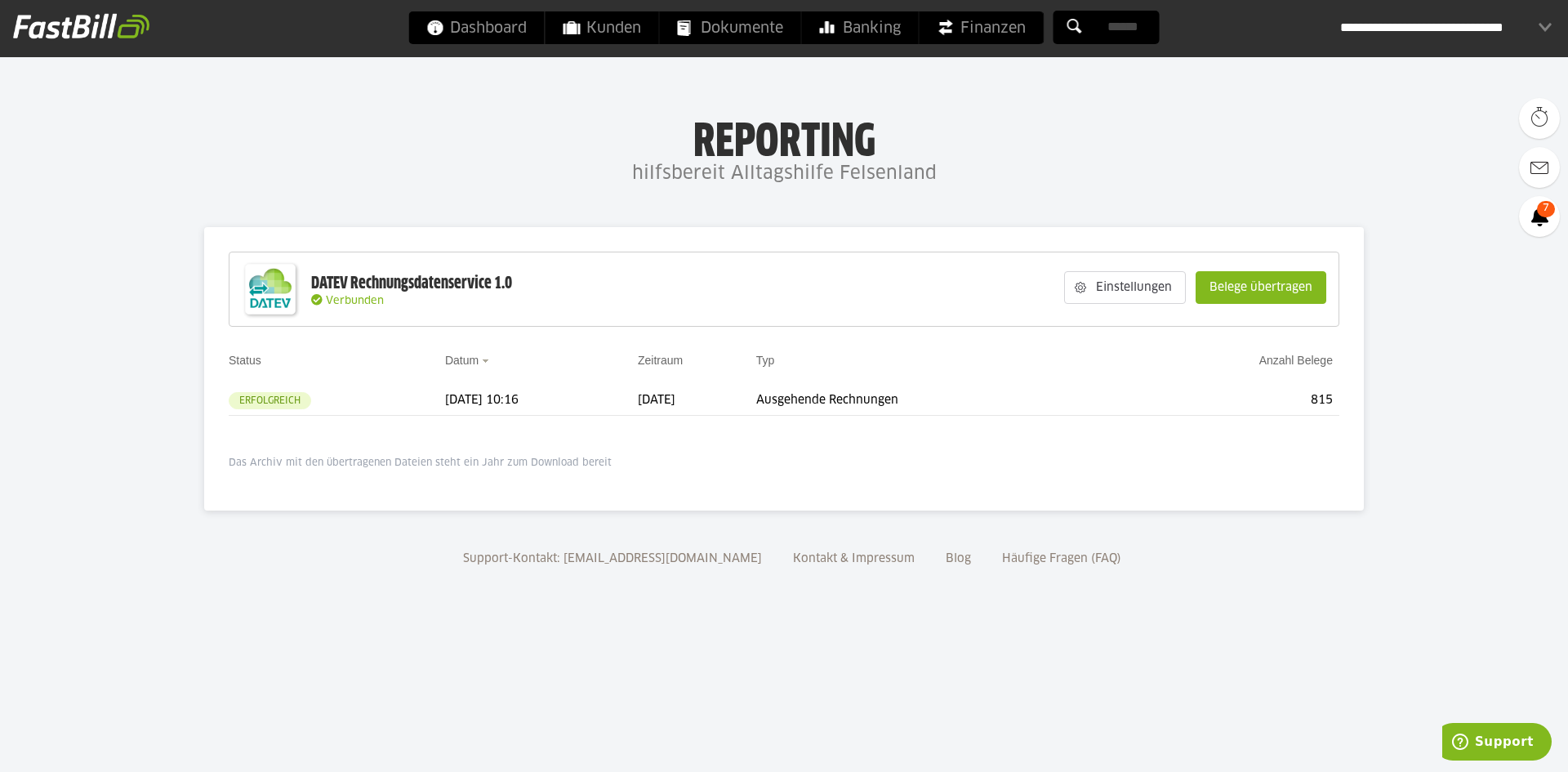
click at [90, 543] on div "Support-Kontakt: support@fastbill.com Kontakt & Impressum Blog Häufige Fragen (…" at bounding box center [784, 571] width 1568 height 89
drag, startPoint x: 199, startPoint y: 544, endPoint x: 1327, endPoint y: 557, distance: 1128.1
click at [1327, 557] on div "Support-Kontakt: support@fastbill.com Kontakt & Impressum Blog Häufige Fragen (…" at bounding box center [784, 571] width 1568 height 89
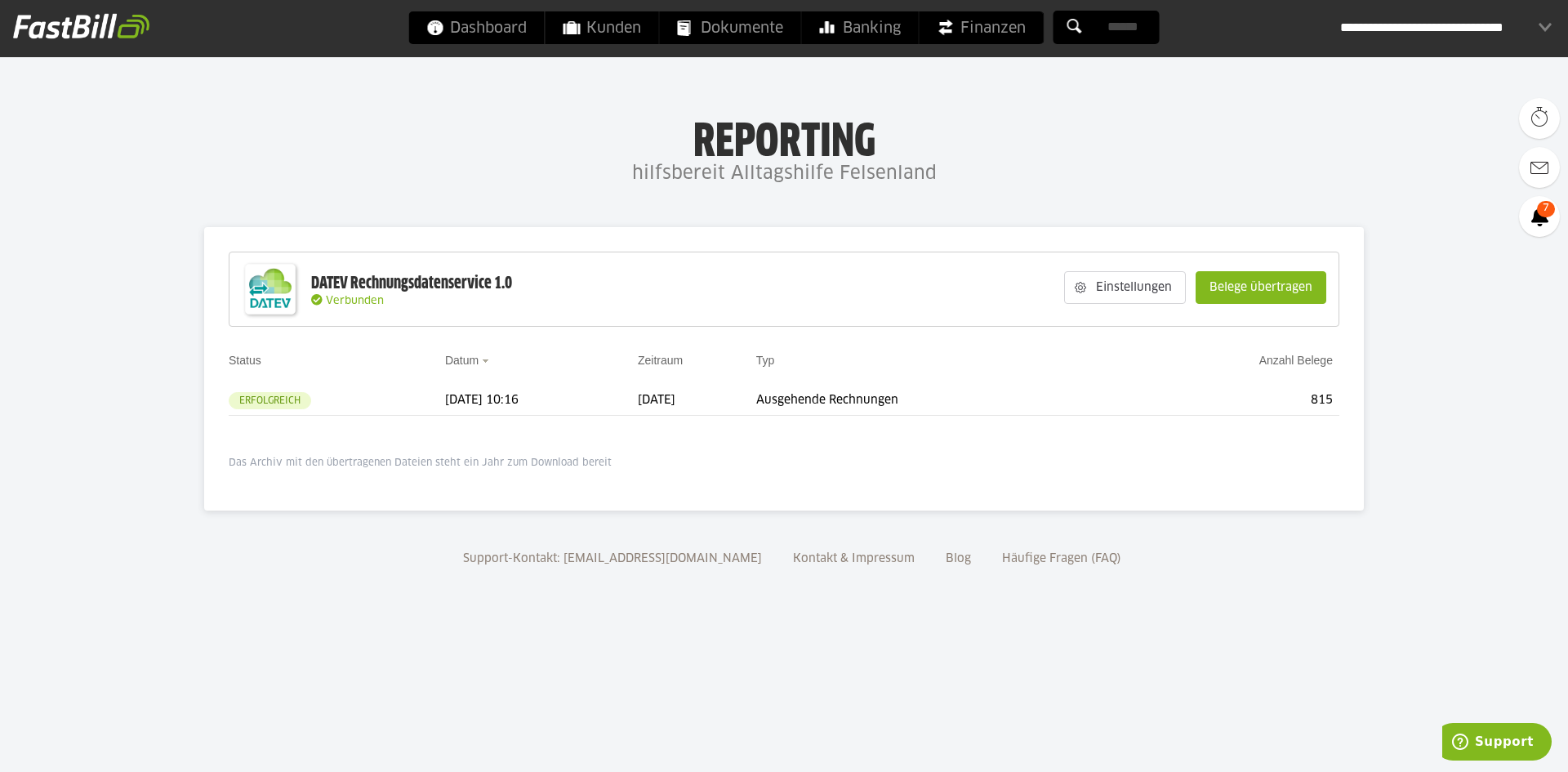
drag, startPoint x: 784, startPoint y: 551, endPoint x: 217, endPoint y: 537, distance: 567.2
click at [217, 537] on div "Support-Kontakt: support@fastbill.com Kontakt & Impressum Blog Häufige Fragen (…" at bounding box center [784, 571] width 1568 height 89
click at [217, 546] on div "Support-Kontakt: support@fastbill.com Kontakt & Impressum Blog Häufige Fragen (…" at bounding box center [784, 571] width 1568 height 89
drag, startPoint x: 239, startPoint y: 546, endPoint x: 1387, endPoint y: 552, distance: 1148.0
click at [1387, 552] on div "Support-Kontakt: support@fastbill.com Kontakt & Impressum Blog Häufige Fragen (…" at bounding box center [784, 571] width 1568 height 89
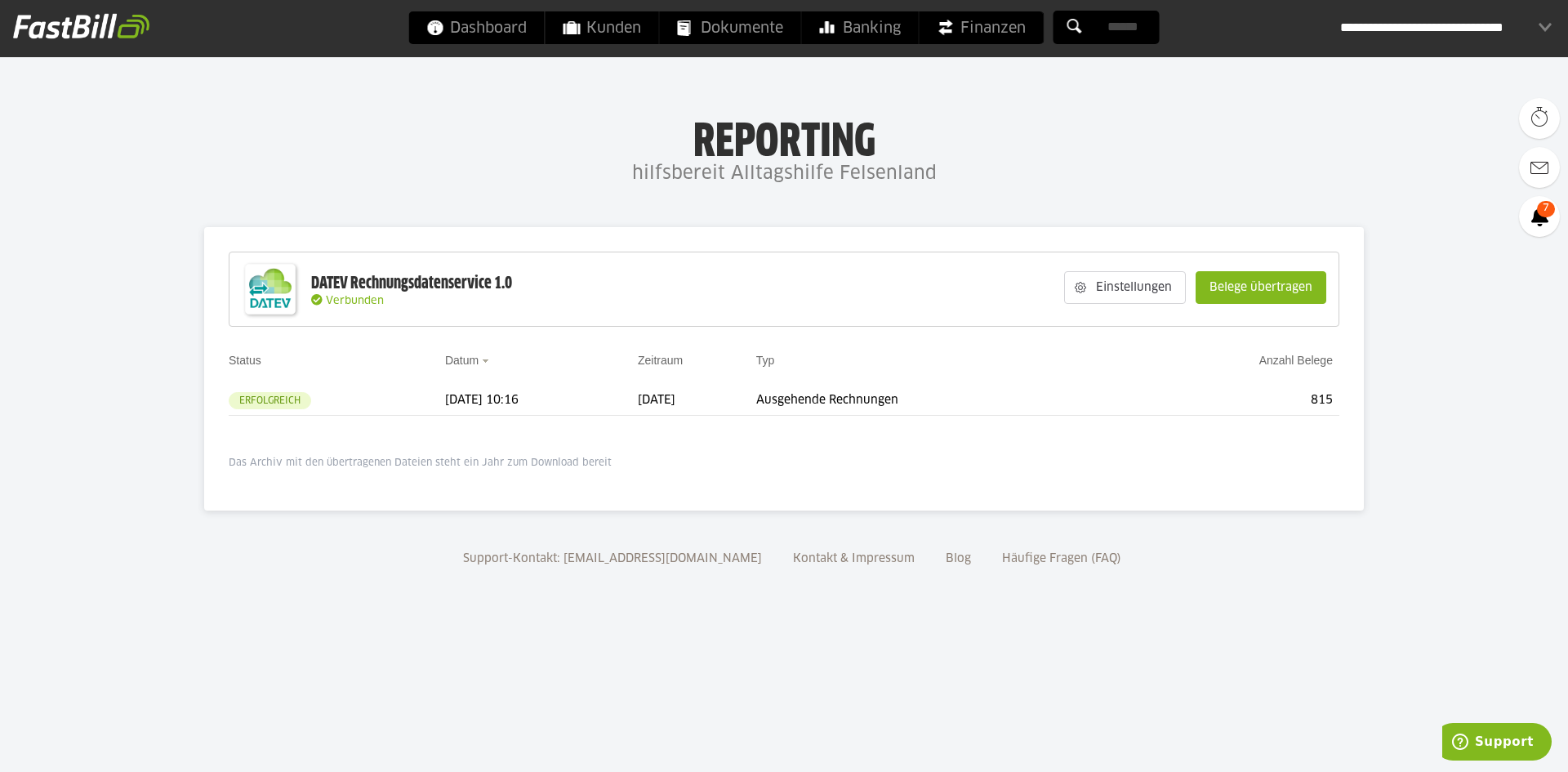
click at [1372, 553] on div "Support-Kontakt: support@fastbill.com Kontakt & Impressum Blog Häufige Fragen (…" at bounding box center [784, 571] width 1568 height 89
drag, startPoint x: 697, startPoint y: 143, endPoint x: 935, endPoint y: 171, distance: 239.6
click at [935, 171] on div "Reporting hilfsbereit Alltagshilfe Felsenland" at bounding box center [784, 153] width 1568 height 76
click at [968, 170] on h4 "hilfsbereit Alltagshilfe Felsenland" at bounding box center [784, 174] width 1568 height 33
drag, startPoint x: 427, startPoint y: 129, endPoint x: 354, endPoint y: 124, distance: 73.2
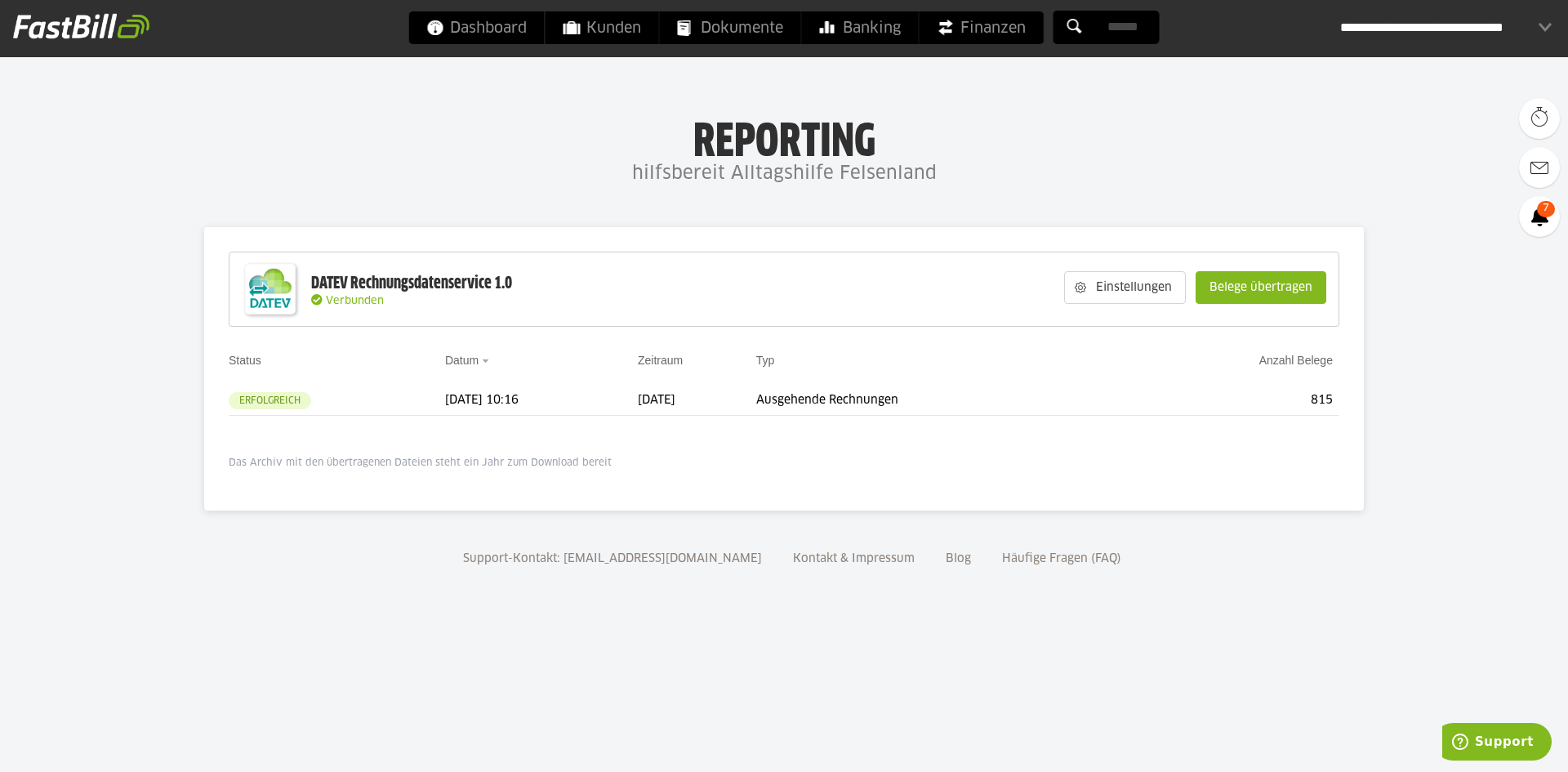
click at [354, 124] on div "Reporting hilfsbereit Alltagshilfe Felsenland" at bounding box center [784, 153] width 1568 height 76
click at [354, 124] on h1 "Reporting" at bounding box center [784, 136] width 1241 height 43
drag, startPoint x: 311, startPoint y: 280, endPoint x: 572, endPoint y: 298, distance: 261.6
click at [572, 298] on div "DATEV Rechnungsdatenservice 1.0 Verbunden Einstellungen Belege übertragen" at bounding box center [784, 290] width 1111 height 76
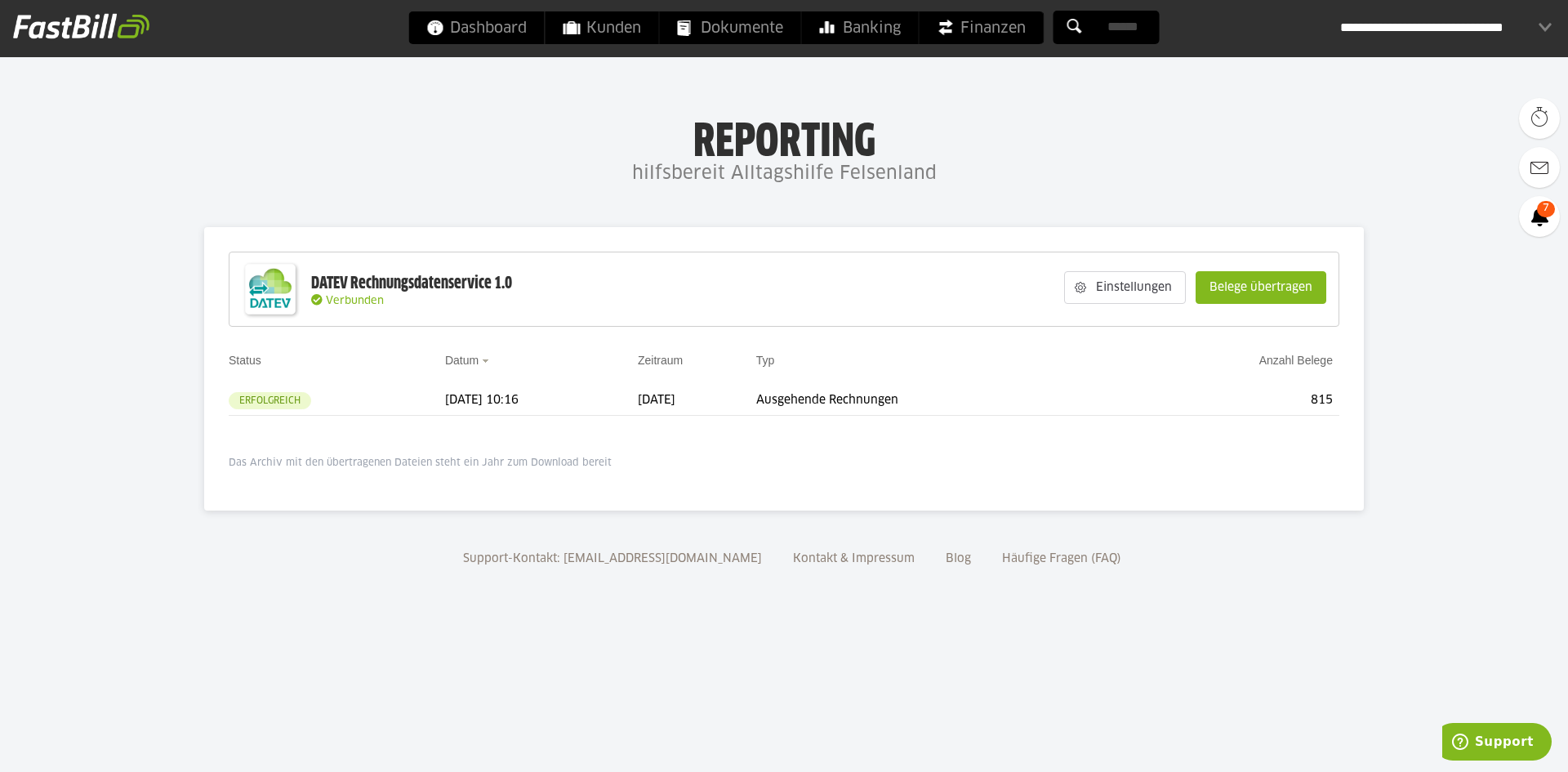
drag, startPoint x: 757, startPoint y: 139, endPoint x: 794, endPoint y: 146, distance: 37.7
click at [794, 146] on h1 "Reporting" at bounding box center [784, 136] width 1241 height 43
click at [806, 171] on h4 "hilfsbereit Alltagshilfe Felsenland" at bounding box center [784, 174] width 1568 height 33
click at [758, 177] on h4 "hilfsbereit Alltagshilfe Felsenland" at bounding box center [784, 174] width 1568 height 33
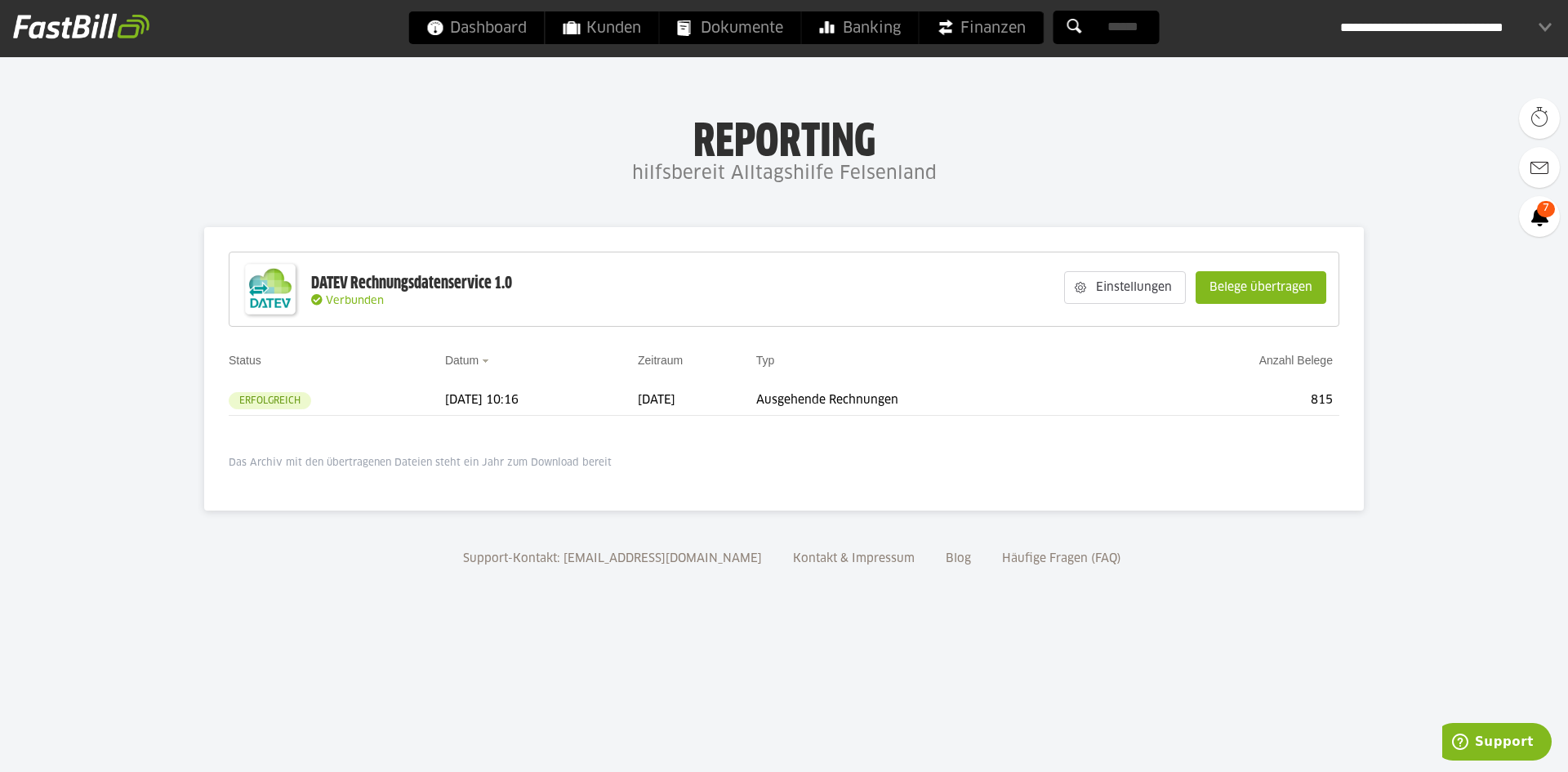
click at [758, 177] on h4 "hilfsbereit Alltagshilfe Felsenland" at bounding box center [784, 174] width 1568 height 33
click at [728, 135] on h1 "Reporting" at bounding box center [784, 136] width 1241 height 43
drag, startPoint x: 696, startPoint y: 135, endPoint x: 951, endPoint y: 179, distance: 258.8
click at [951, 179] on div "Reporting hilfsbereit Alltagshilfe Felsenland" at bounding box center [784, 153] width 1568 height 76
click at [951, 179] on h4 "hilfsbereit Alltagshilfe Felsenland" at bounding box center [784, 174] width 1568 height 33
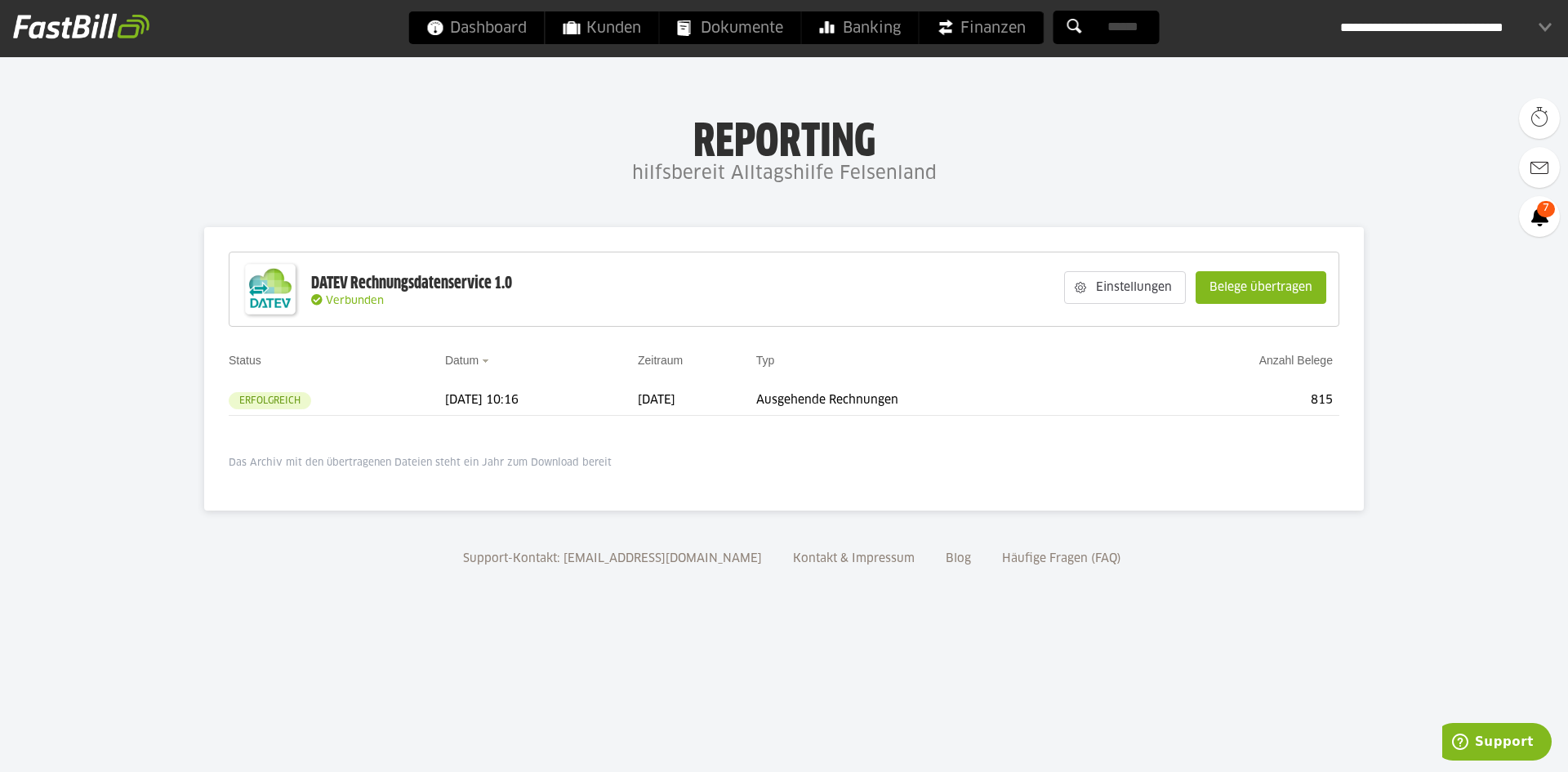
drag, startPoint x: 938, startPoint y: 176, endPoint x: 644, endPoint y: 130, distance: 297.6
click at [644, 130] on div "Reporting hilfsbereit Alltagshilfe Felsenland" at bounding box center [784, 153] width 1568 height 76
click at [644, 130] on h1 "Reporting" at bounding box center [784, 136] width 1241 height 43
drag, startPoint x: 629, startPoint y: 119, endPoint x: 991, endPoint y: 179, distance: 366.9
click at [991, 179] on div "Reporting hilfsbereit Alltagshilfe Felsenland" at bounding box center [784, 153] width 1568 height 76
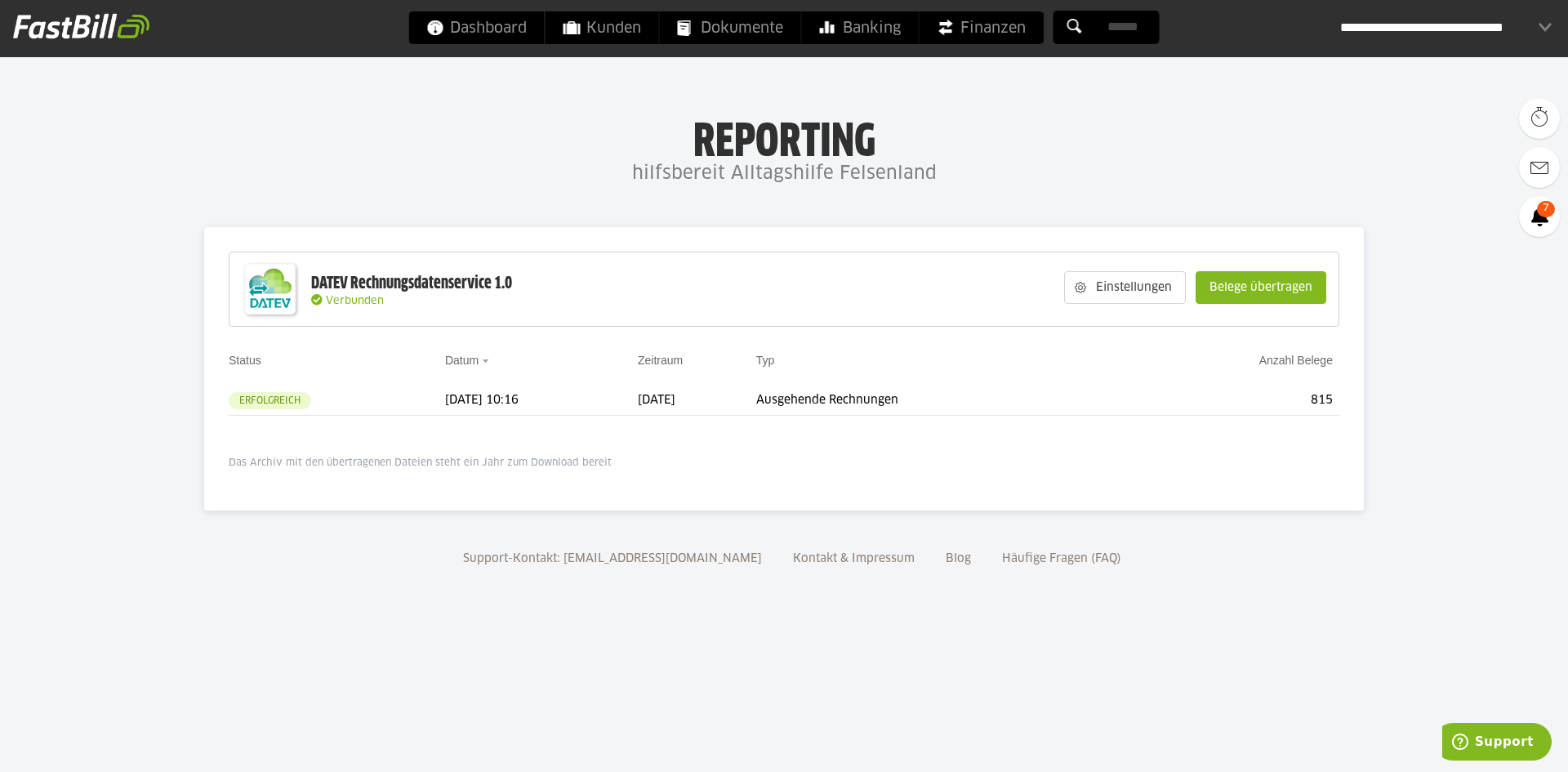
click at [991, 180] on h4 "hilfsbereit Alltagshilfe Felsenland" at bounding box center [784, 174] width 1568 height 33
drag, startPoint x: 1051, startPoint y: 180, endPoint x: 682, endPoint y: 144, distance: 370.8
click at [682, 144] on div "Reporting hilfsbereit Alltagshilfe Felsenland" at bounding box center [784, 153] width 1568 height 76
click at [682, 144] on h1 "Reporting" at bounding box center [784, 136] width 1241 height 43
click at [492, 21] on span "Dashboard" at bounding box center [477, 27] width 99 height 33
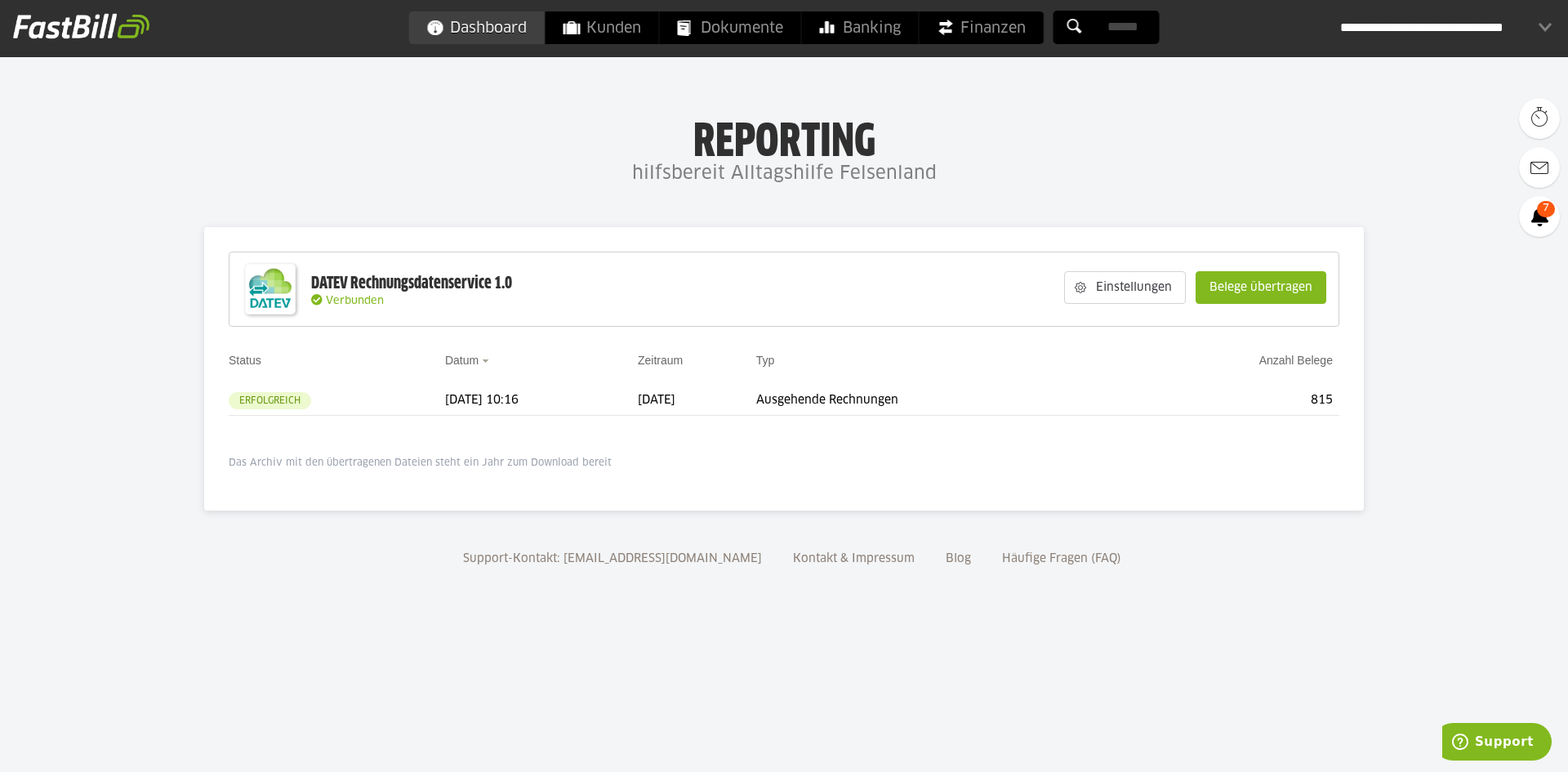
click at [436, 30] on link "Dashboard" at bounding box center [476, 27] width 135 height 33
click at [971, 32] on span "Finanzen" at bounding box center [981, 27] width 88 height 33
click at [1287, 288] on slot "Belege übertragen" at bounding box center [1261, 287] width 129 height 31
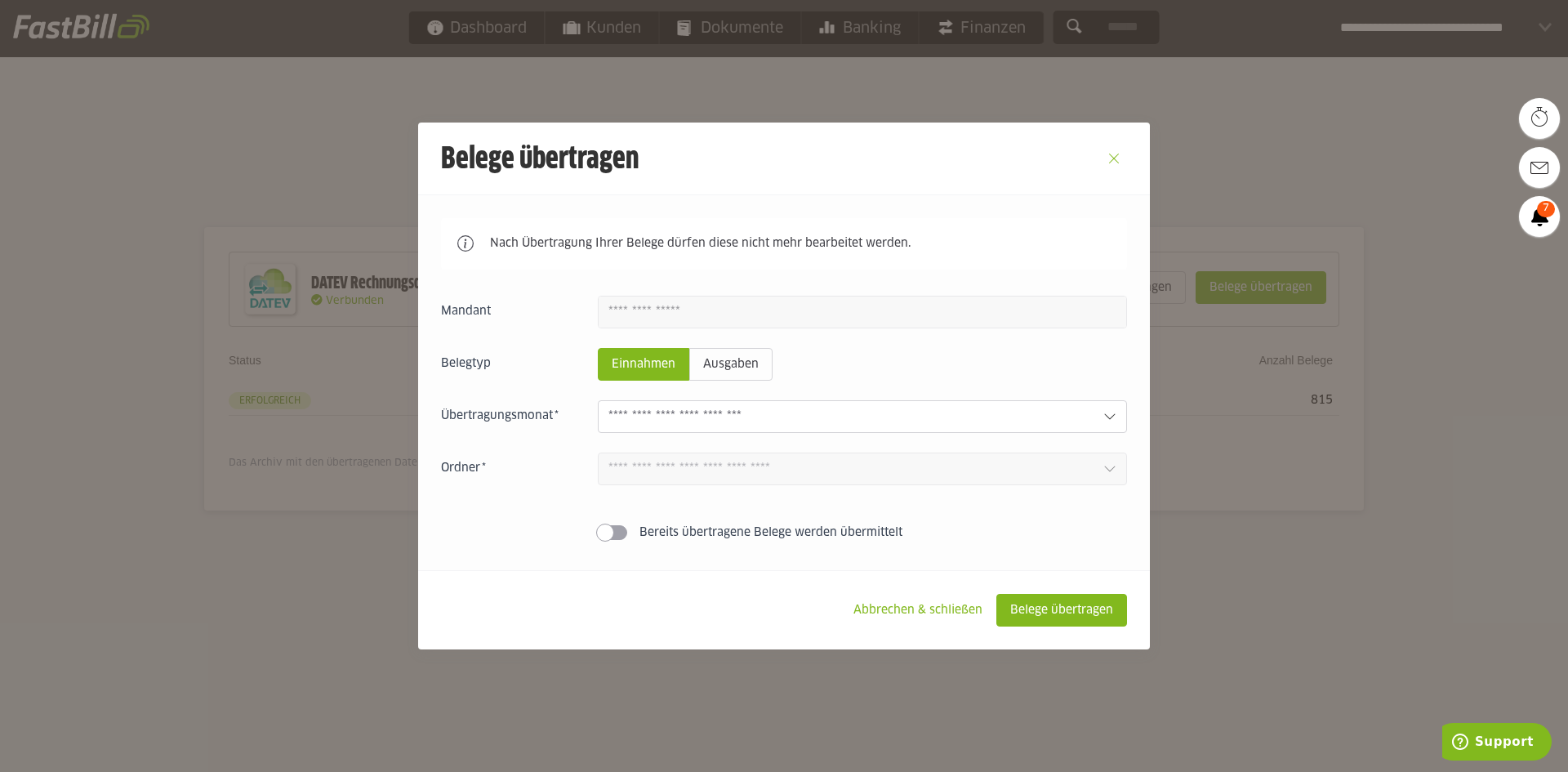
click at [1112, 159] on button "Close" at bounding box center [1114, 158] width 26 height 26
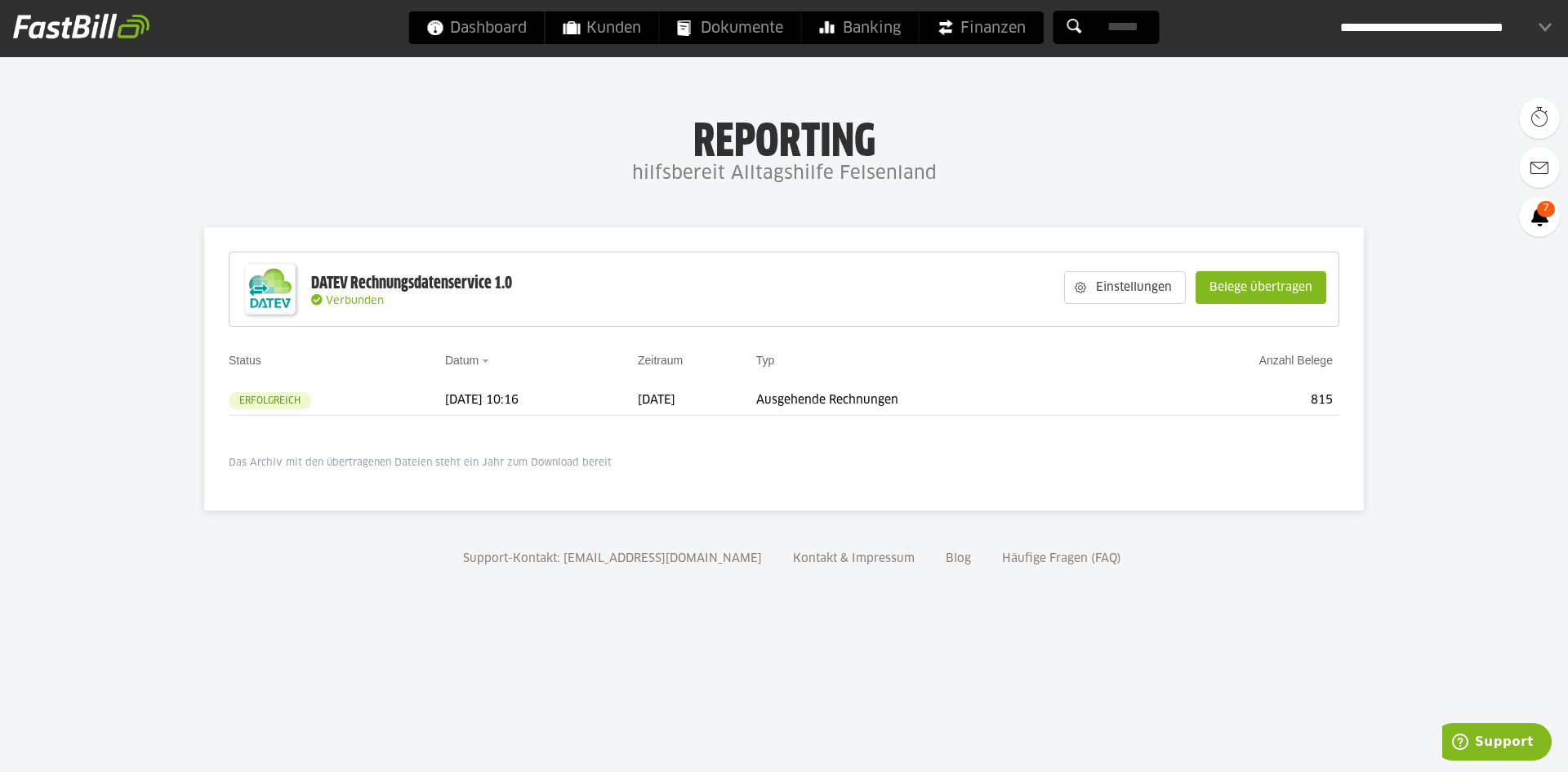
click at [1255, 288] on slot "Belege übertragen" at bounding box center [1261, 287] width 129 height 31
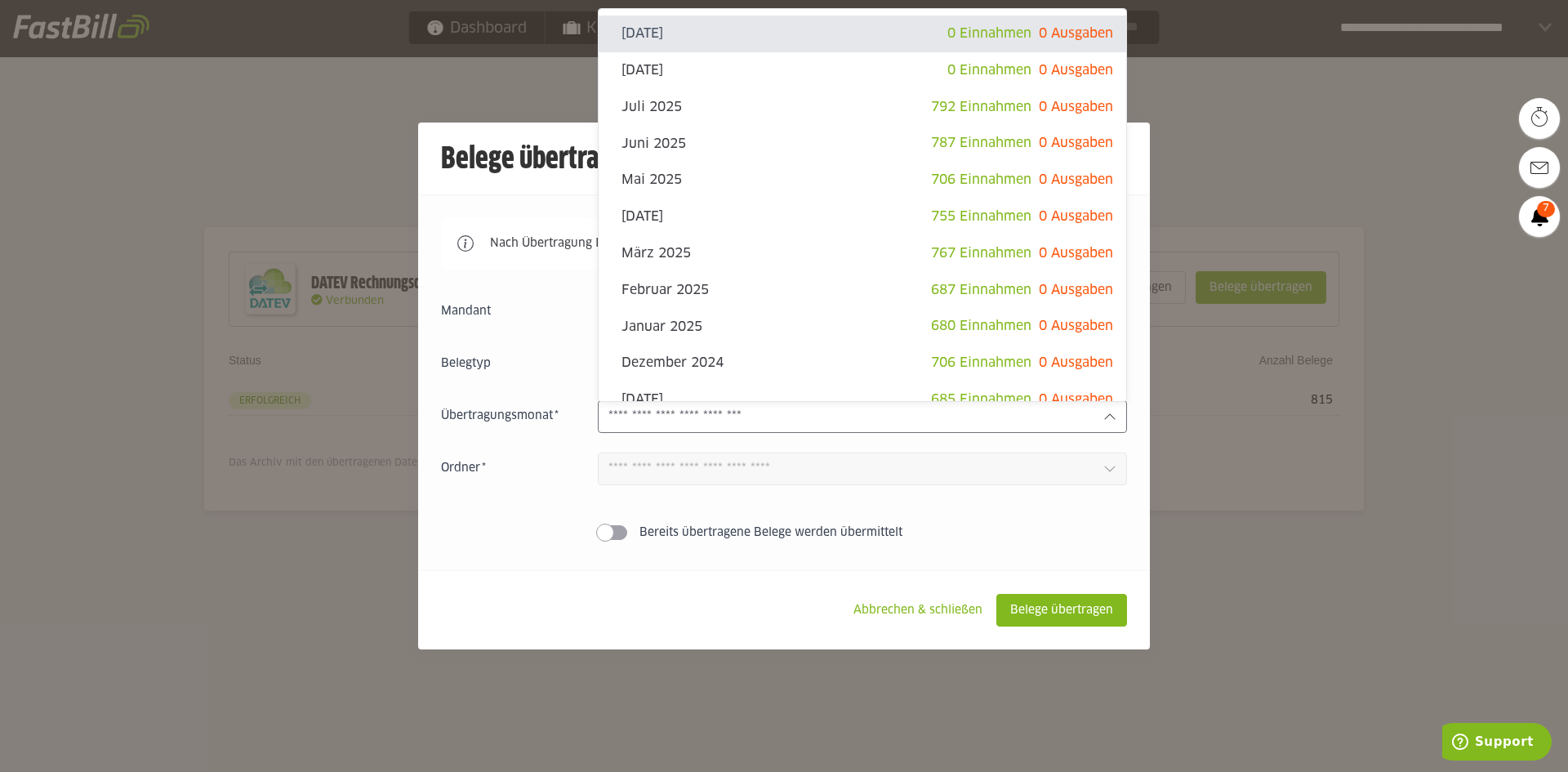
click at [1113, 419] on icon at bounding box center [1110, 416] width 13 height 13
click at [755, 108] on slot "Juli 2025" at bounding box center [776, 107] width 309 height 18
type input "*********"
type input "*******"
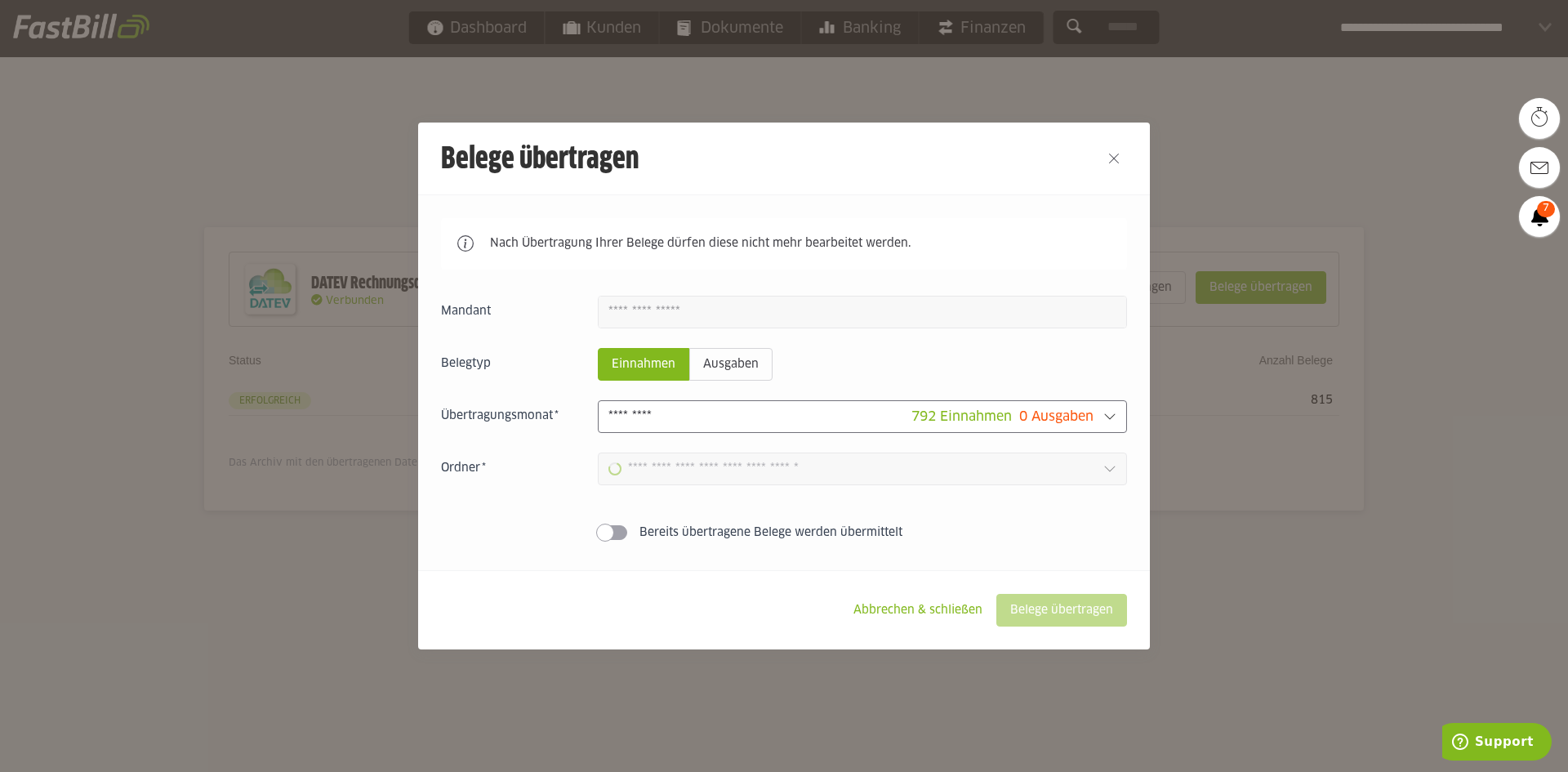
type input "**********"
click at [1095, 611] on slot "Belege übertragen" at bounding box center [1062, 610] width 129 height 31
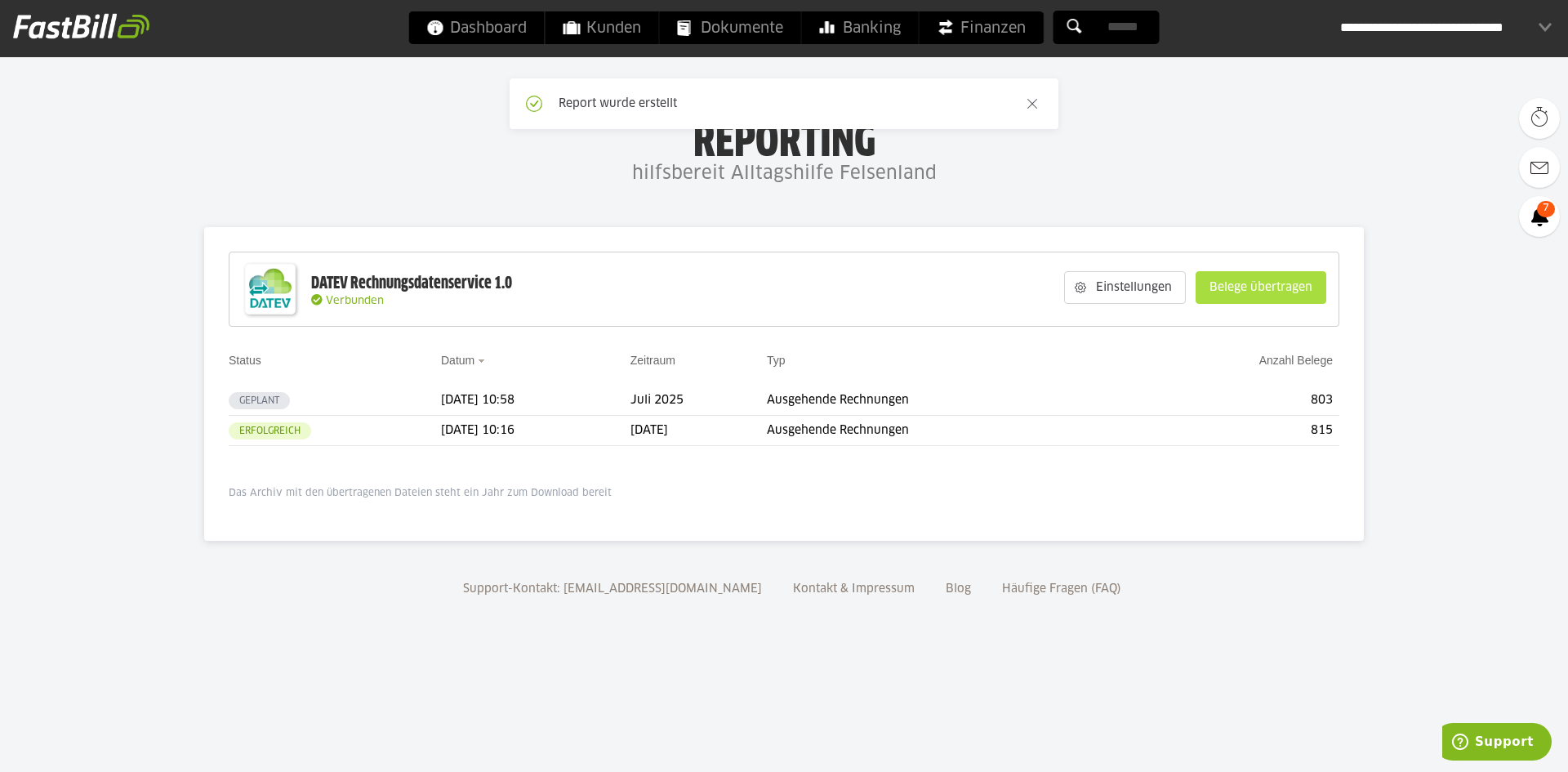
click at [1260, 290] on slot "Belege übertragen" at bounding box center [1261, 287] width 129 height 31
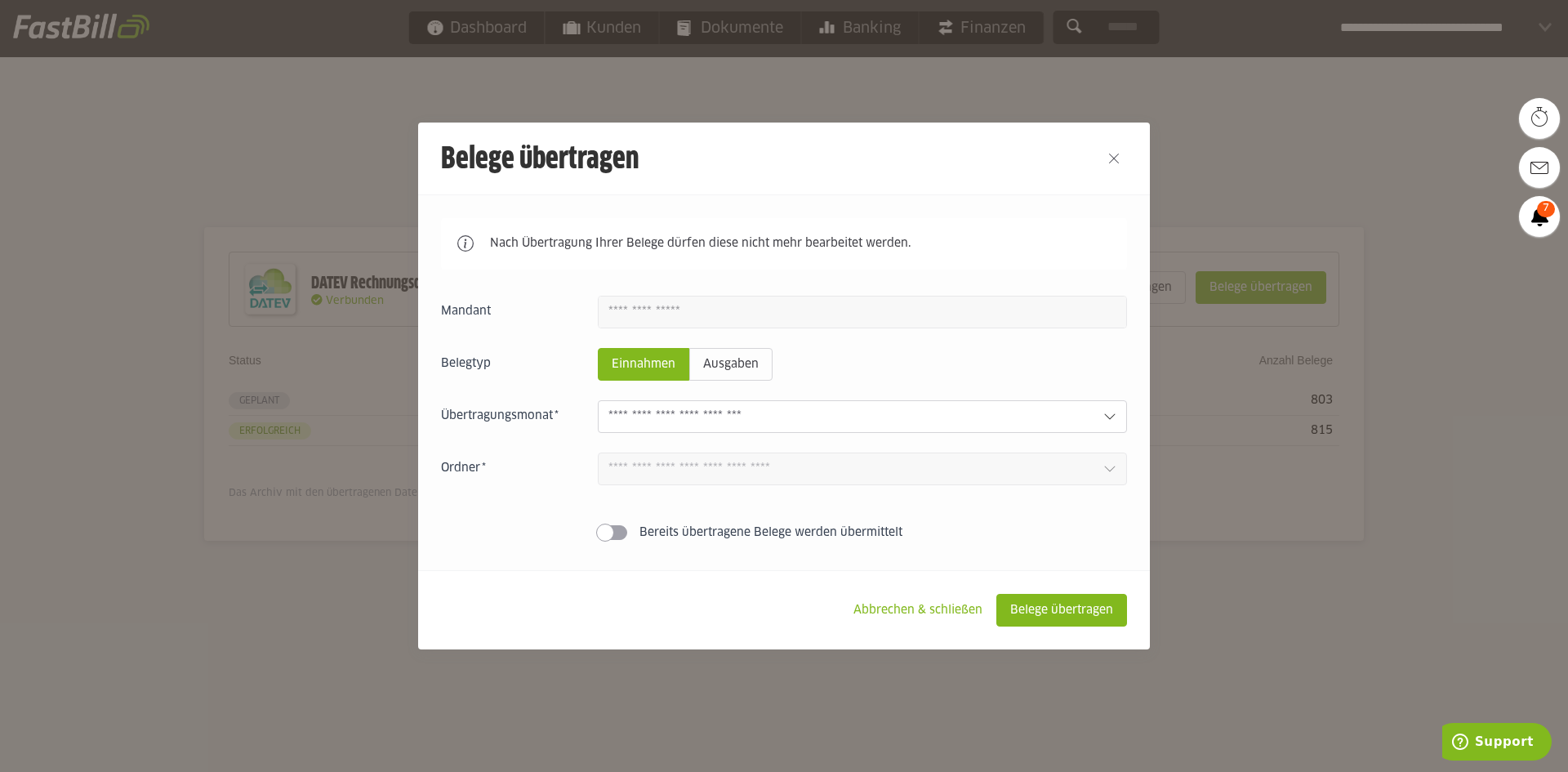
click at [743, 417] on input "text" at bounding box center [849, 417] width 482 height 18
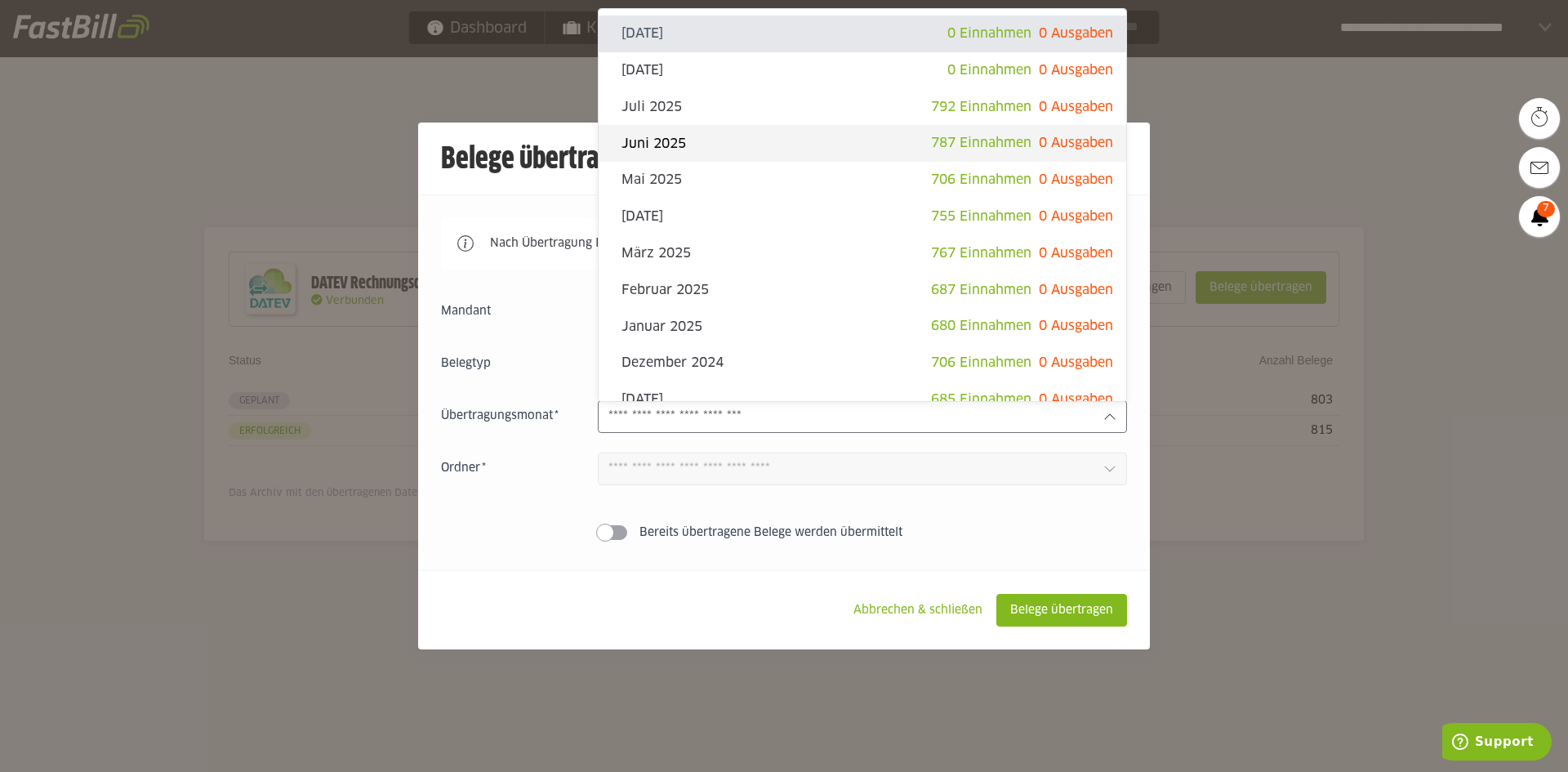
click at [709, 147] on slot "Juni 2025" at bounding box center [776, 144] width 309 height 18
type input "*********"
type input "*******"
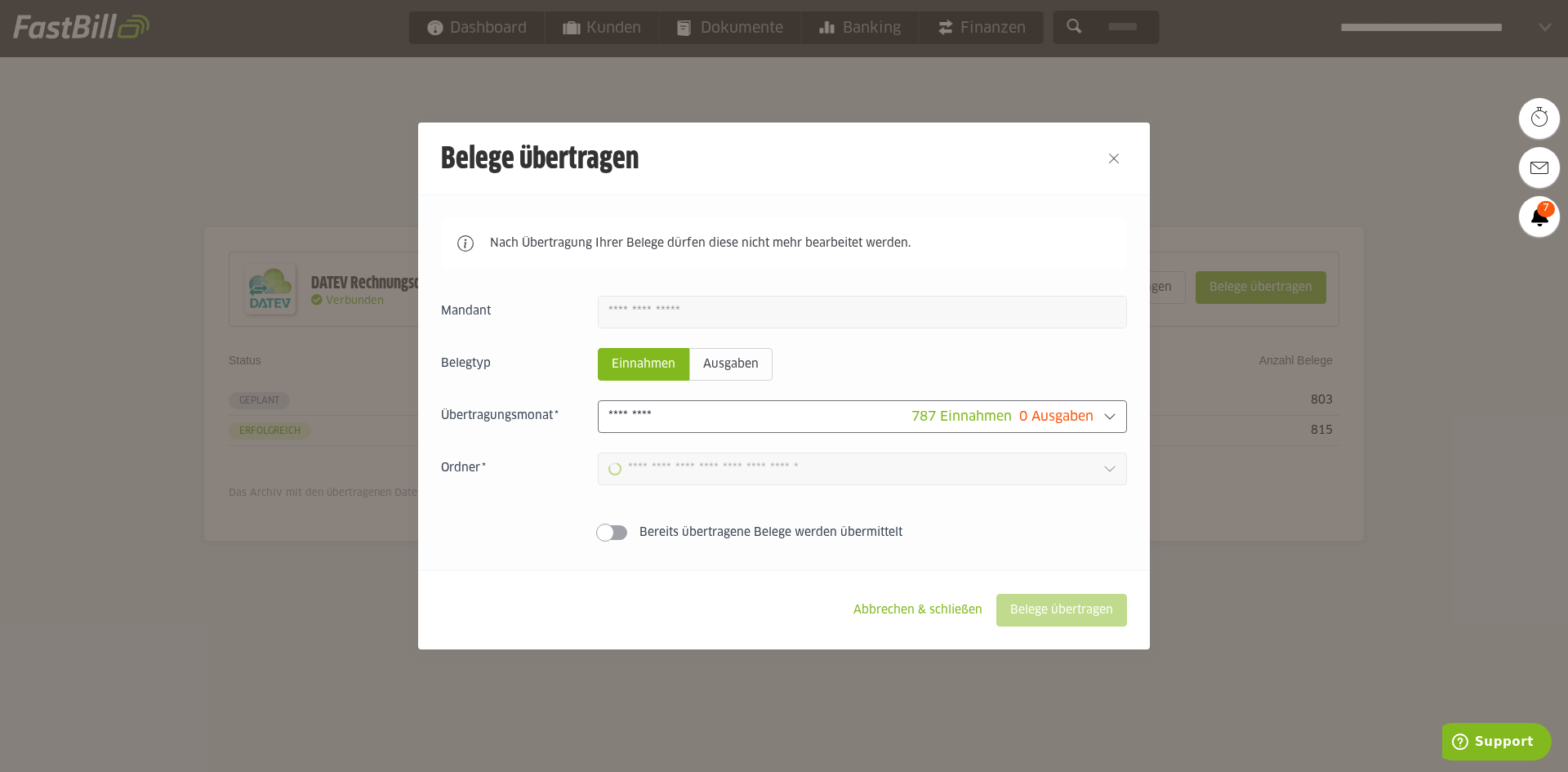
type input "**********"
click at [1084, 620] on slot "Belege übertragen" at bounding box center [1062, 610] width 129 height 31
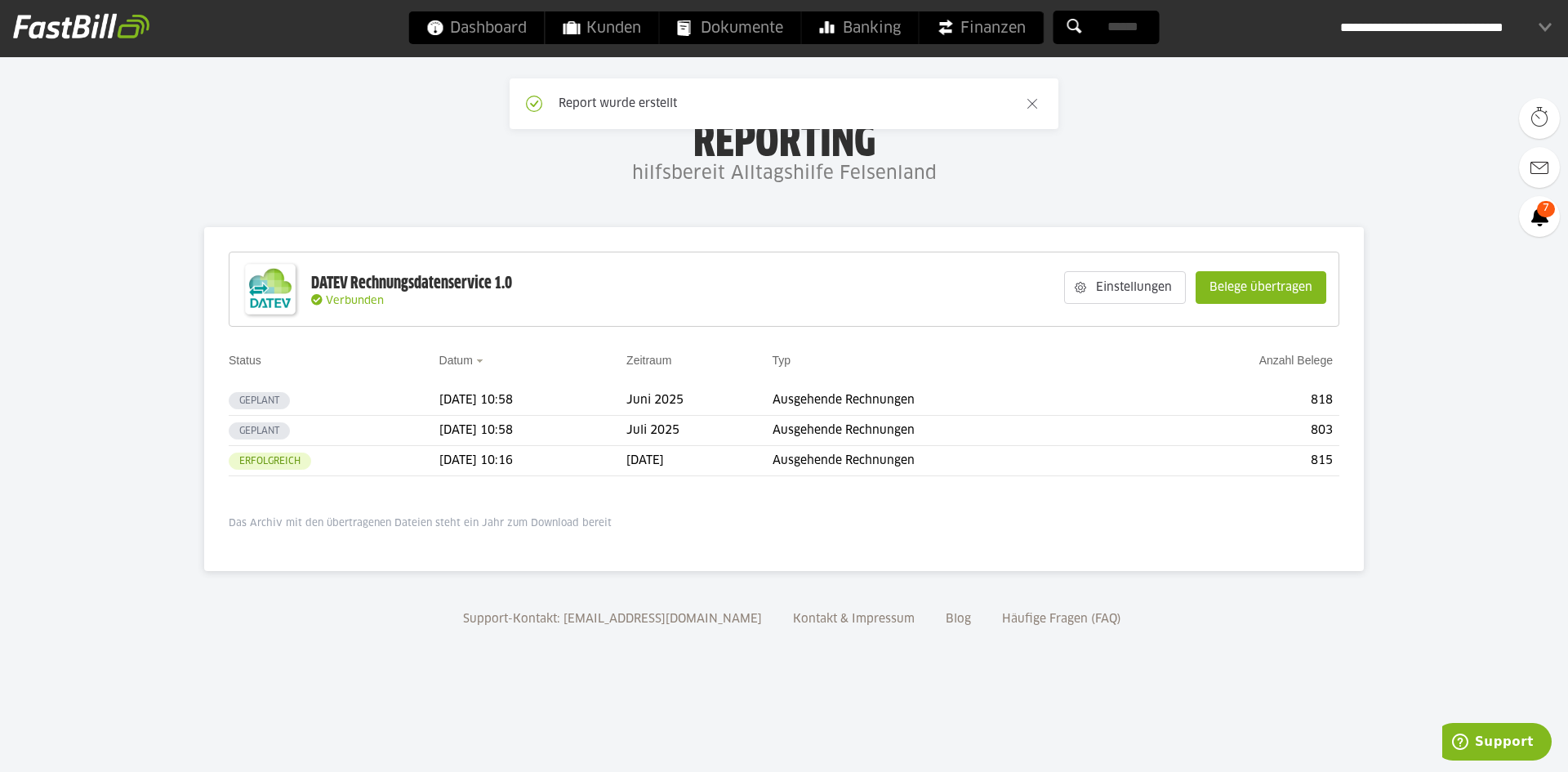
click at [1243, 297] on slot "Belege übertragen" at bounding box center [1261, 287] width 129 height 31
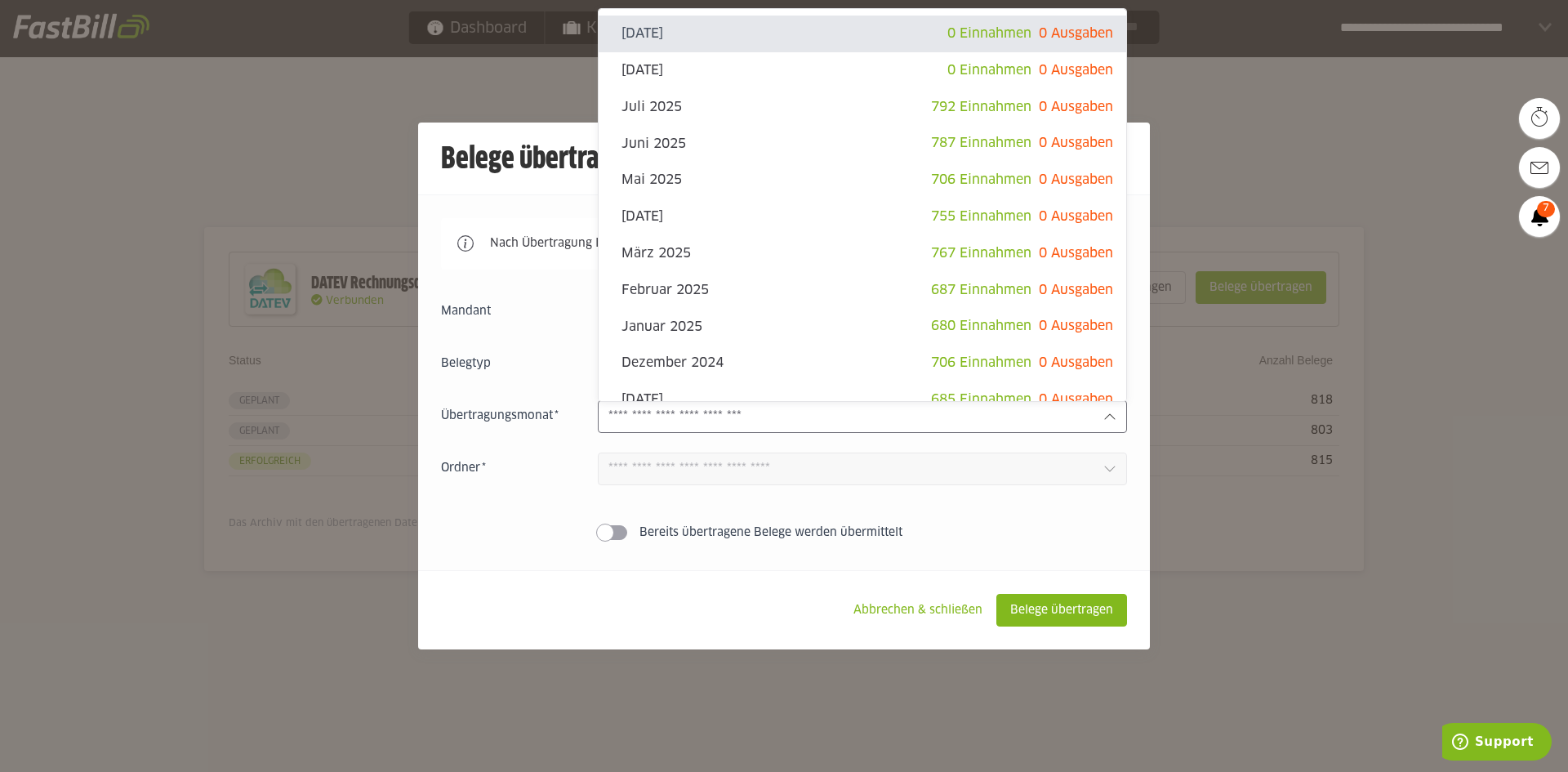
click at [691, 423] on input "text" at bounding box center [849, 417] width 482 height 18
click at [721, 184] on slot "Mai 2025" at bounding box center [776, 180] width 309 height 18
type input "********"
type input "*******"
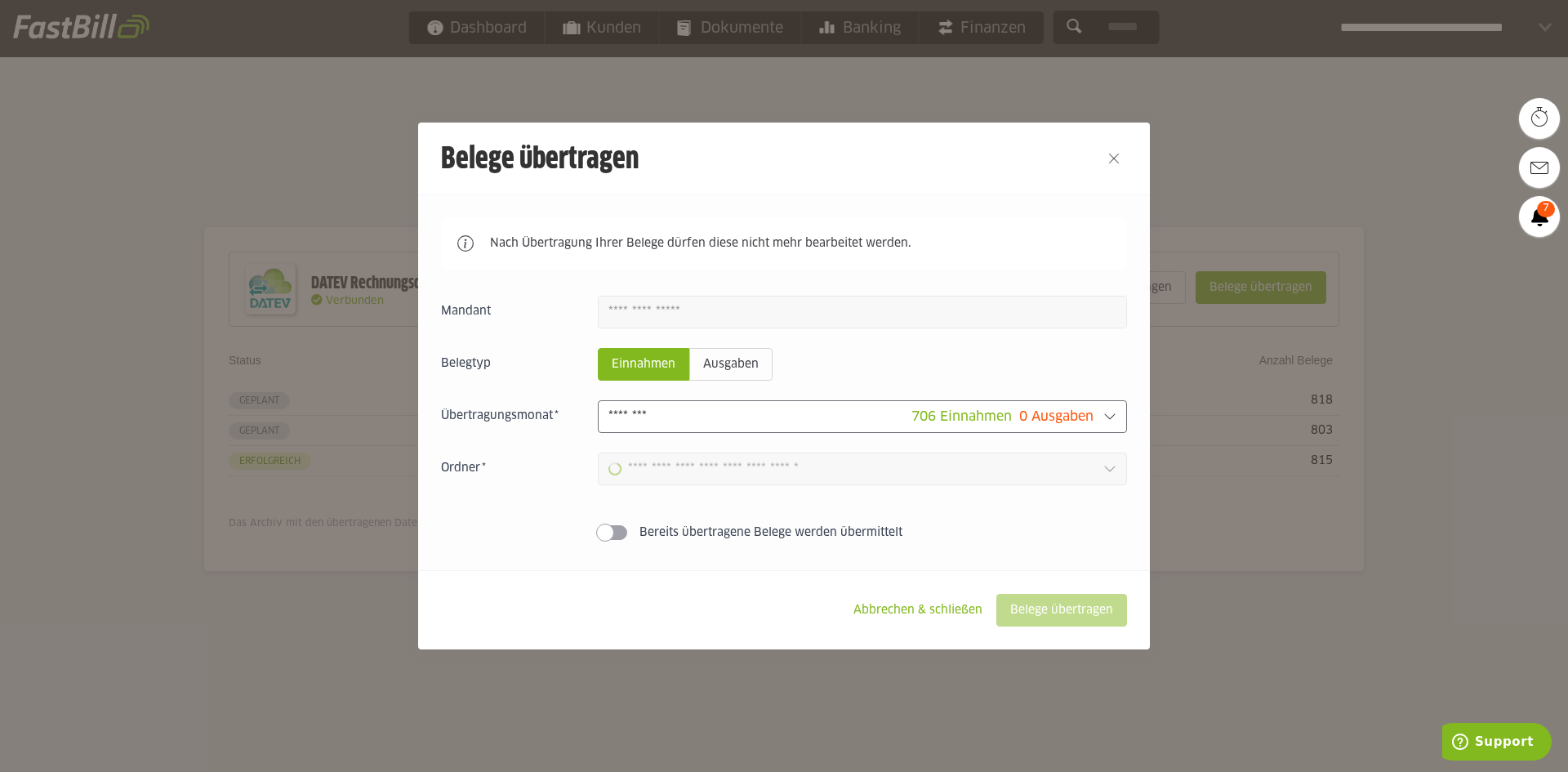
type input "**********"
click at [1062, 612] on slot "Belege übertragen" at bounding box center [1062, 610] width 129 height 31
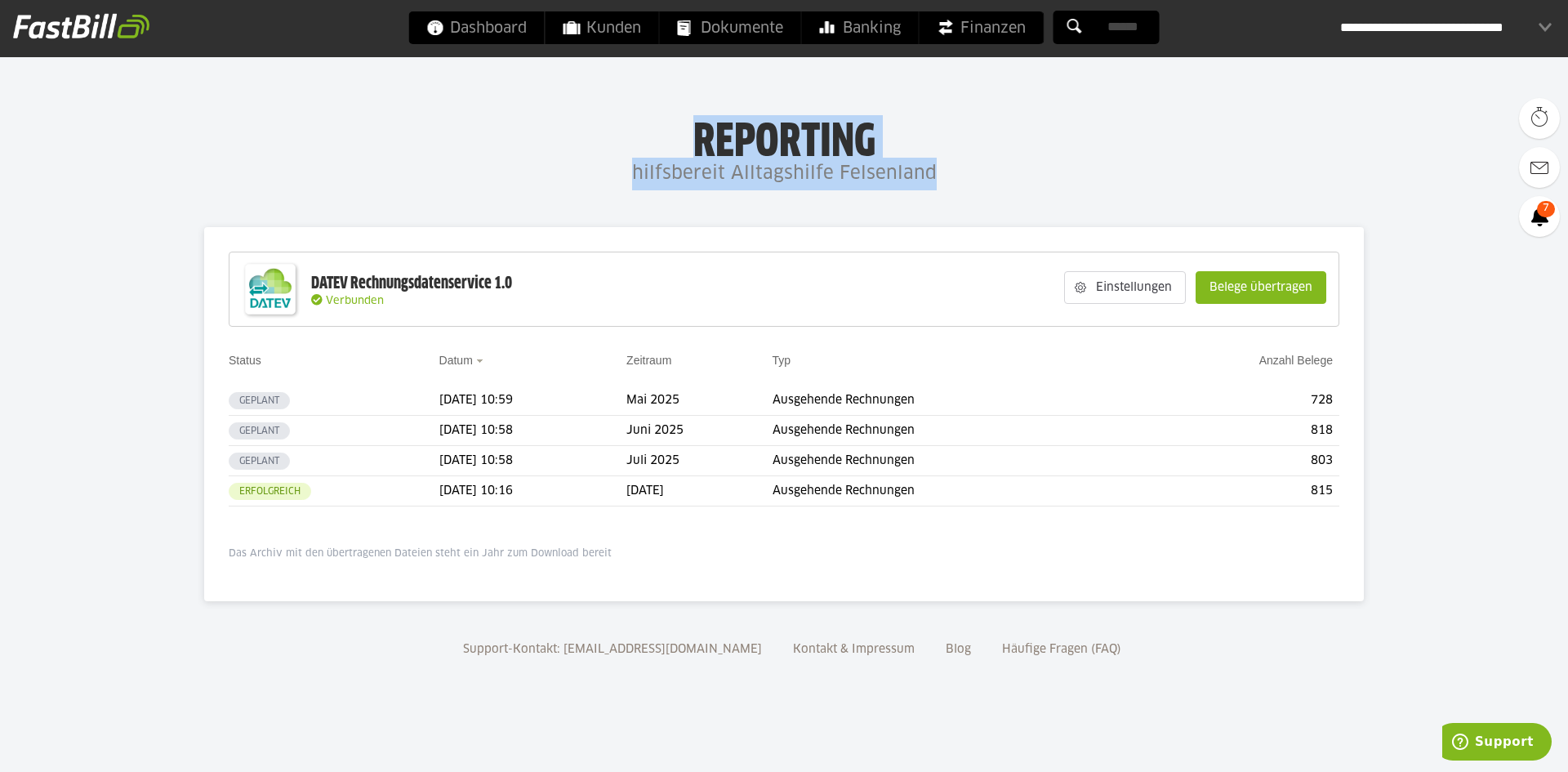
drag, startPoint x: 697, startPoint y: 139, endPoint x: 972, endPoint y: 185, distance: 278.8
click at [972, 185] on div "Reporting hilfsbereit Alltagshilfe Felsenland" at bounding box center [784, 153] width 1568 height 76
click at [972, 185] on h4 "hilfsbereit Alltagshilfe Felsenland" at bounding box center [784, 174] width 1568 height 33
drag, startPoint x: 1039, startPoint y: 181, endPoint x: 463, endPoint y: 158, distance: 576.5
click at [463, 158] on h4 "hilfsbereit Alltagshilfe Felsenland" at bounding box center [784, 174] width 1568 height 33
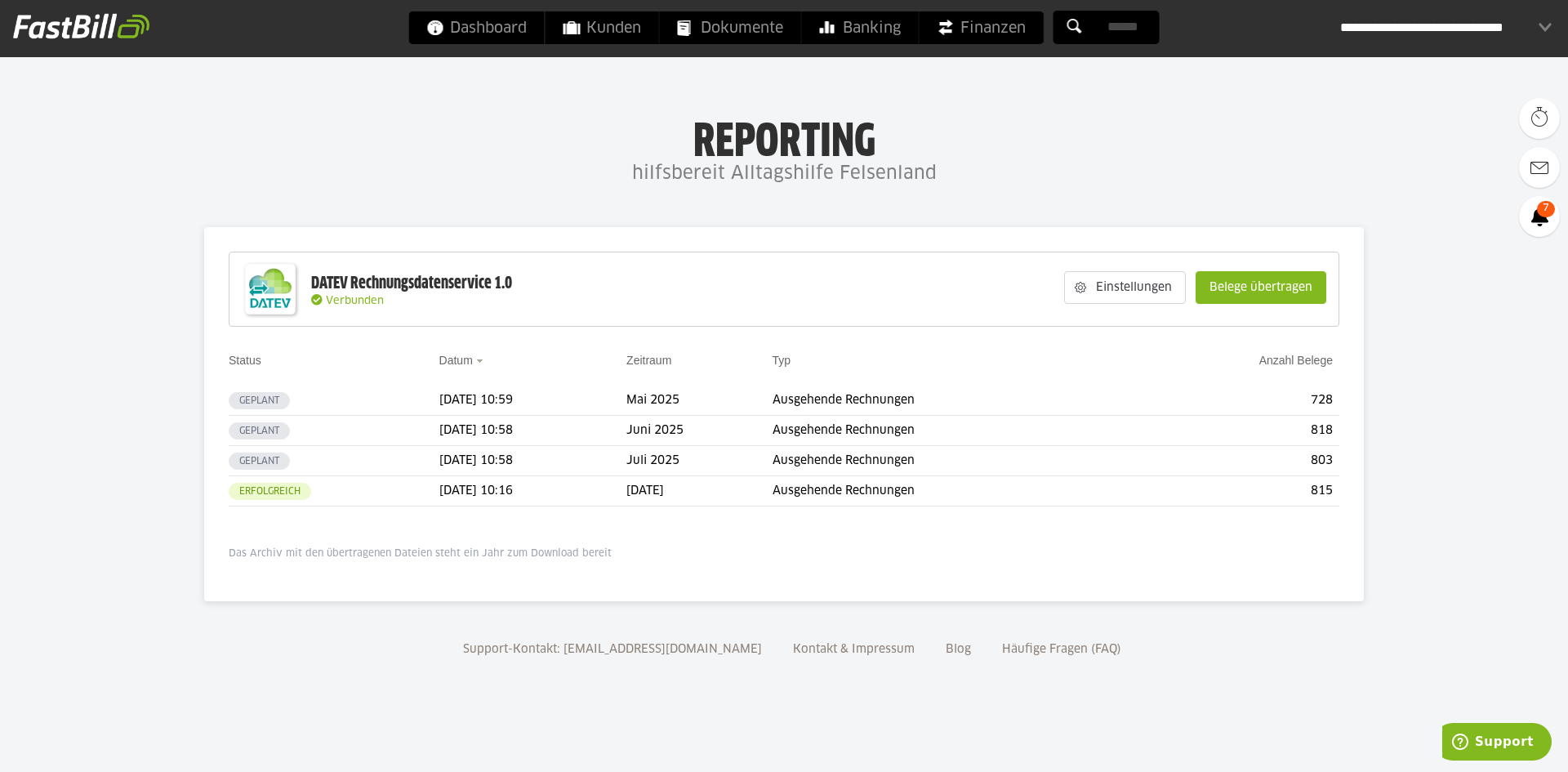
click at [464, 135] on h1 "Reporting" at bounding box center [784, 136] width 1241 height 43
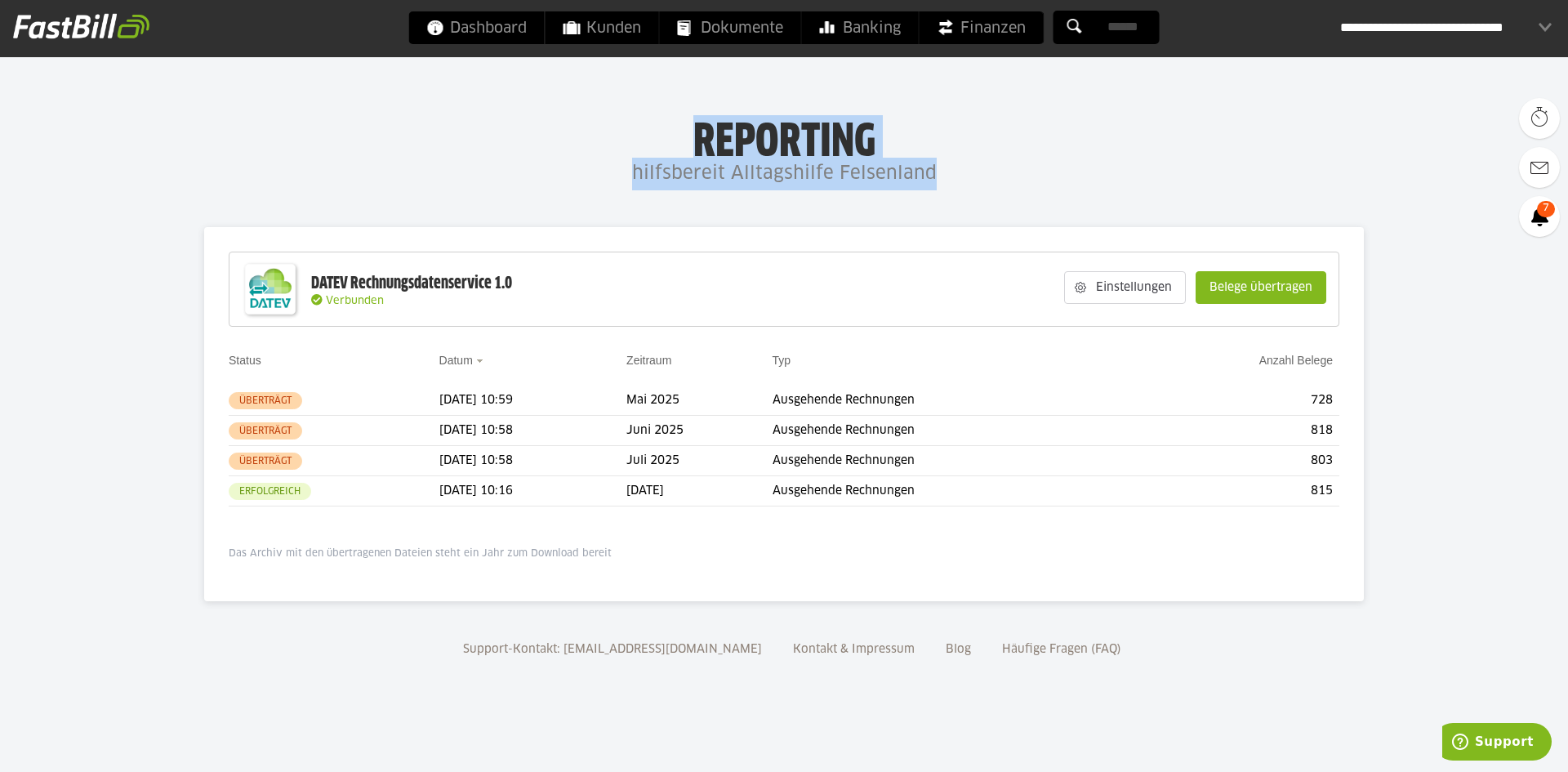
drag, startPoint x: 697, startPoint y: 128, endPoint x: 943, endPoint y: 172, distance: 249.9
click at [943, 172] on div "Reporting hilfsbereit Alltagshilfe Felsenland" at bounding box center [784, 153] width 1568 height 76
click at [943, 172] on h4 "hilfsbereit Alltagshilfe Felsenland" at bounding box center [784, 174] width 1568 height 33
drag, startPoint x: 996, startPoint y: 171, endPoint x: 578, endPoint y: 139, distance: 419.2
click at [578, 139] on div "Reporting hilfsbereit Alltagshilfe Felsenland" at bounding box center [784, 153] width 1568 height 76
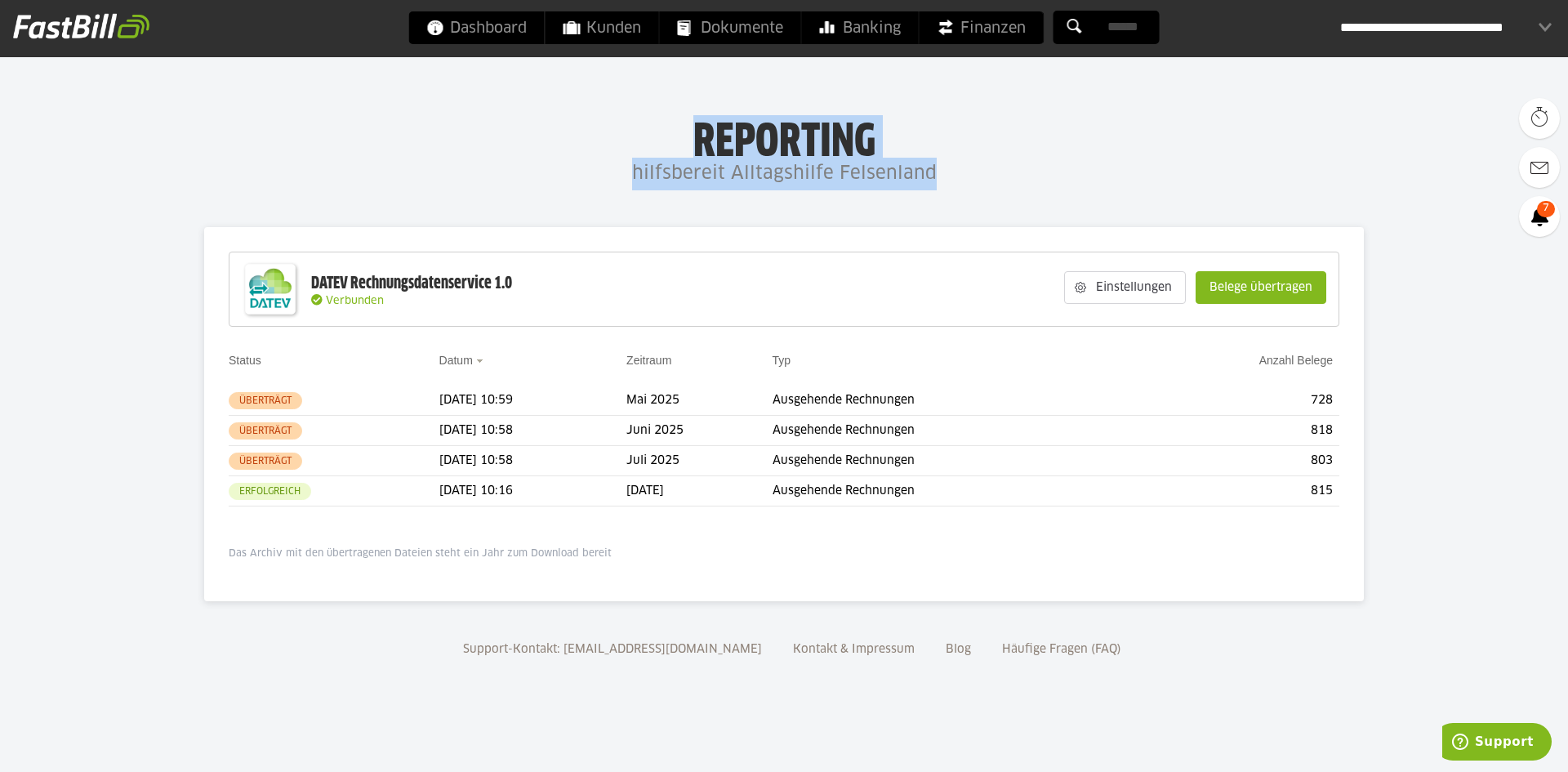
click at [578, 139] on h1 "Reporting" at bounding box center [784, 136] width 1241 height 43
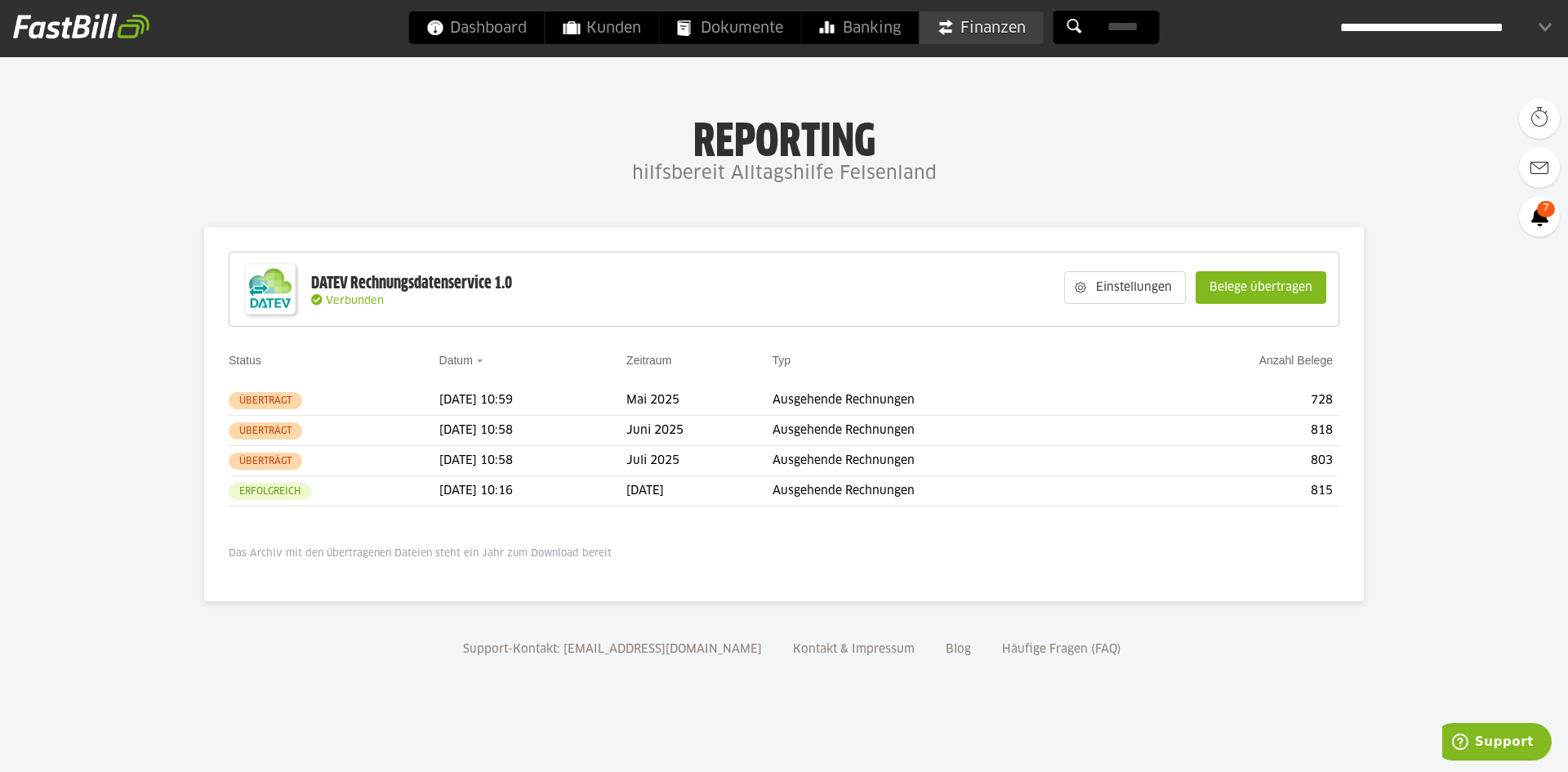
click at [1004, 32] on span "Finanzen" at bounding box center [981, 27] width 88 height 33
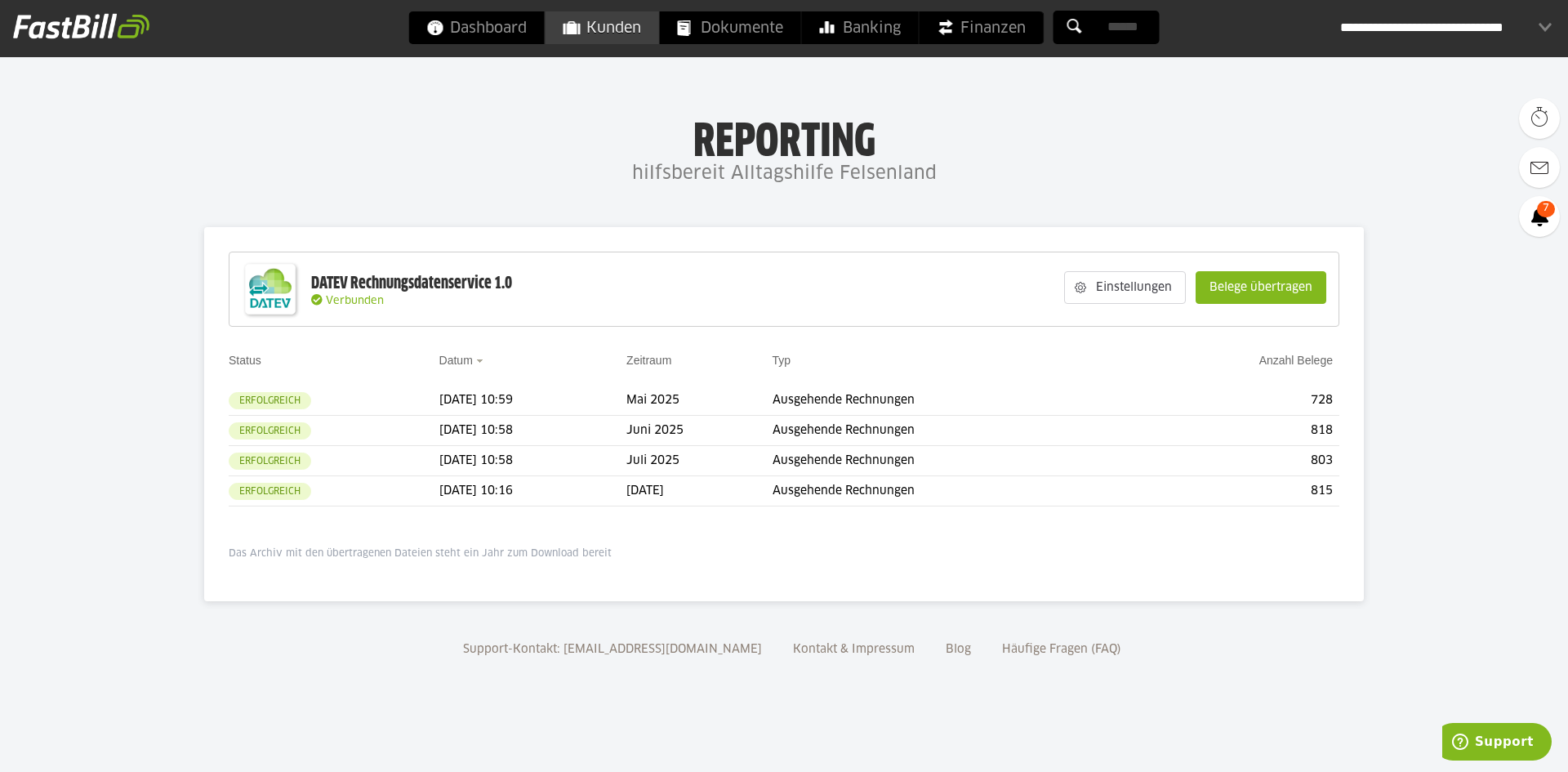
click at [583, 27] on link "Kunden" at bounding box center [603, 27] width 113 height 33
click at [202, 400] on button "button" at bounding box center [206, 401] width 28 height 28
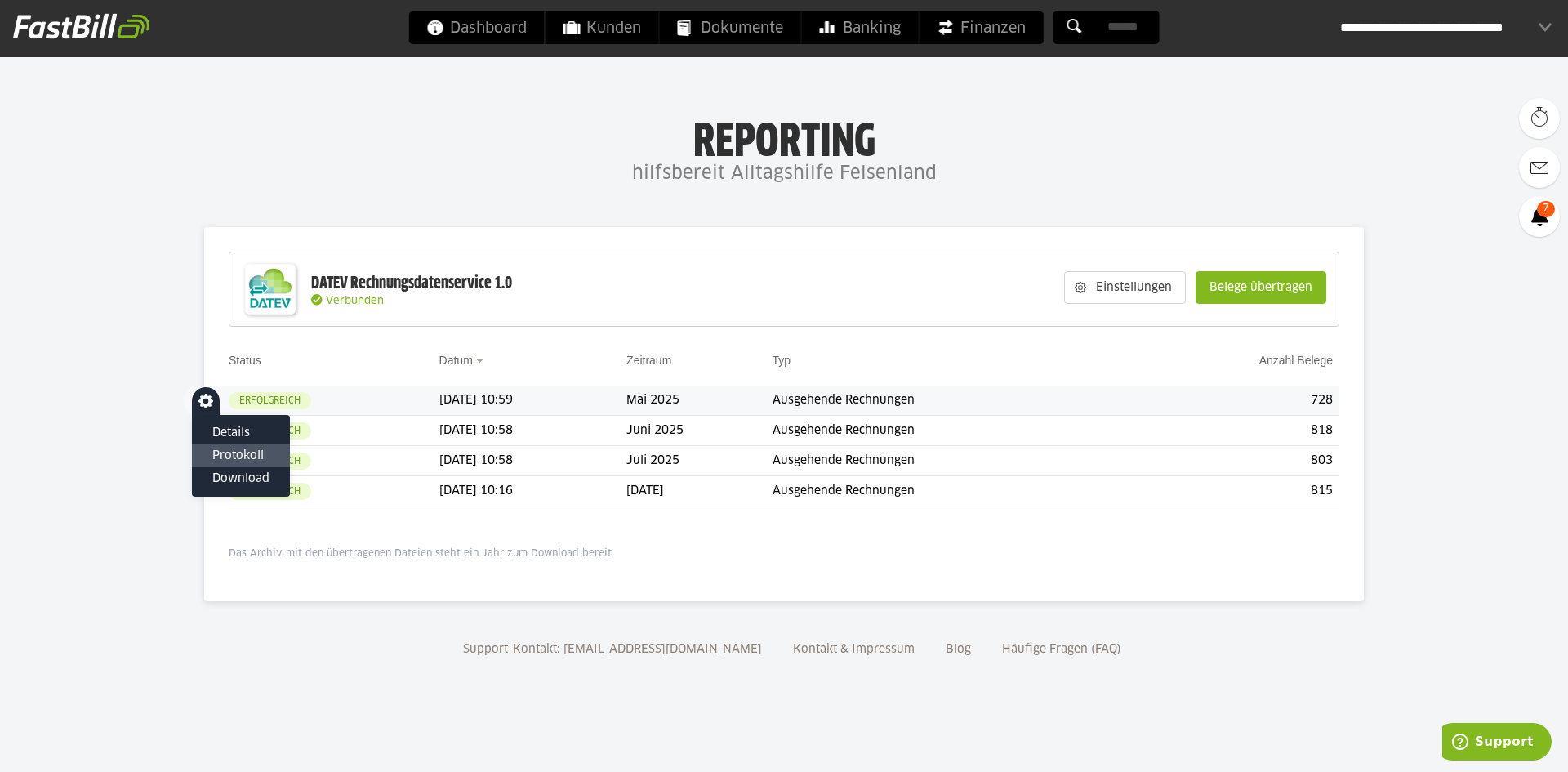
click at [220, 456] on slot "Protokoll" at bounding box center [241, 456] width 57 height 16
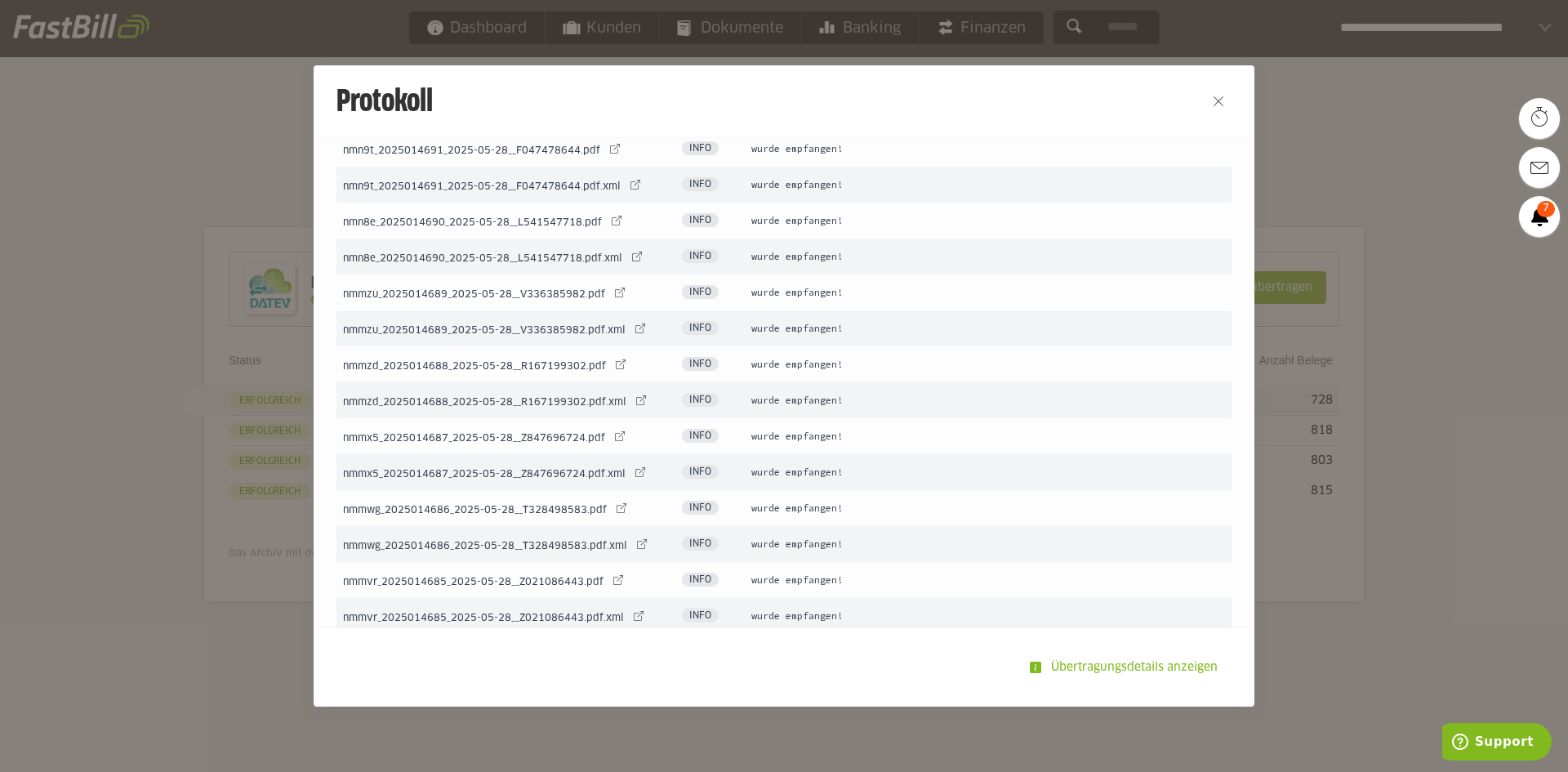
scroll to position [163, 0]
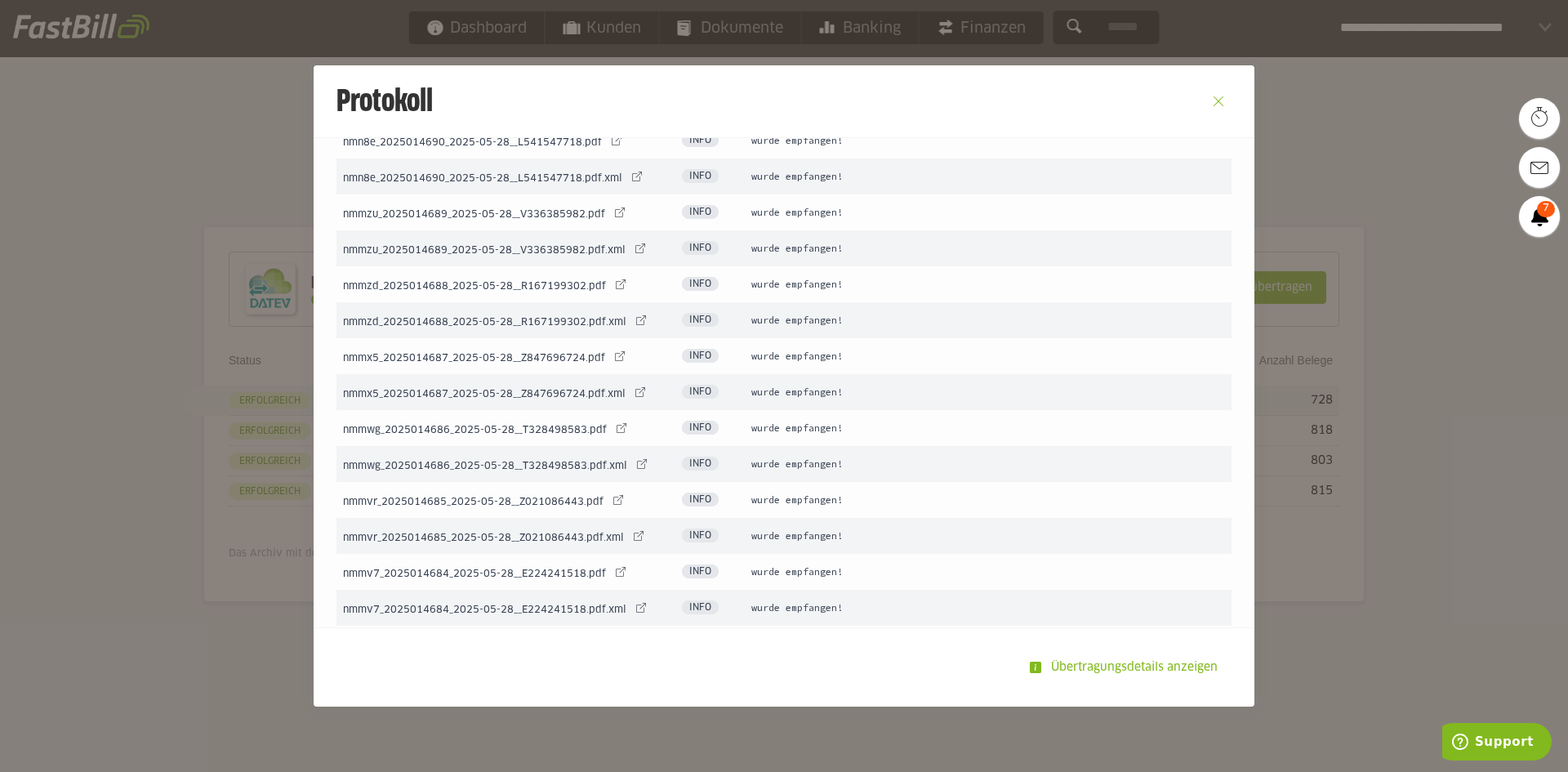
click at [1221, 98] on button "Close" at bounding box center [1218, 101] width 26 height 26
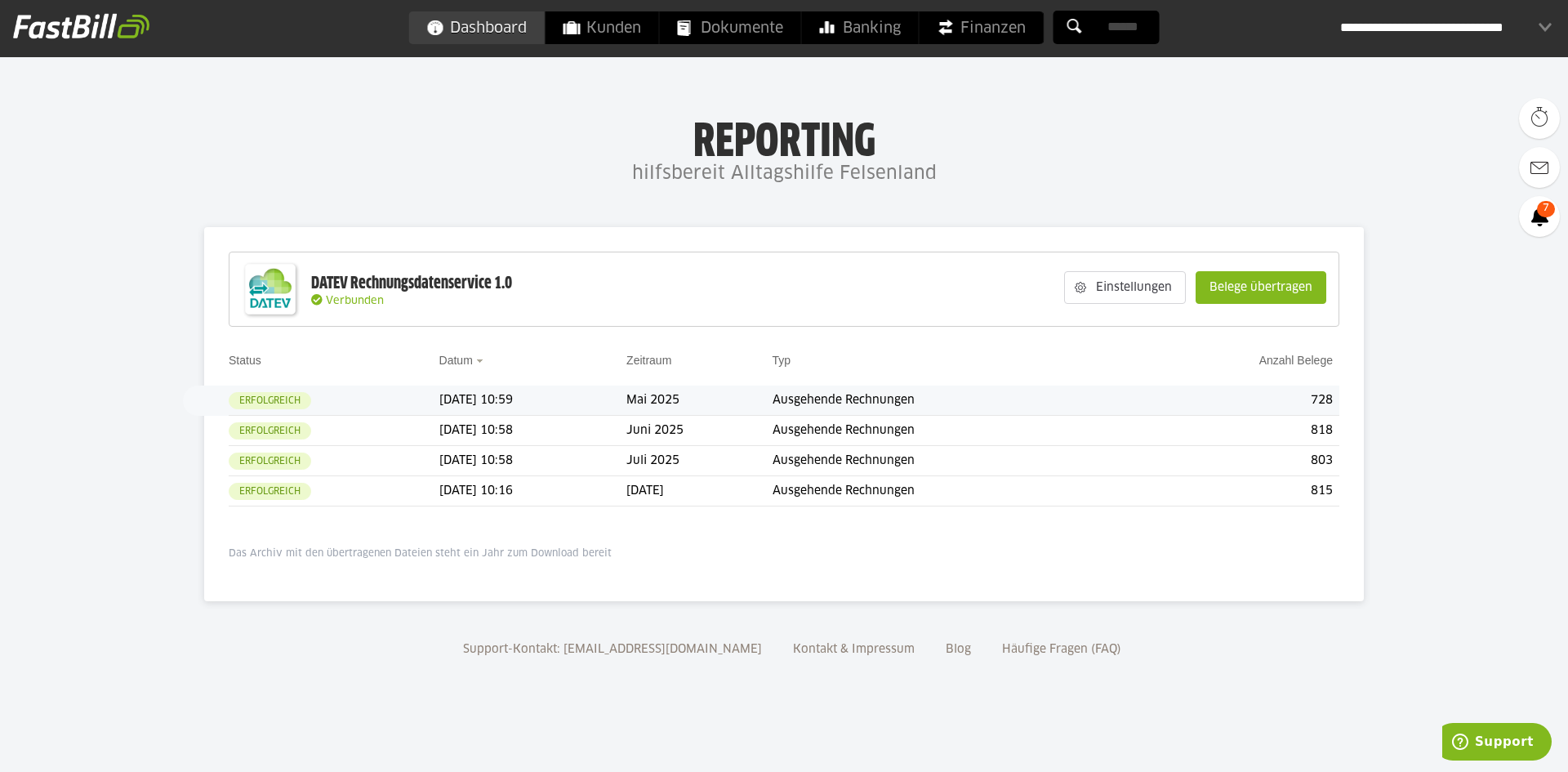
click at [462, 25] on span "Dashboard" at bounding box center [477, 27] width 99 height 33
click at [1297, 281] on slot "Belege übertragen" at bounding box center [1261, 287] width 129 height 31
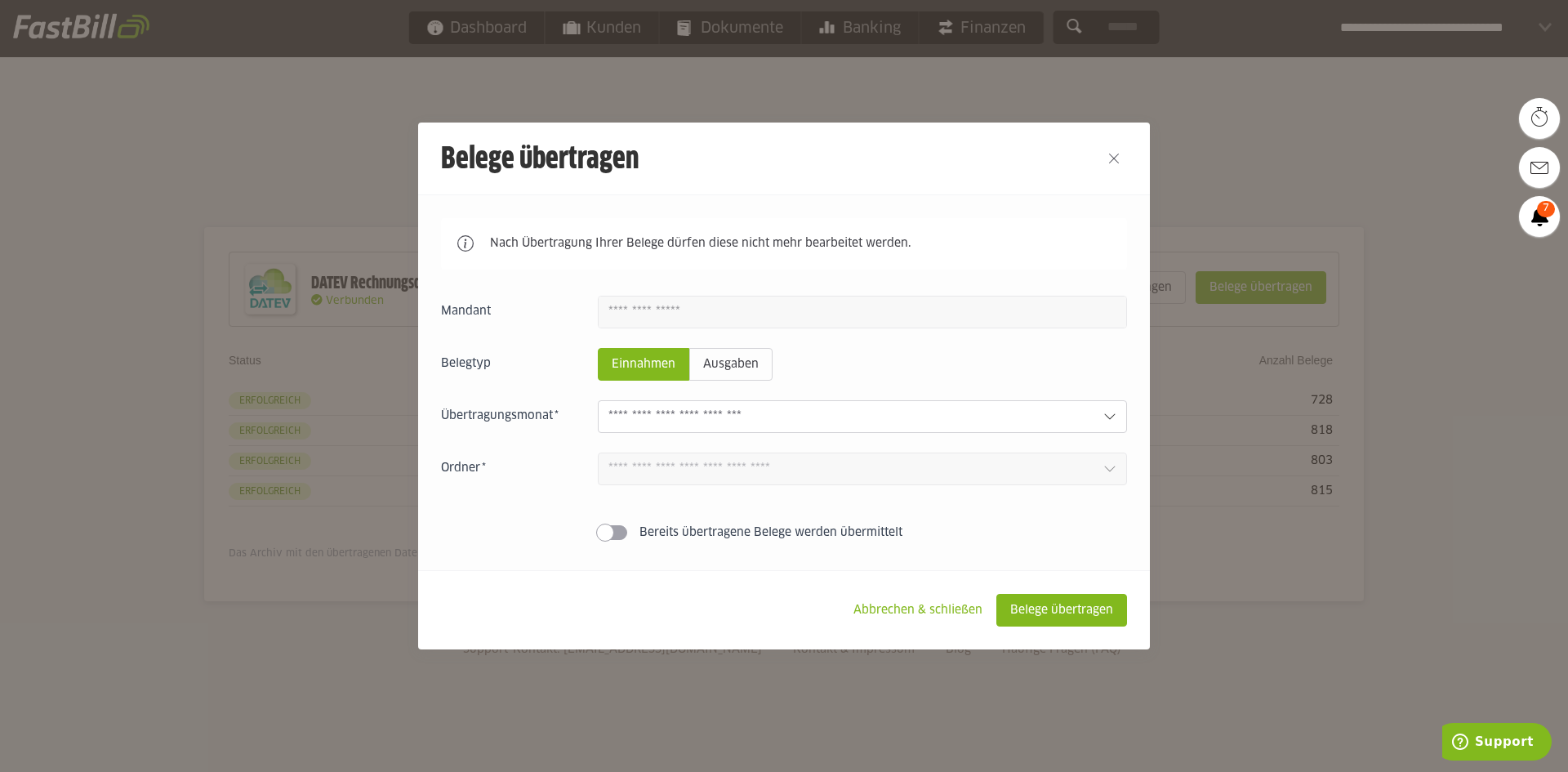
click at [747, 412] on input "text" at bounding box center [849, 417] width 482 height 18
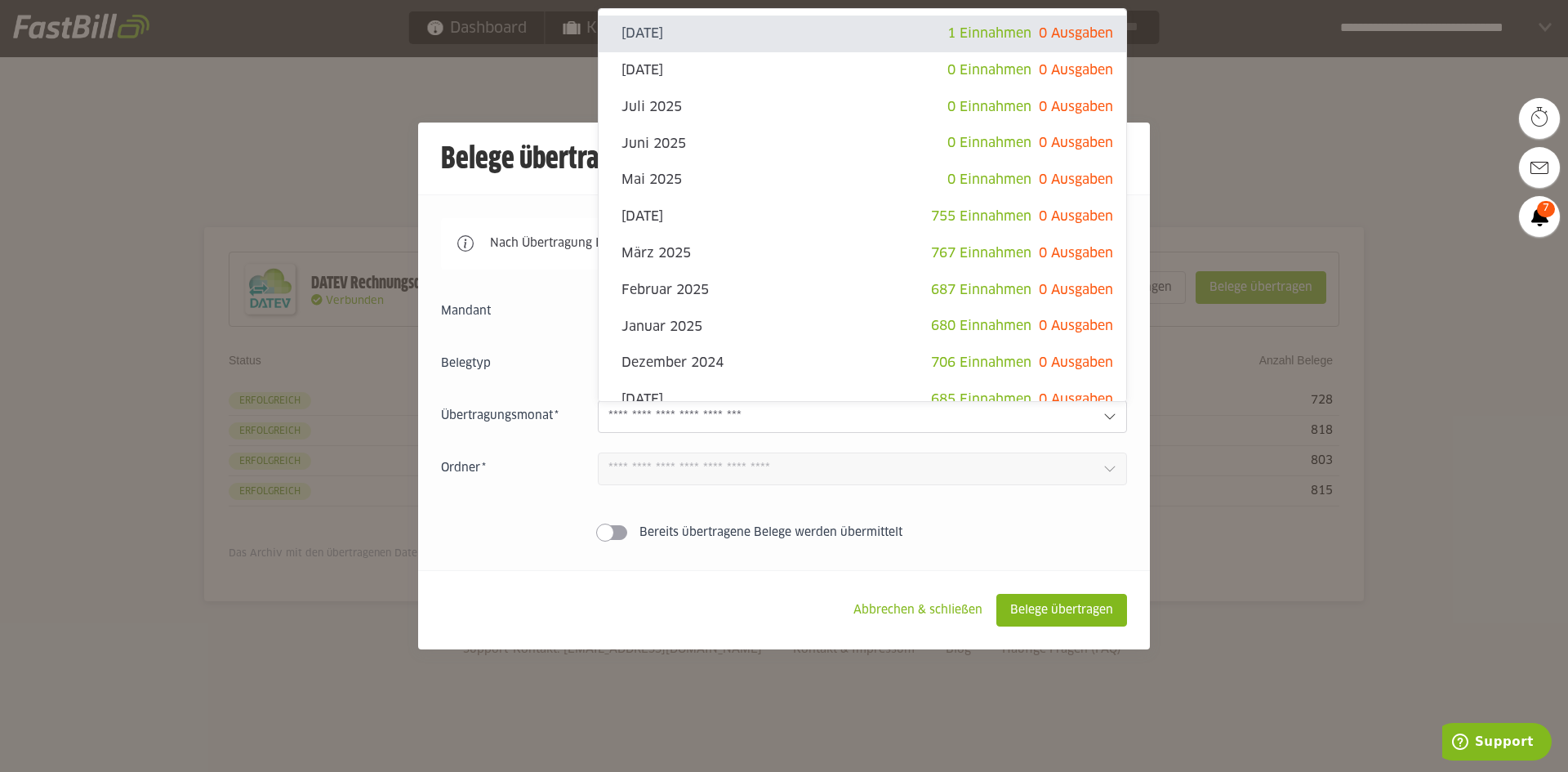
click at [798, 584] on footer "Abbrechen & schließen Belege übertragen" at bounding box center [784, 610] width 732 height 80
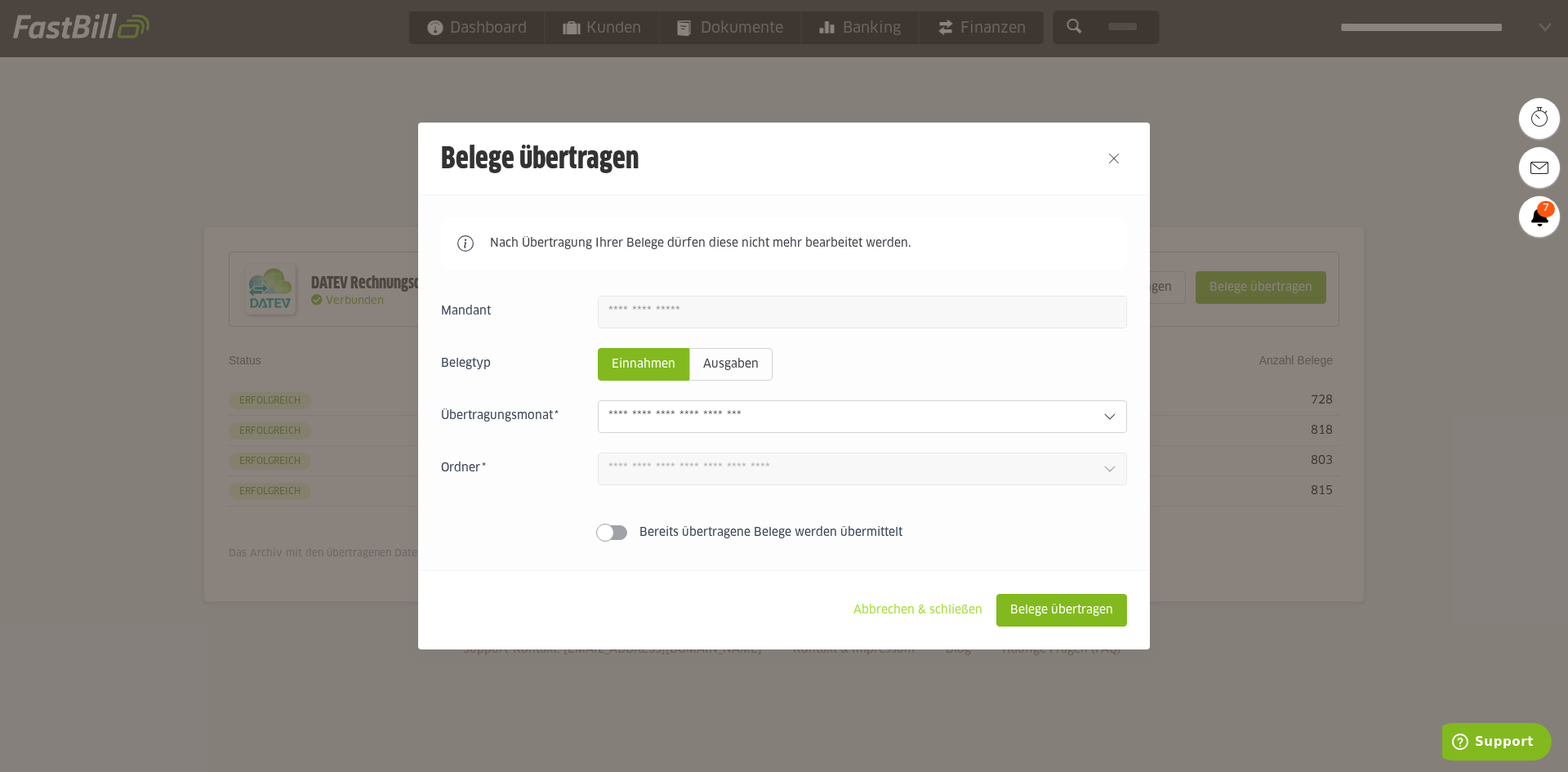
click at [921, 605] on slot "Abbrechen & schließen" at bounding box center [918, 610] width 155 height 31
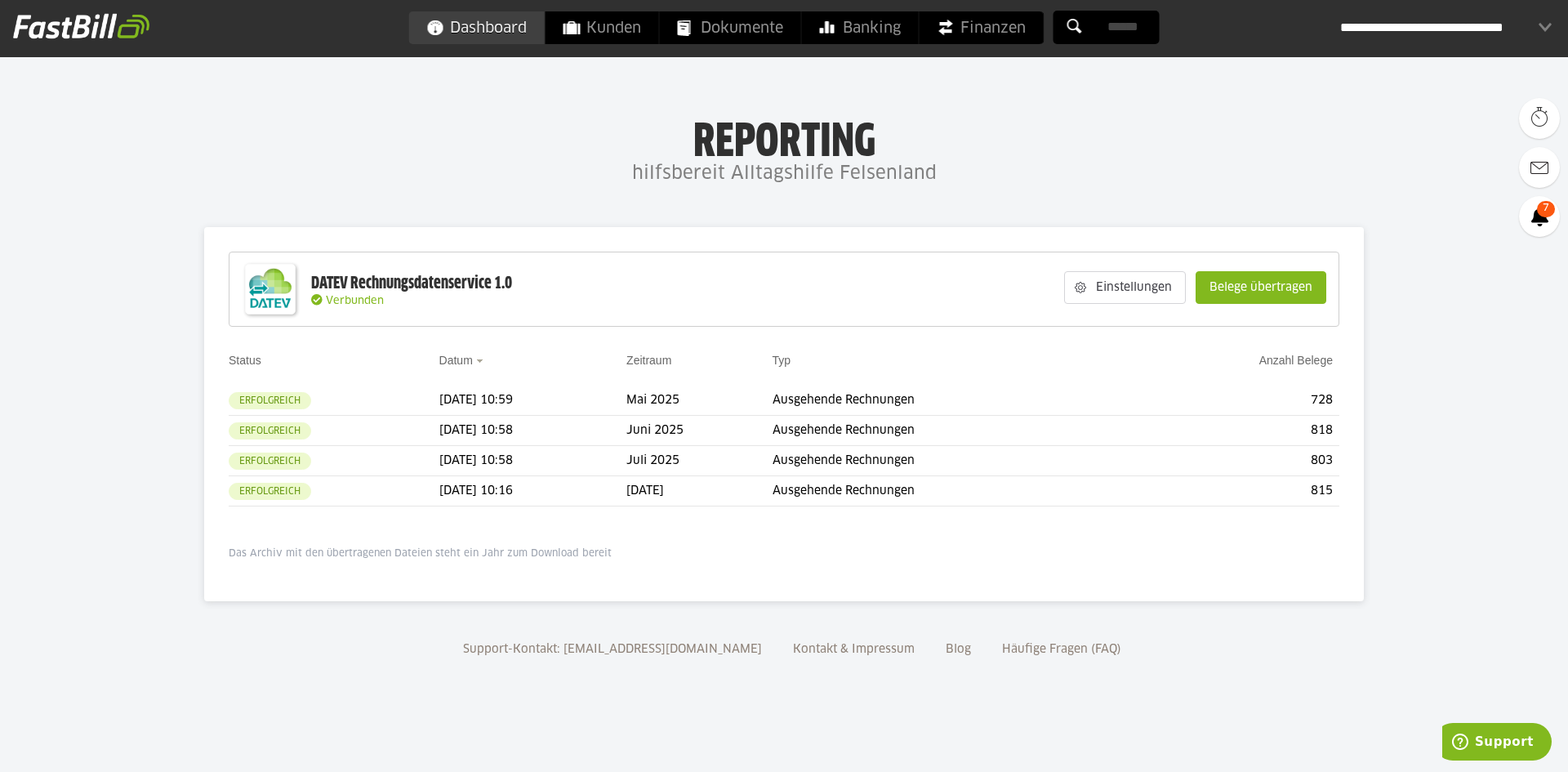
click at [482, 30] on span "Dashboard" at bounding box center [477, 27] width 99 height 33
